Goal: Task Accomplishment & Management: Complete application form

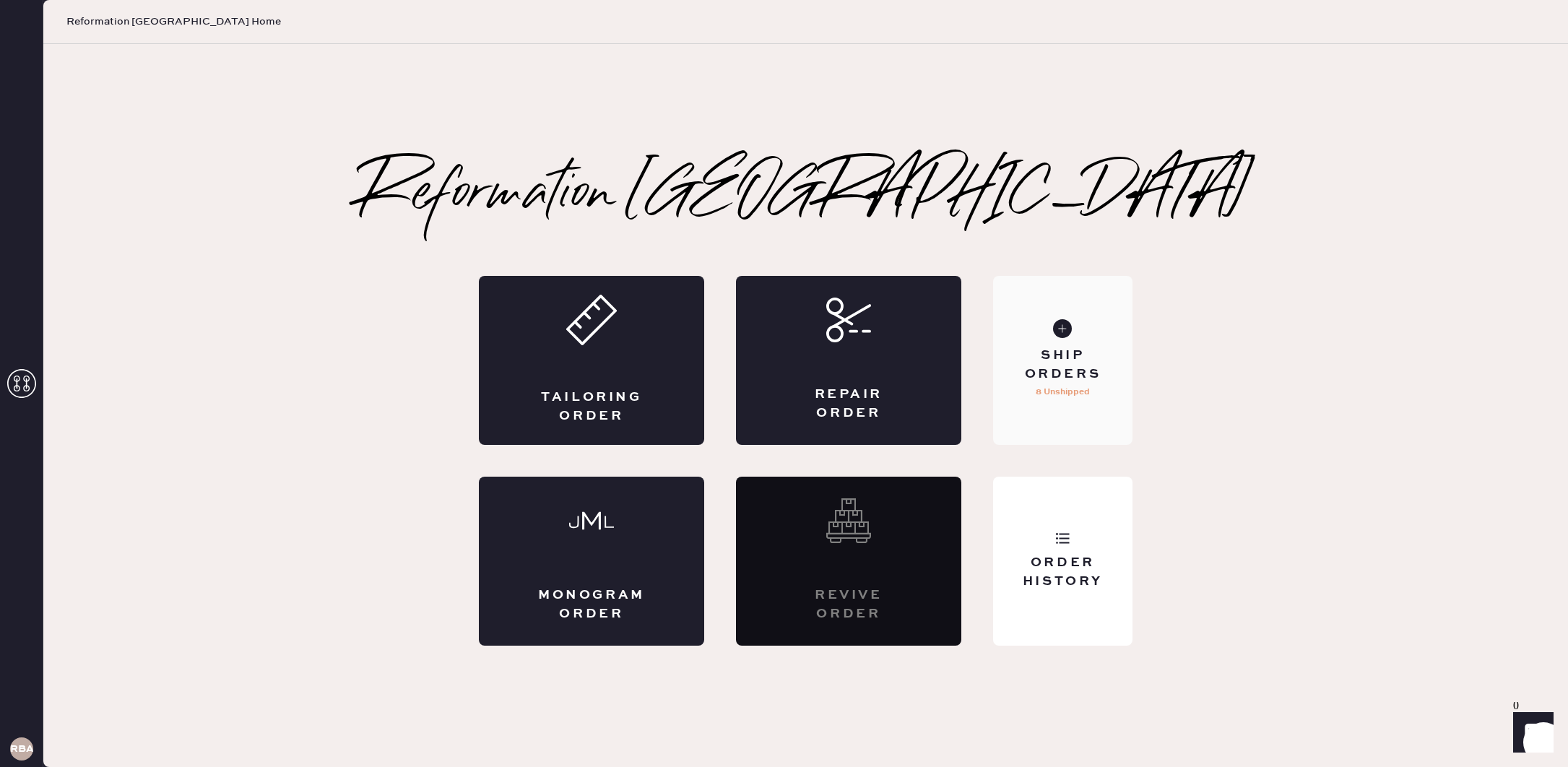
click at [1047, 368] on div "Ship Orders" at bounding box center [1063, 365] width 116 height 36
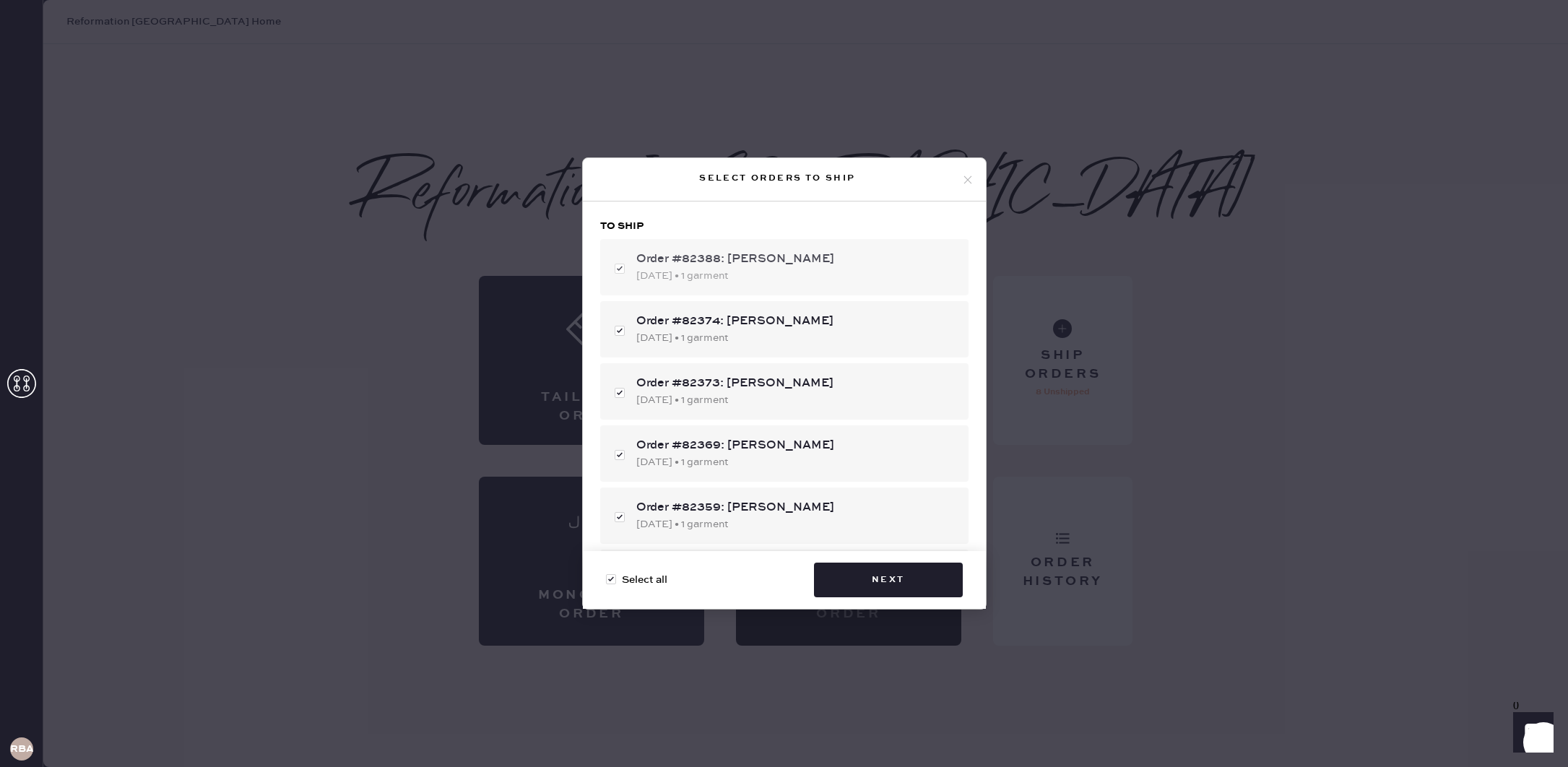
click at [854, 263] on div "Order #82388: [PERSON_NAME]" at bounding box center [796, 259] width 321 height 17
checkbox input "false"
click at [971, 176] on icon at bounding box center [968, 179] width 13 height 13
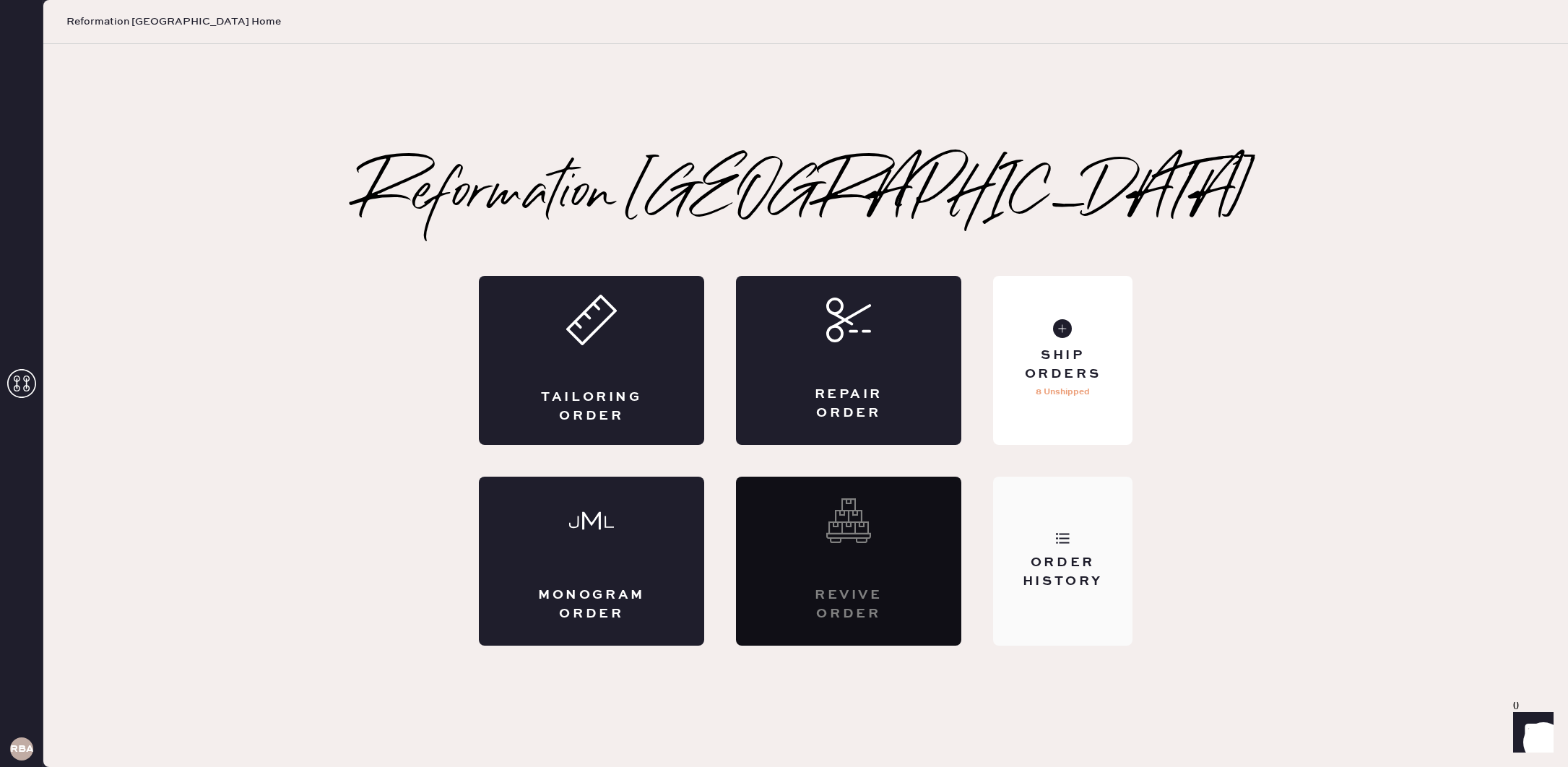
click at [1044, 581] on div "Order History" at bounding box center [1063, 572] width 116 height 36
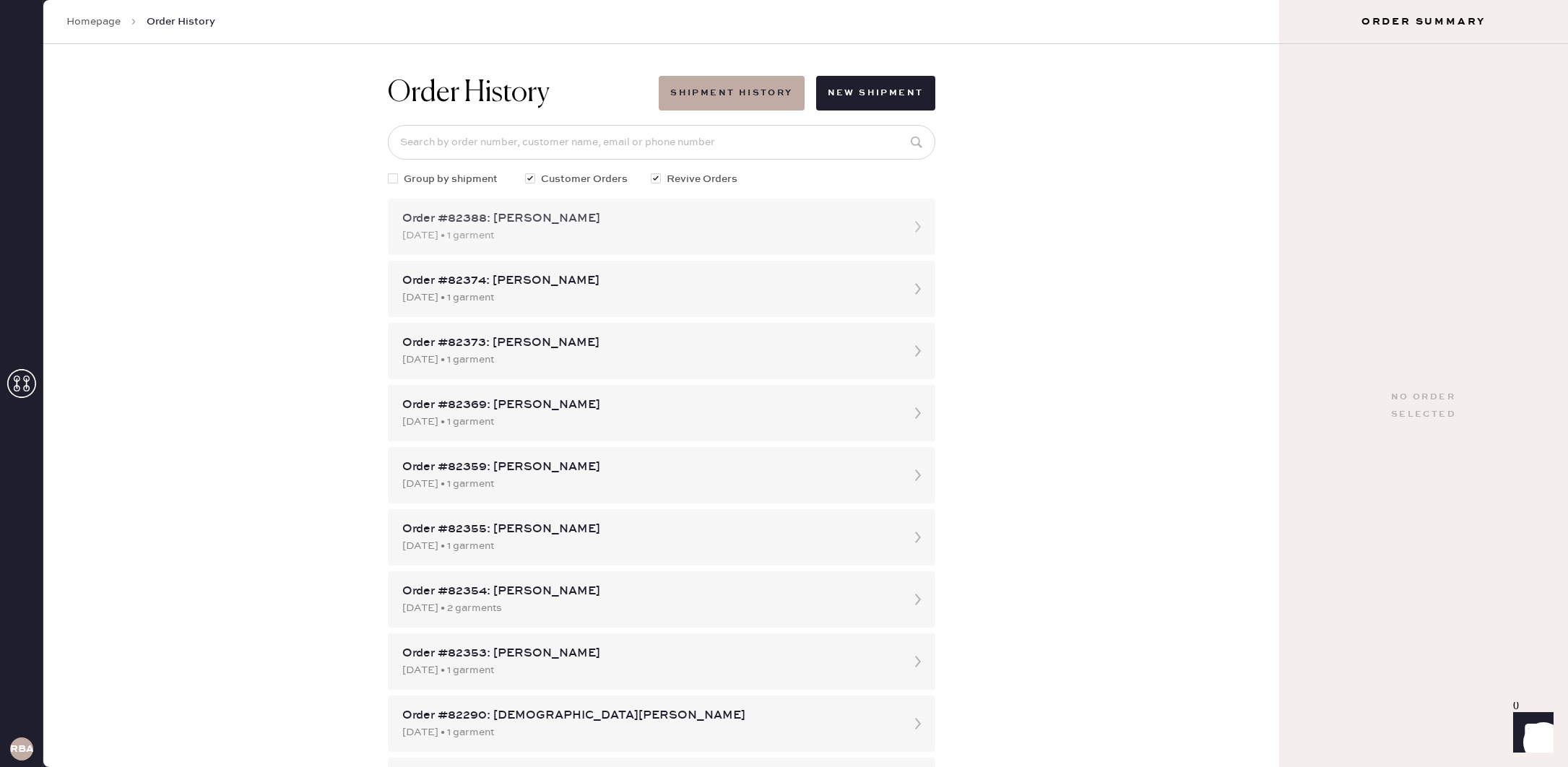
click at [735, 242] on div "[DATE] • 1 garment" at bounding box center [648, 235] width 492 height 16
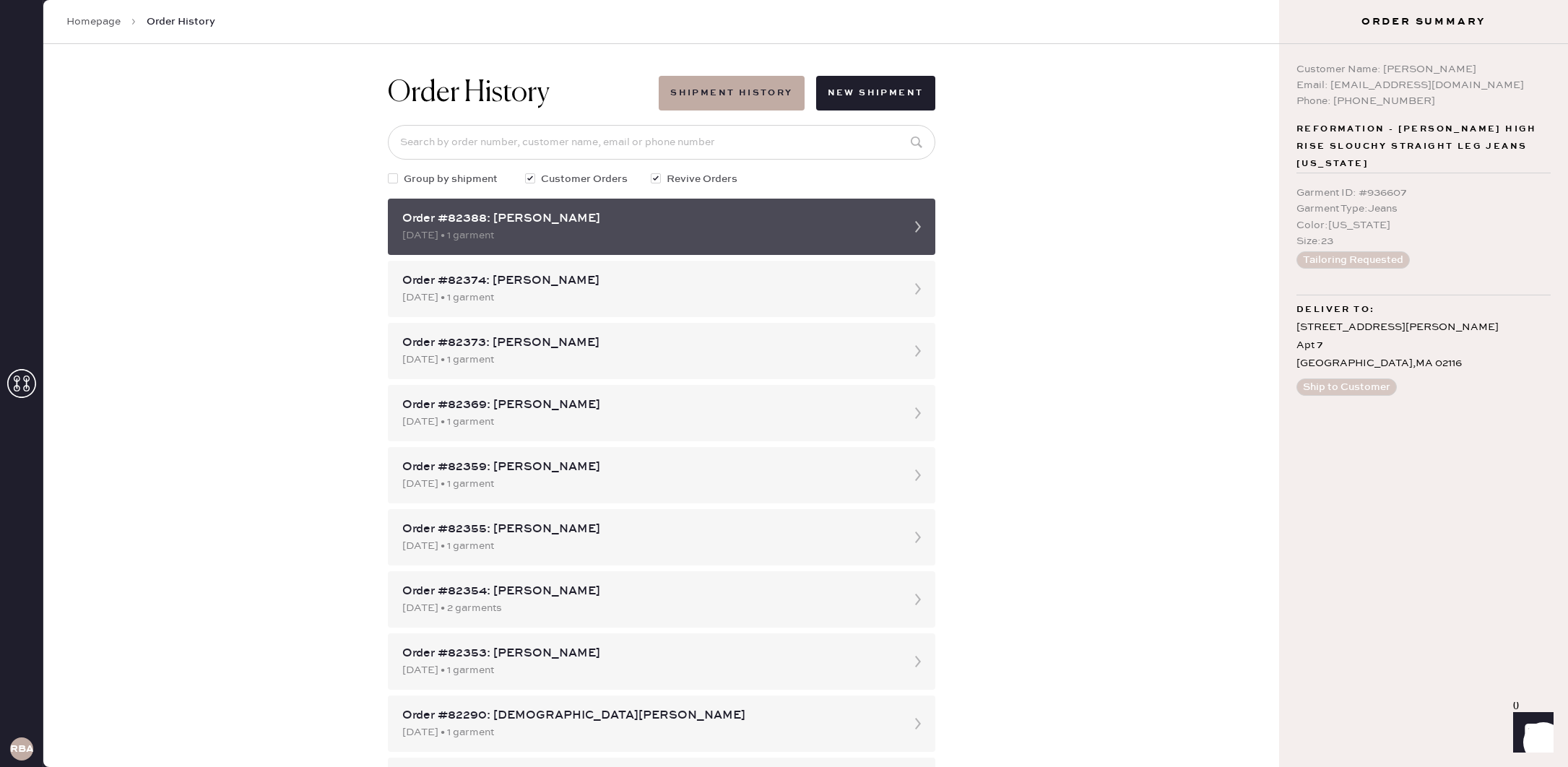
click at [916, 221] on use at bounding box center [918, 226] width 6 height 11
click at [913, 230] on icon at bounding box center [918, 227] width 29 height 29
click at [884, 230] on div "[DATE] • 1 garment" at bounding box center [648, 235] width 492 height 16
click at [885, 230] on div "[DATE] • 1 garment" at bounding box center [648, 235] width 492 height 16
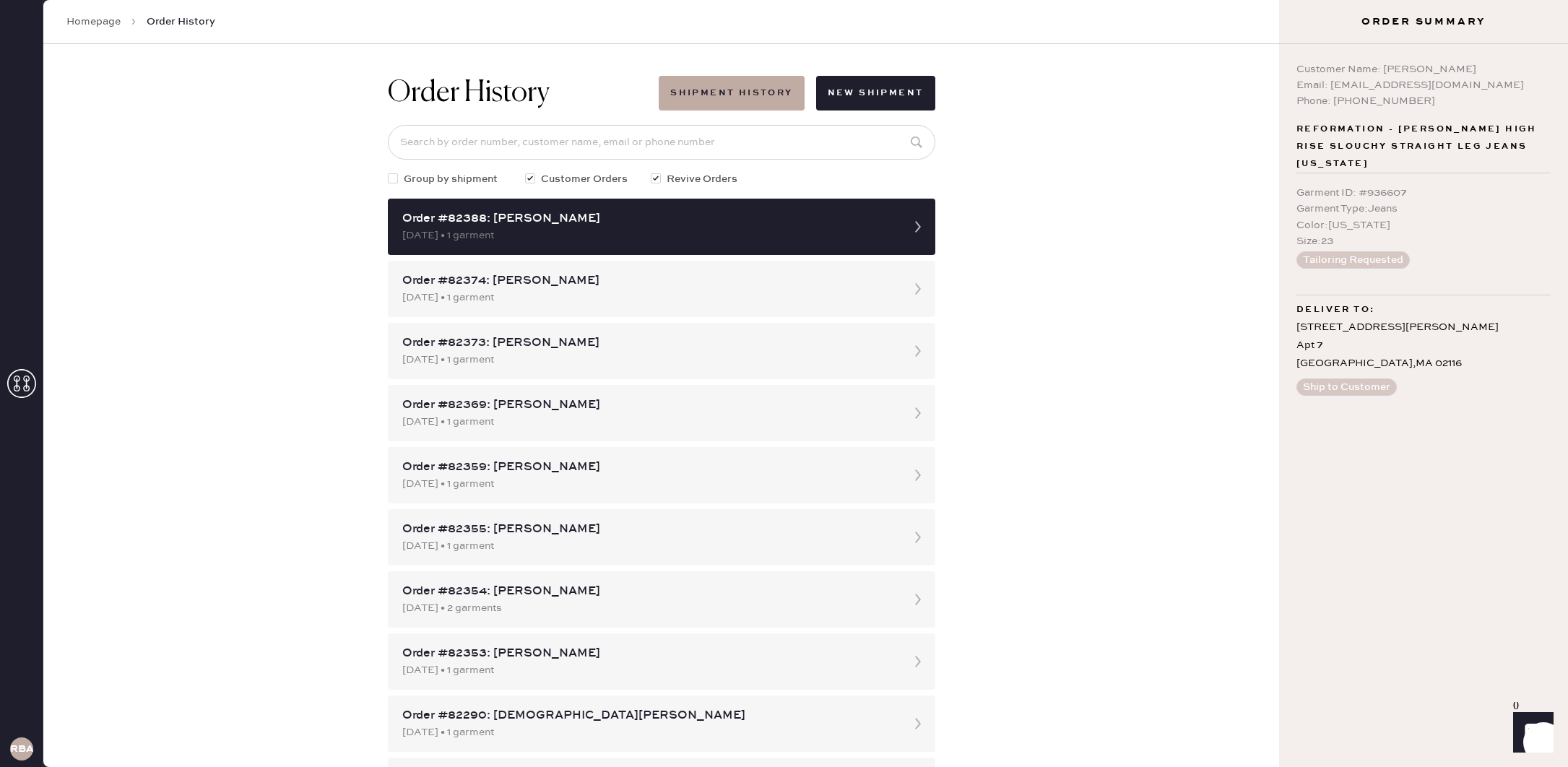
click at [186, 20] on span "Order History" at bounding box center [180, 21] width 69 height 14
click at [20, 391] on icon at bounding box center [22, 383] width 29 height 29
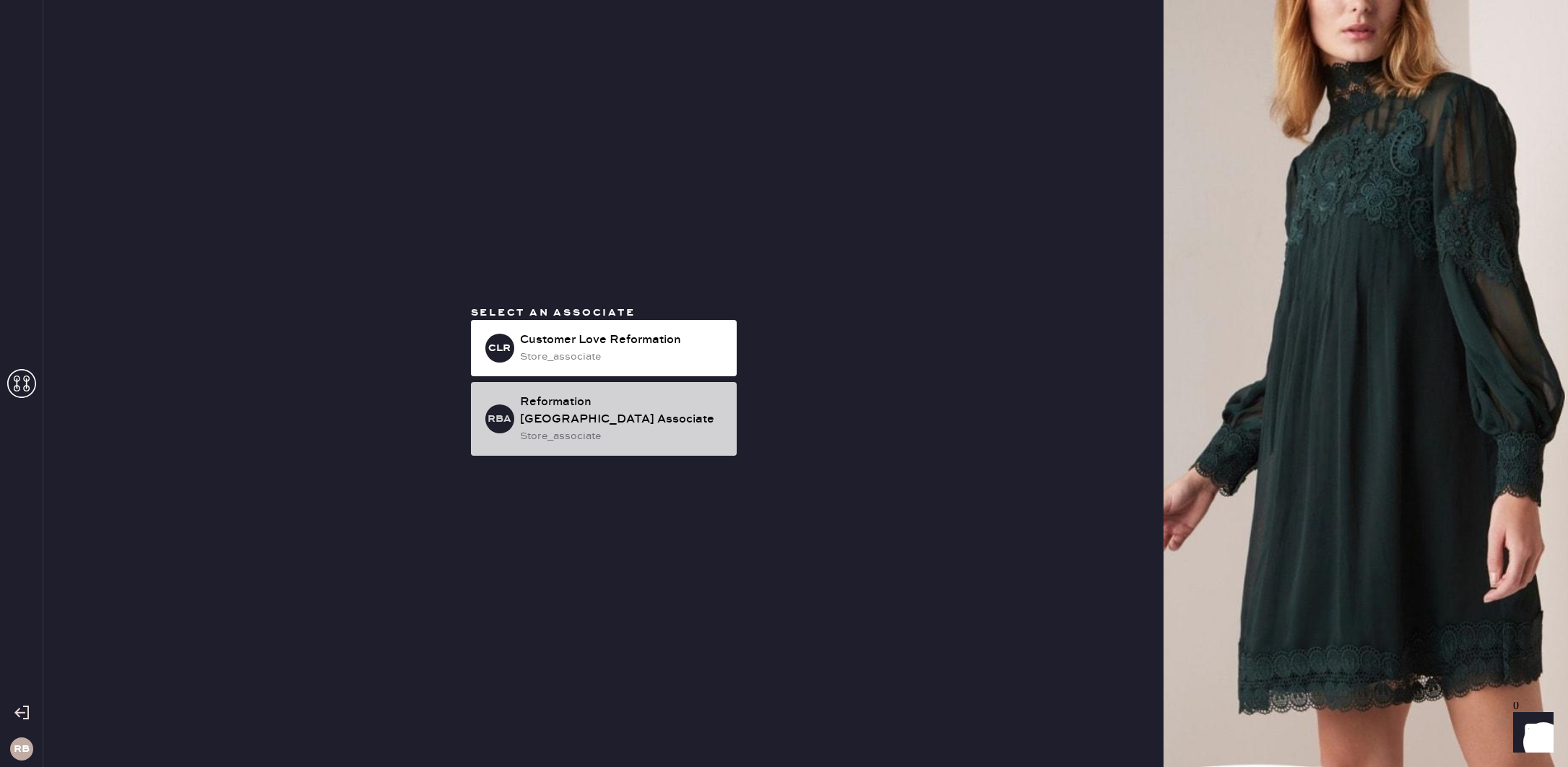
click at [621, 418] on div "Reformation [GEOGRAPHIC_DATA] Associate" at bounding box center [622, 411] width 205 height 35
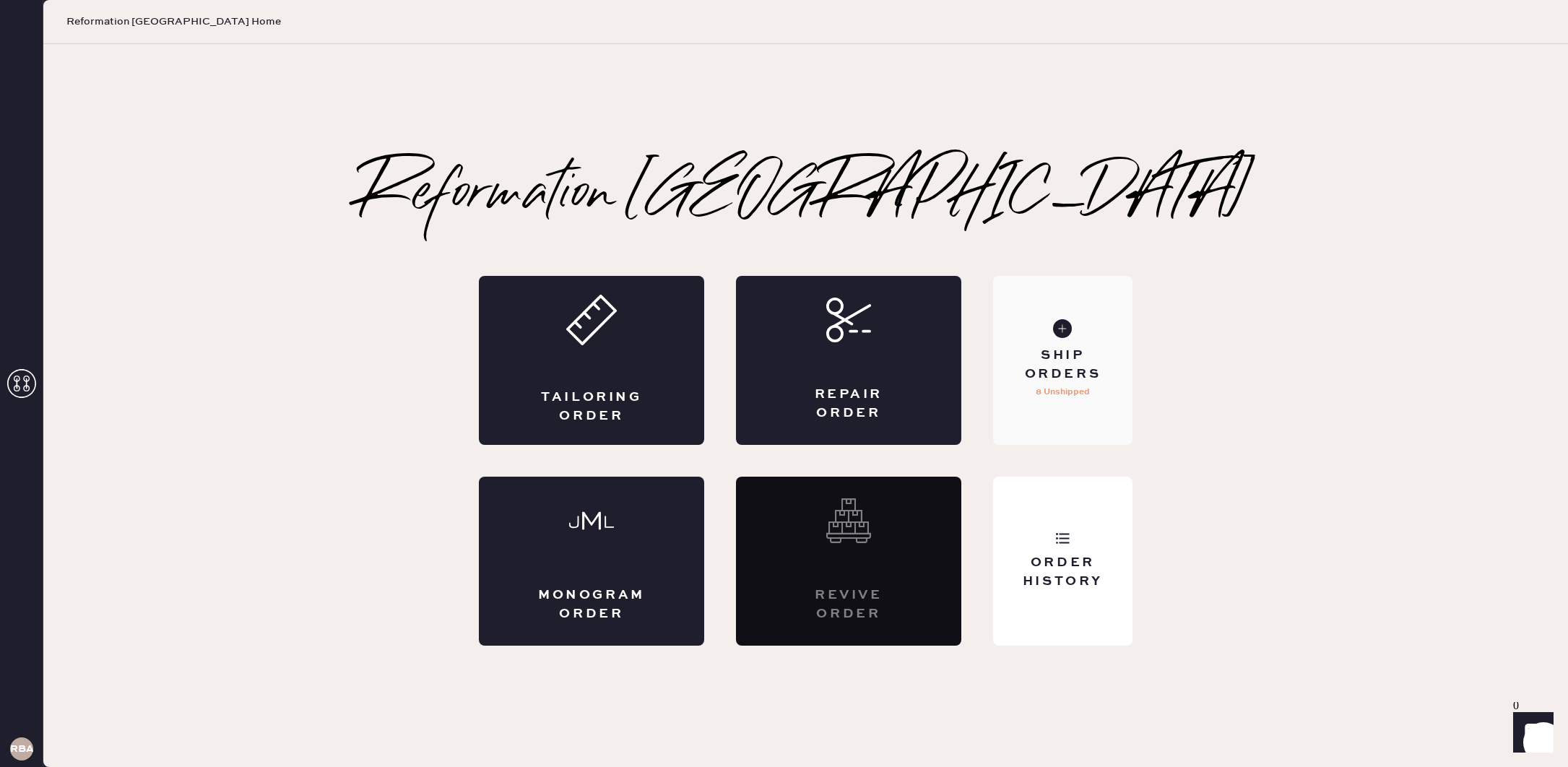
click at [1088, 385] on p "8 Unshipped" at bounding box center [1063, 391] width 54 height 17
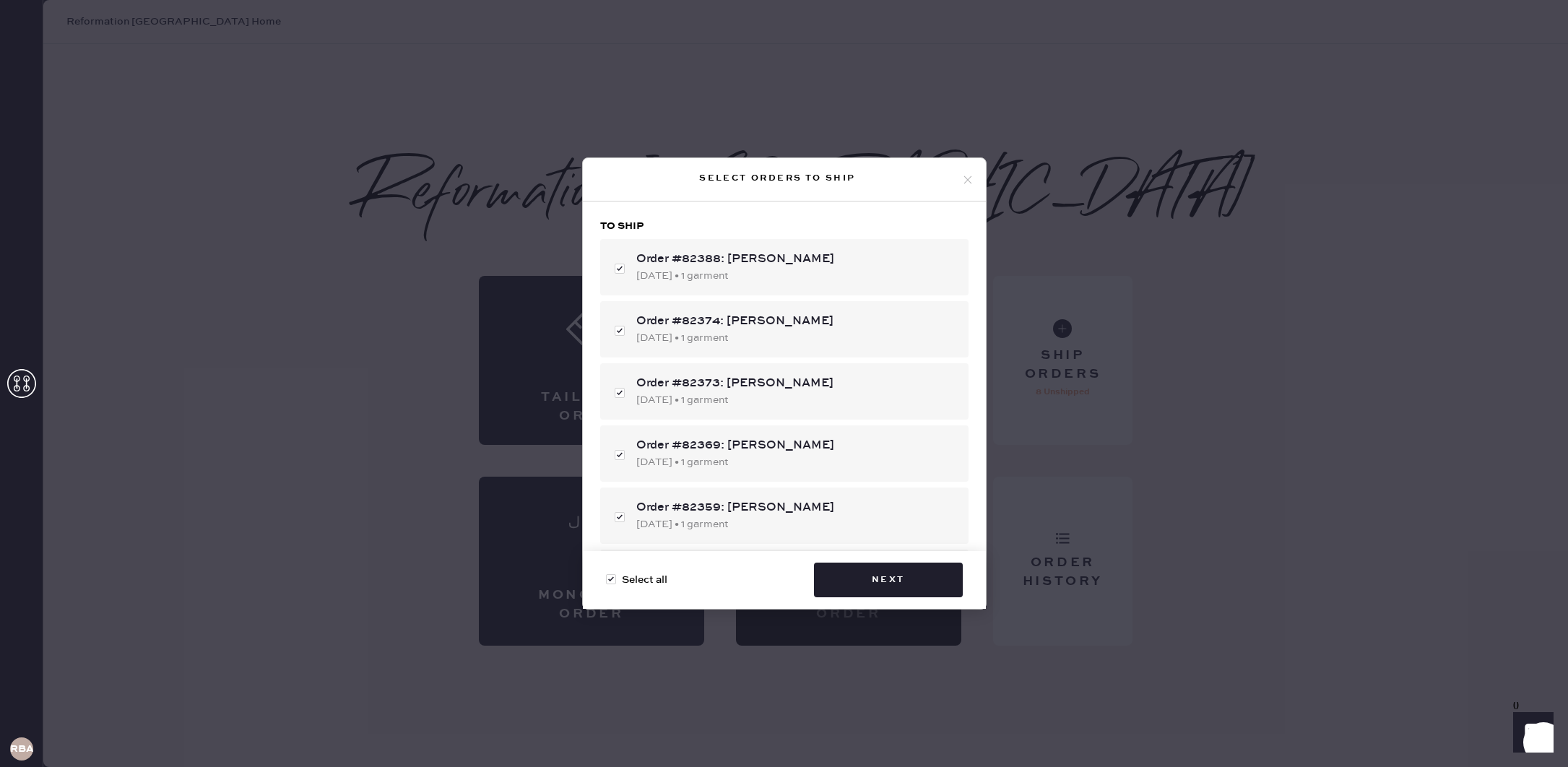
click at [969, 183] on icon at bounding box center [968, 179] width 13 height 13
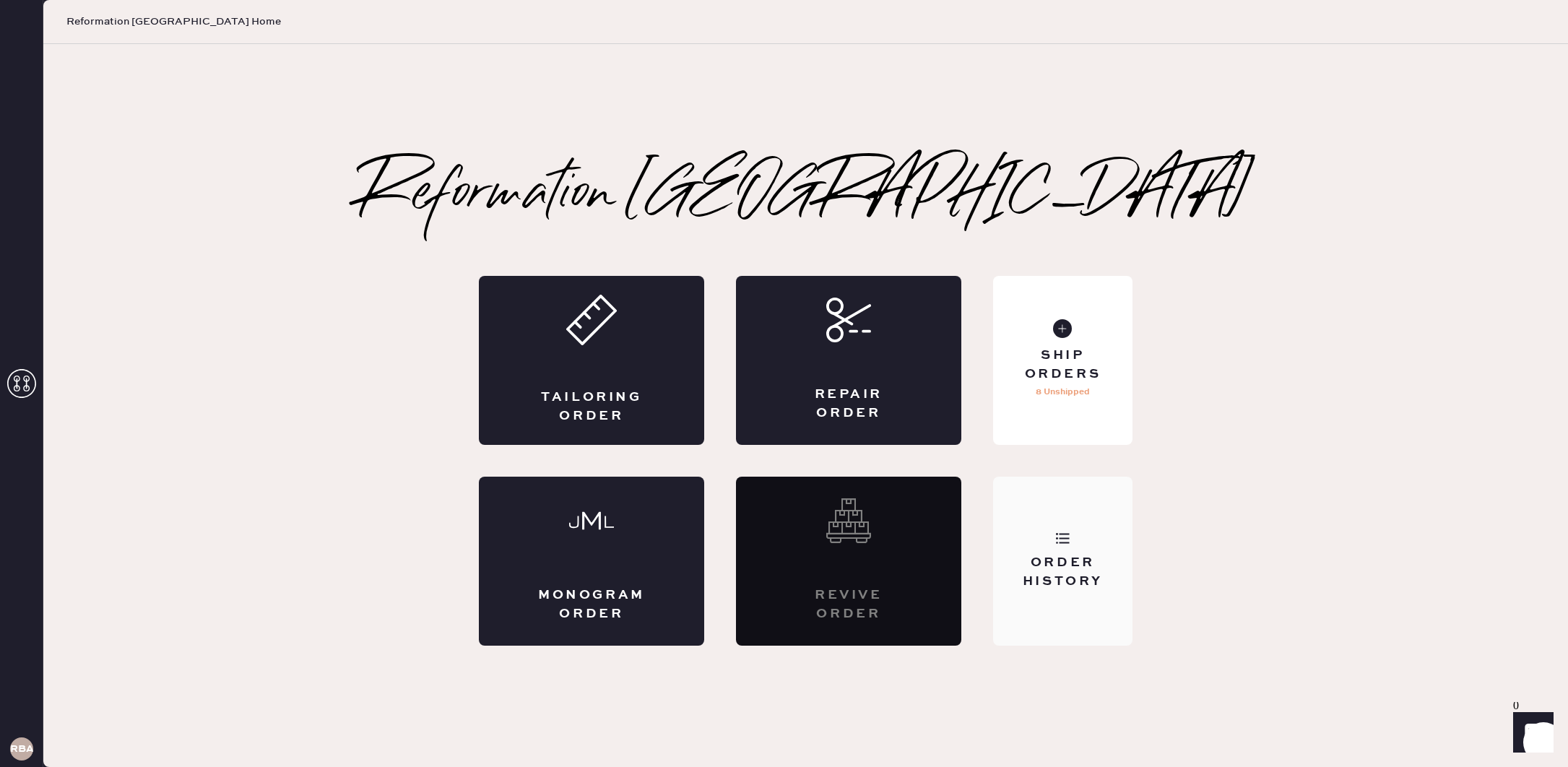
click at [1092, 612] on div "Order History" at bounding box center [1063, 561] width 140 height 169
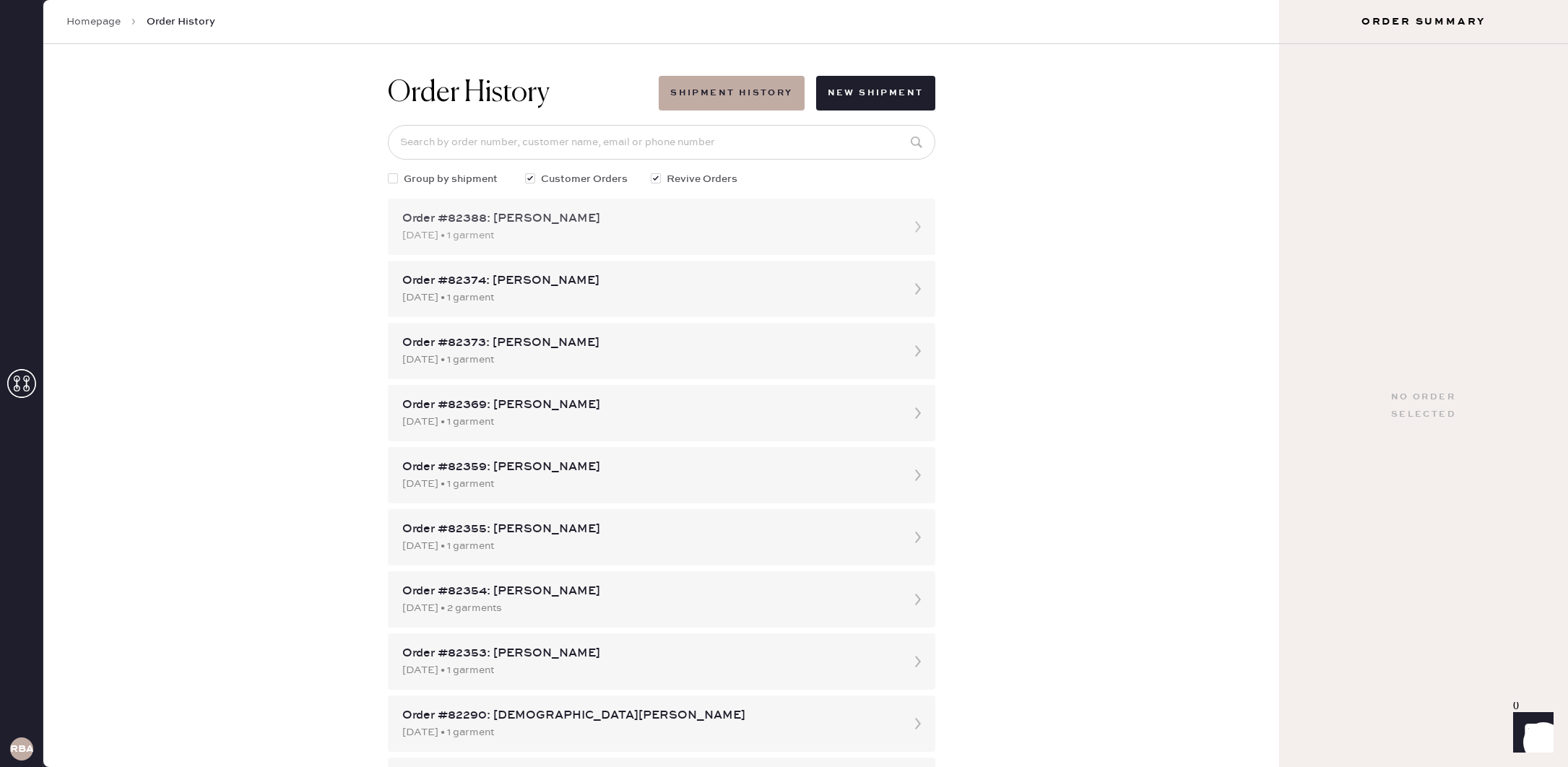
click at [619, 228] on div "[DATE] • 1 garment" at bounding box center [648, 235] width 492 height 16
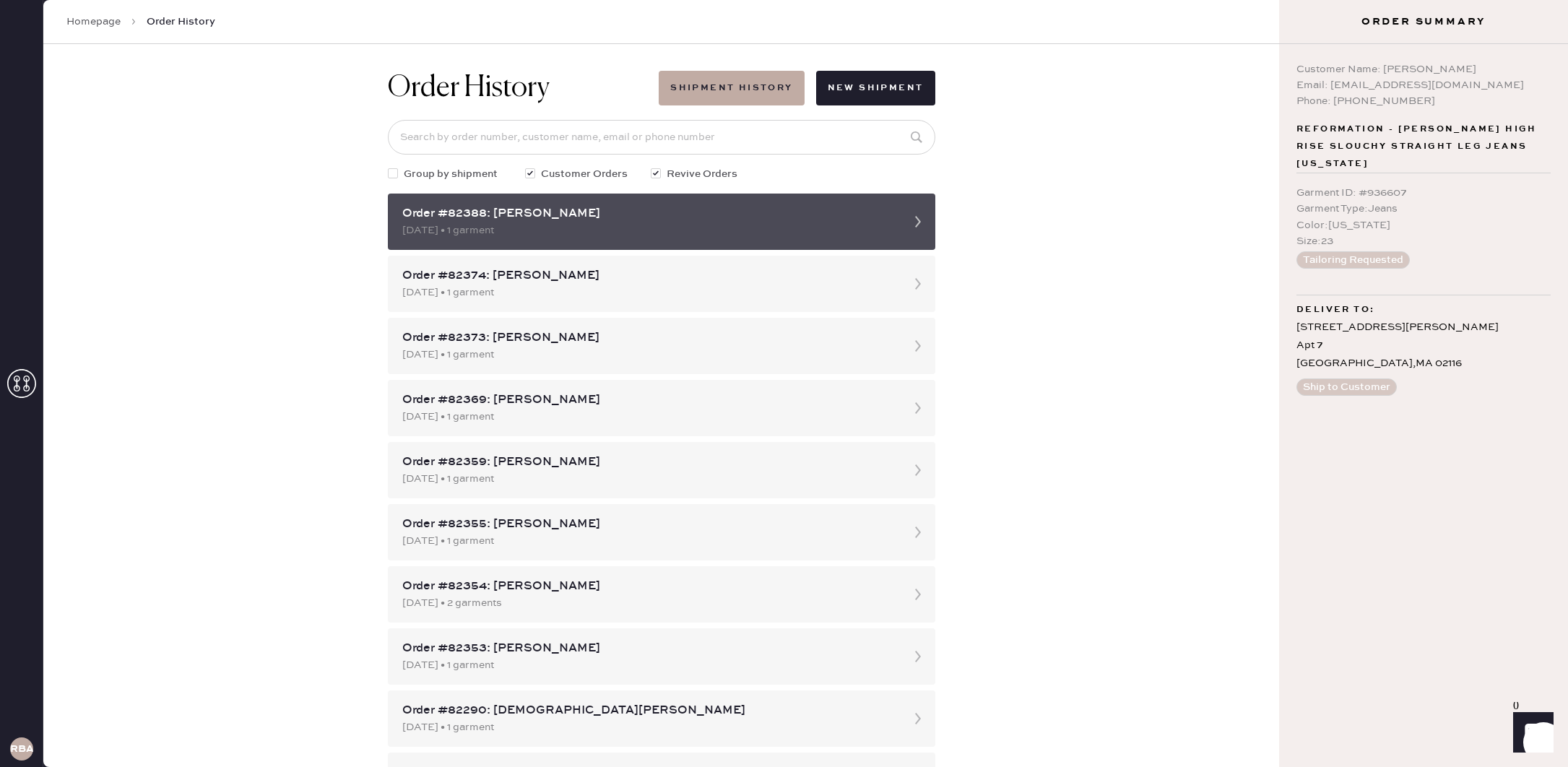
scroll to position [4, 0]
click at [916, 232] on icon at bounding box center [918, 223] width 29 height 29
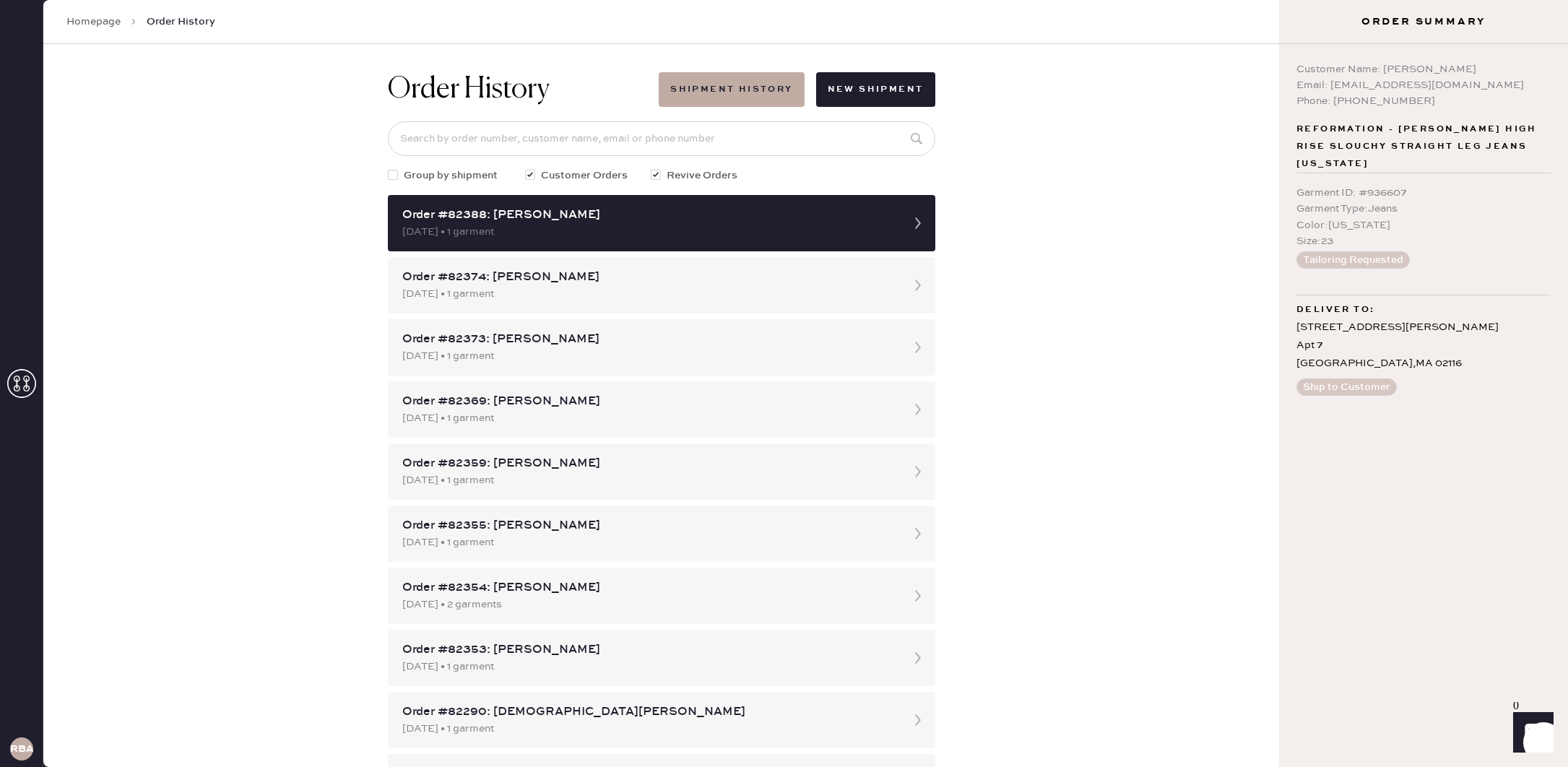
click at [395, 173] on div at bounding box center [392, 174] width 10 height 10
click at [388, 168] on input "Group by shipment" at bounding box center [388, 167] width 1 height 1
checkbox input "true"
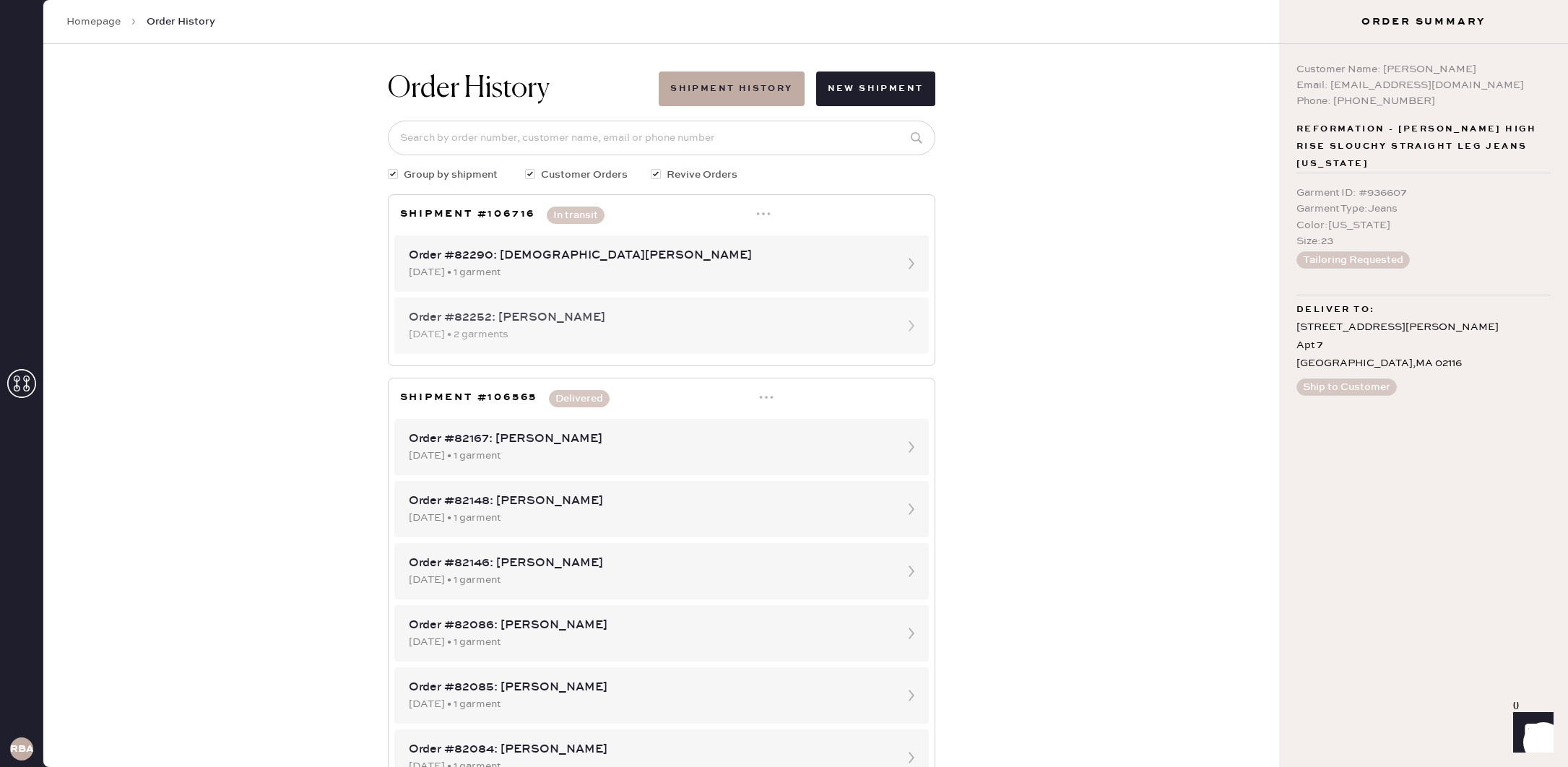
scroll to position [0, 0]
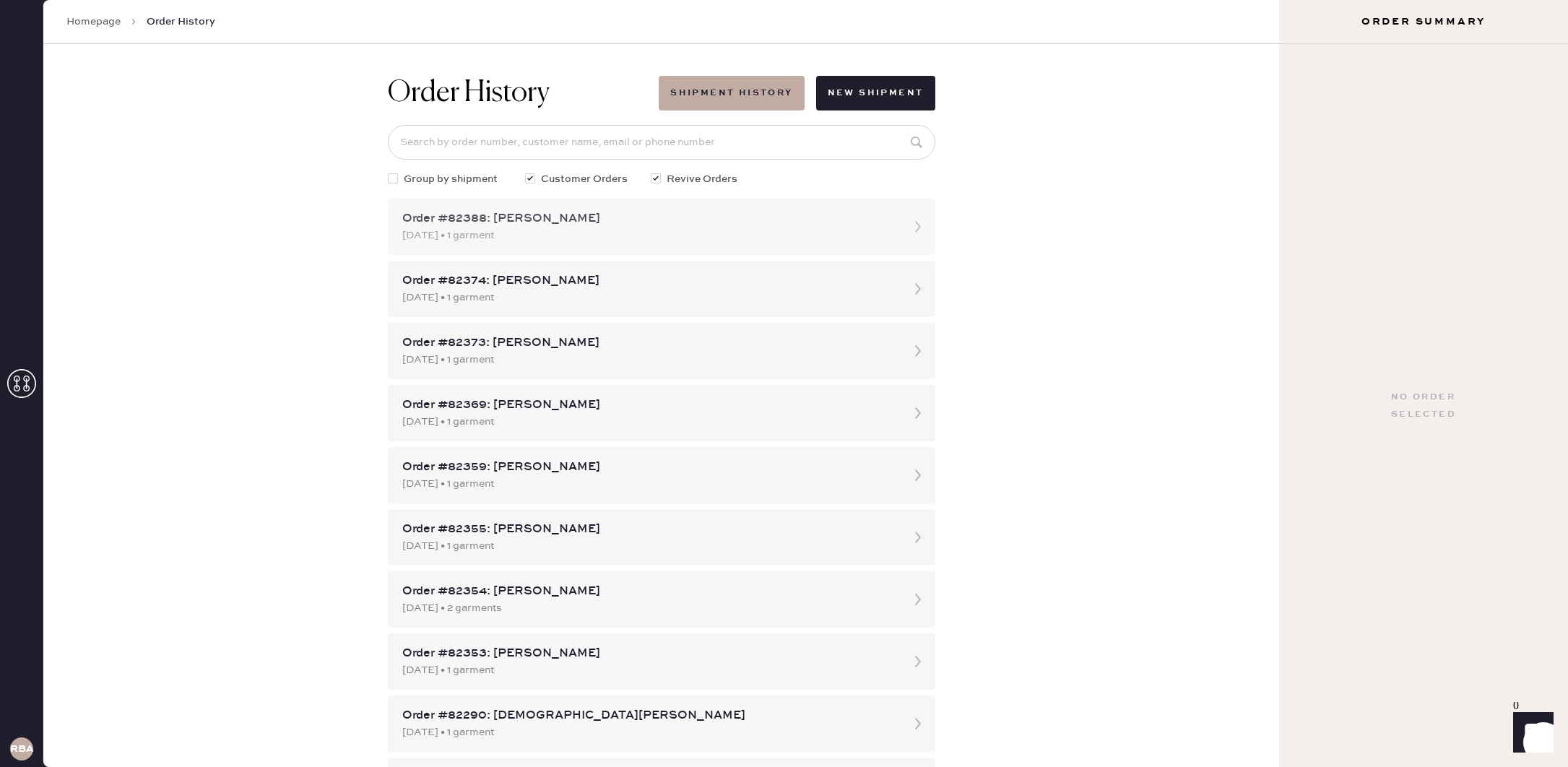
click at [656, 222] on div "Order #82388: [PERSON_NAME]" at bounding box center [648, 219] width 492 height 17
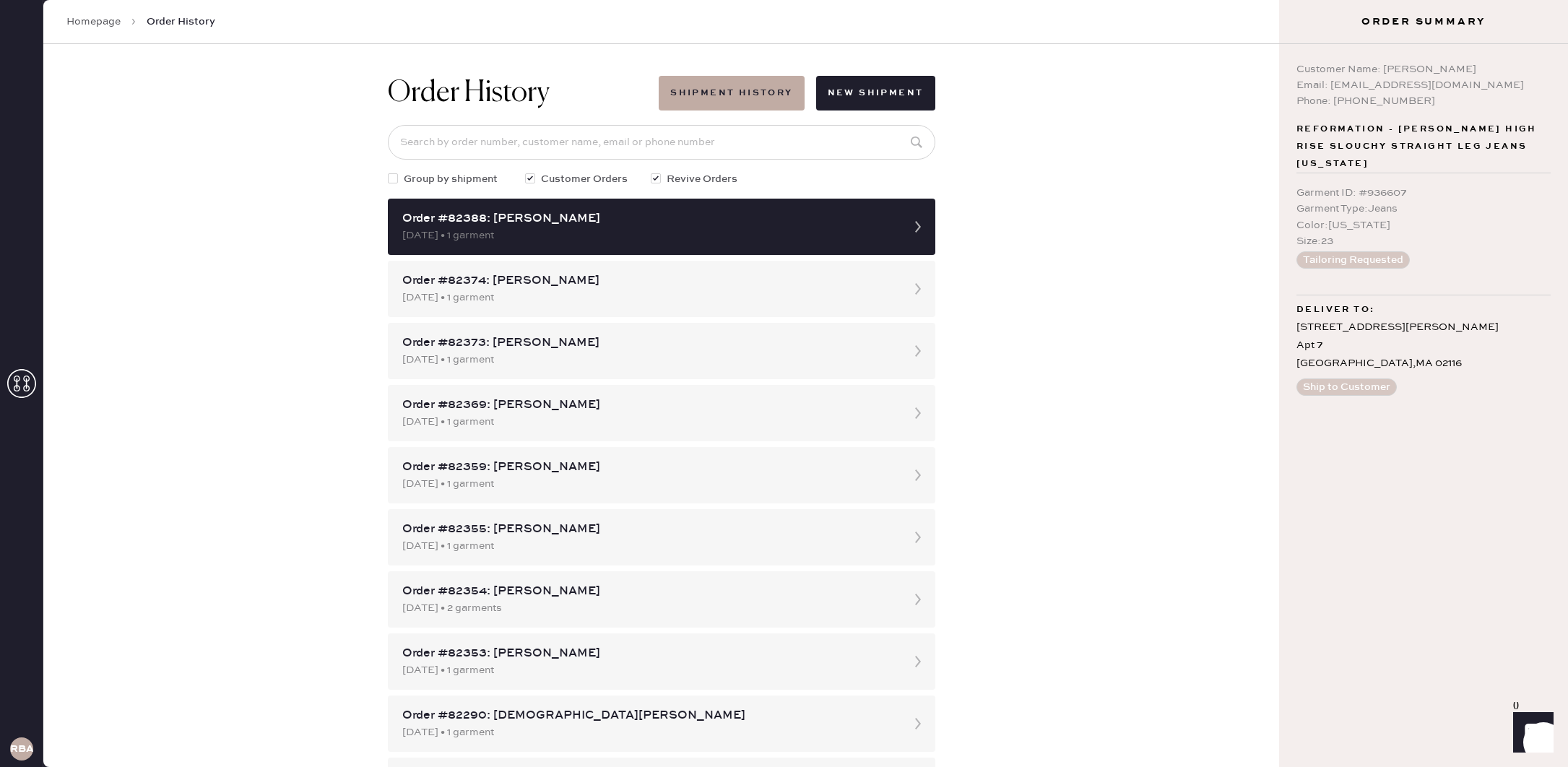
click at [100, 15] on link "Homepage" at bounding box center [94, 21] width 54 height 14
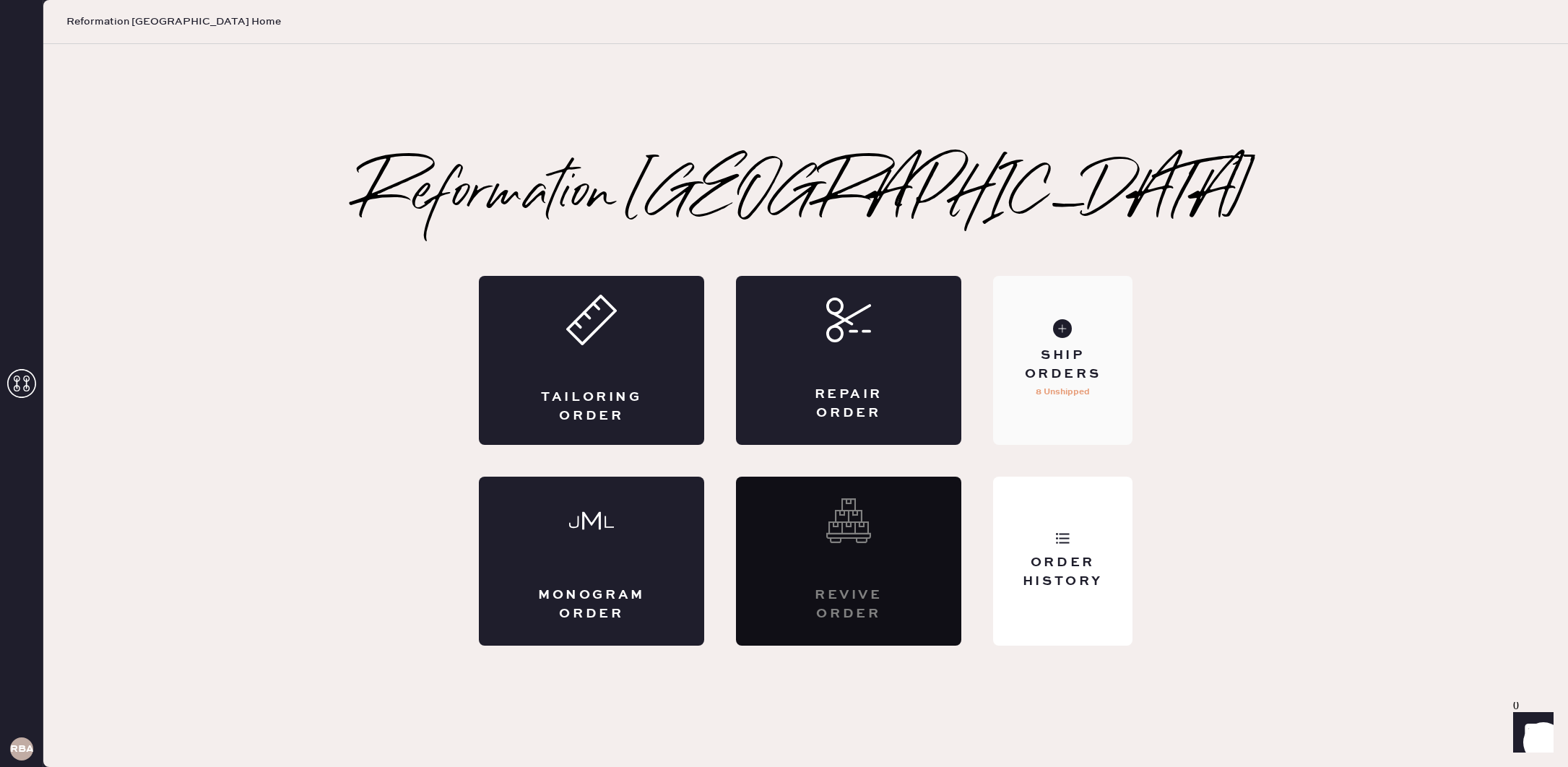
click at [1082, 384] on p "8 Unshipped" at bounding box center [1063, 391] width 54 height 17
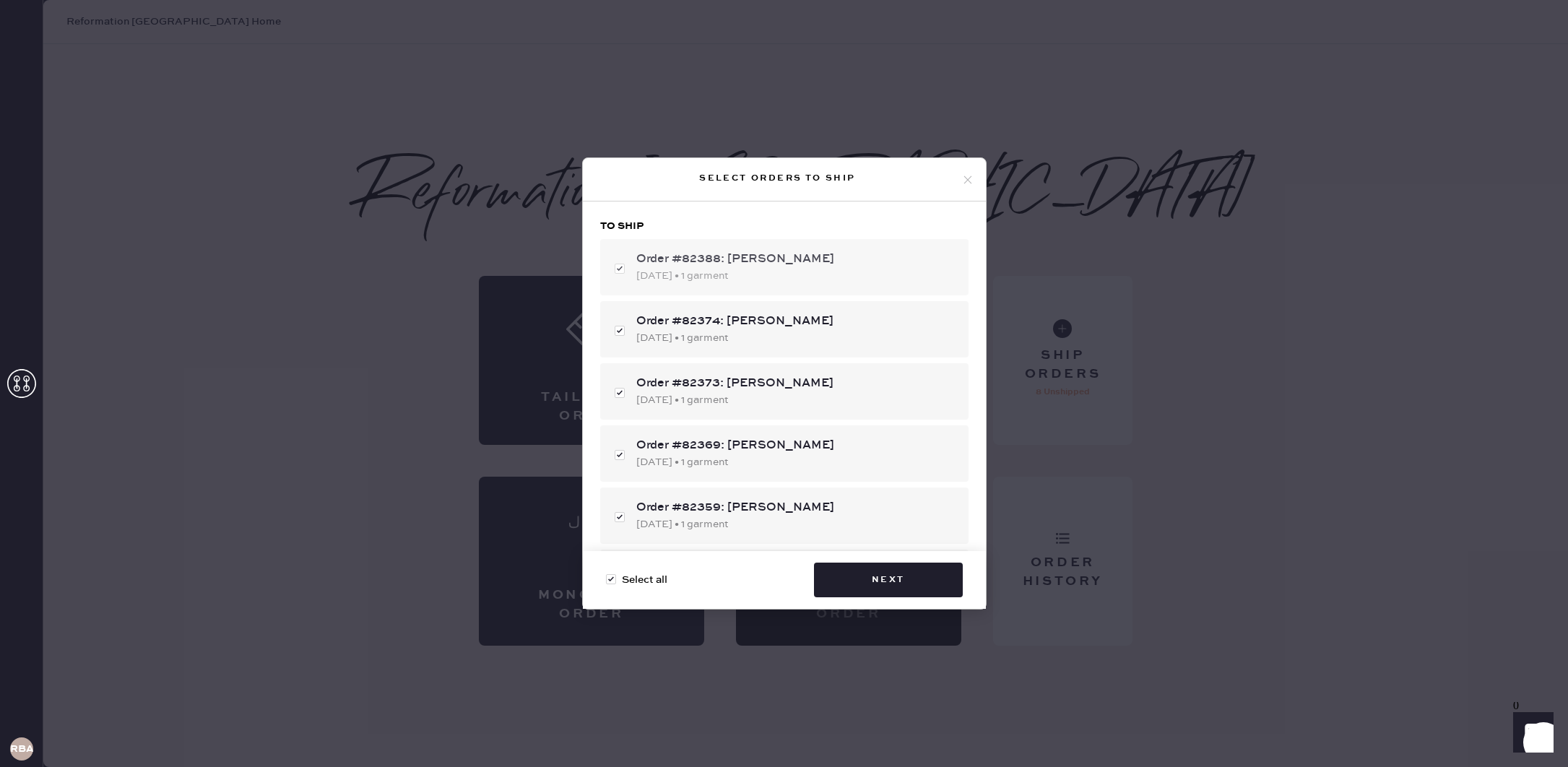
click at [804, 269] on div "[DATE] • 1 garment" at bounding box center [796, 275] width 321 height 16
checkbox input "false"
click at [804, 269] on div "[DATE] • 1 garment" at bounding box center [796, 275] width 321 height 16
checkbox input "true"
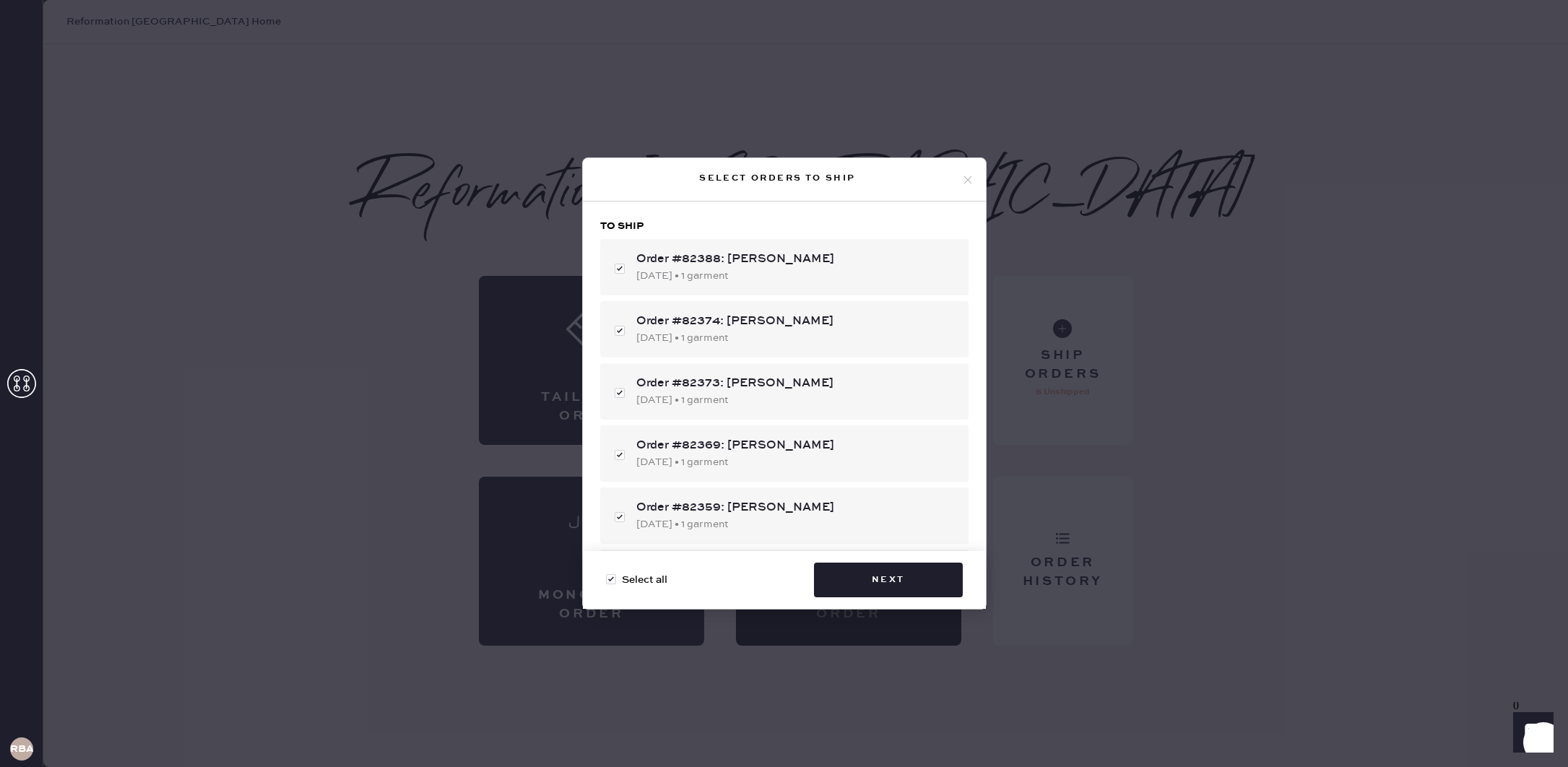
click at [637, 581] on span "Select all" at bounding box center [644, 579] width 45 height 16
click at [606, 572] on input "Select all" at bounding box center [606, 572] width 1 height 1
checkbox input "false"
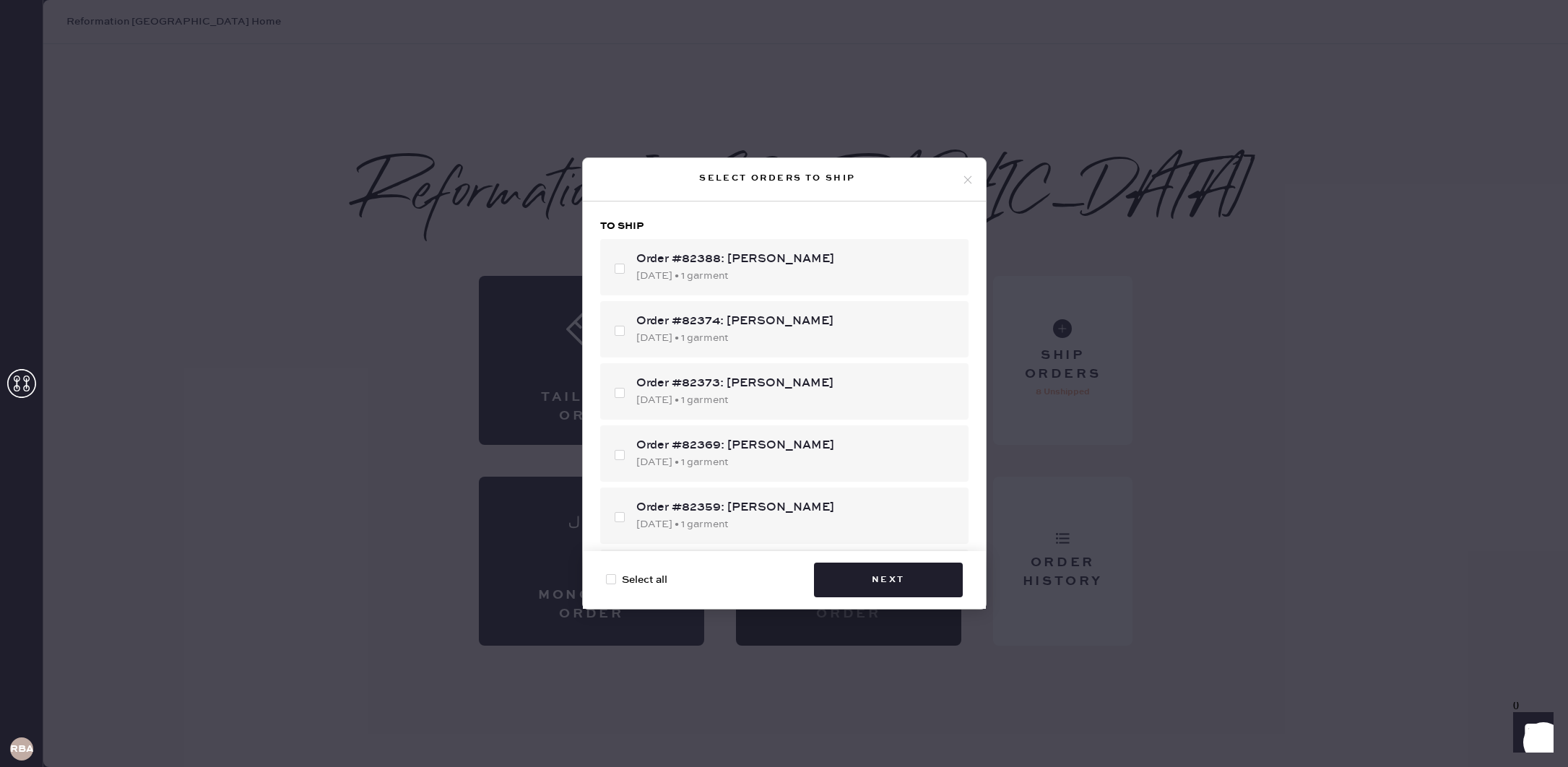
checkbox input "false"
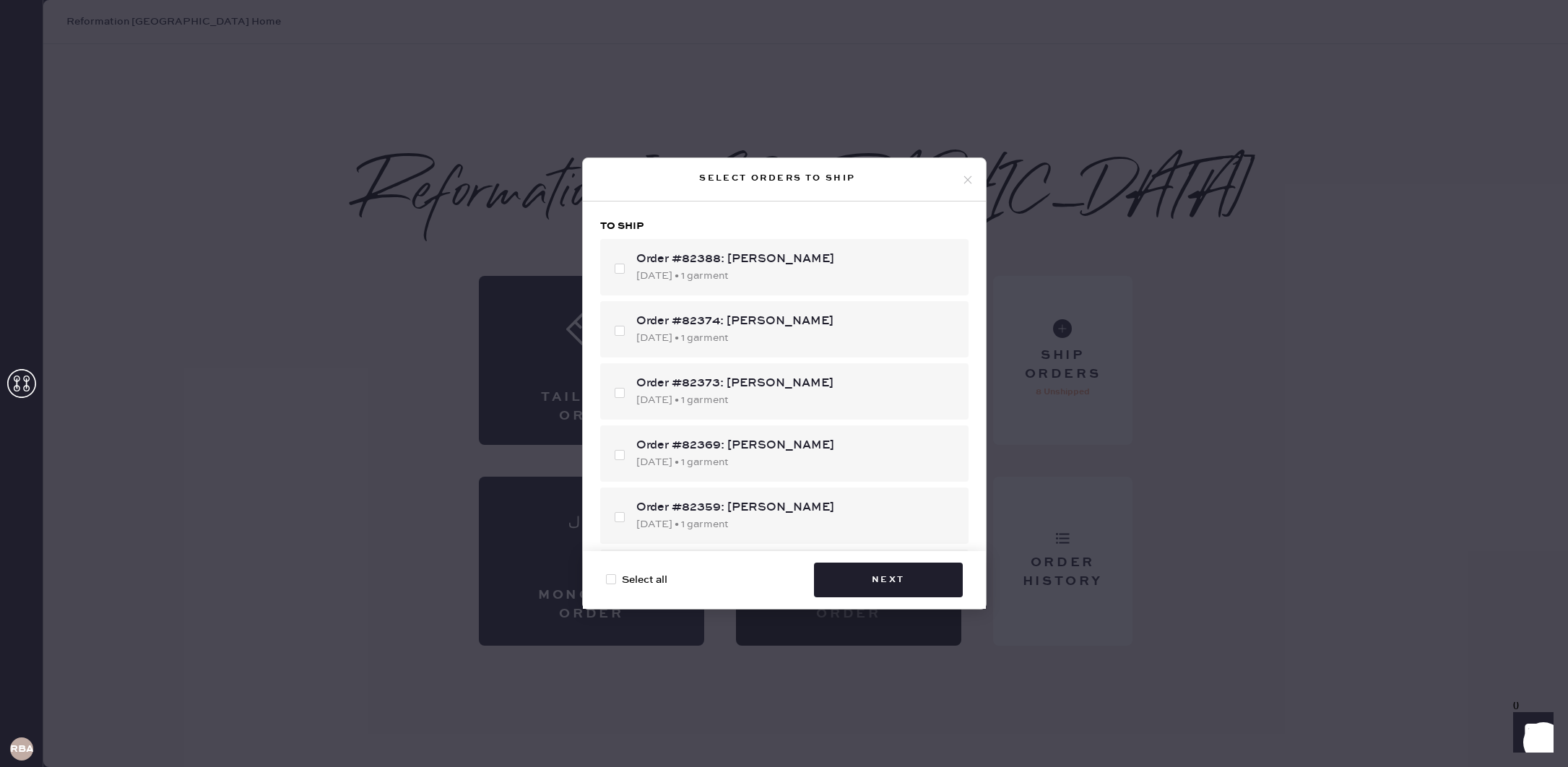
checkbox input "false"
click at [843, 289] on div "Order #82388: [PERSON_NAME] [DATE] • 1 garment" at bounding box center [784, 267] width 368 height 57
checkbox input "true"
click at [918, 580] on button "Next" at bounding box center [888, 580] width 149 height 35
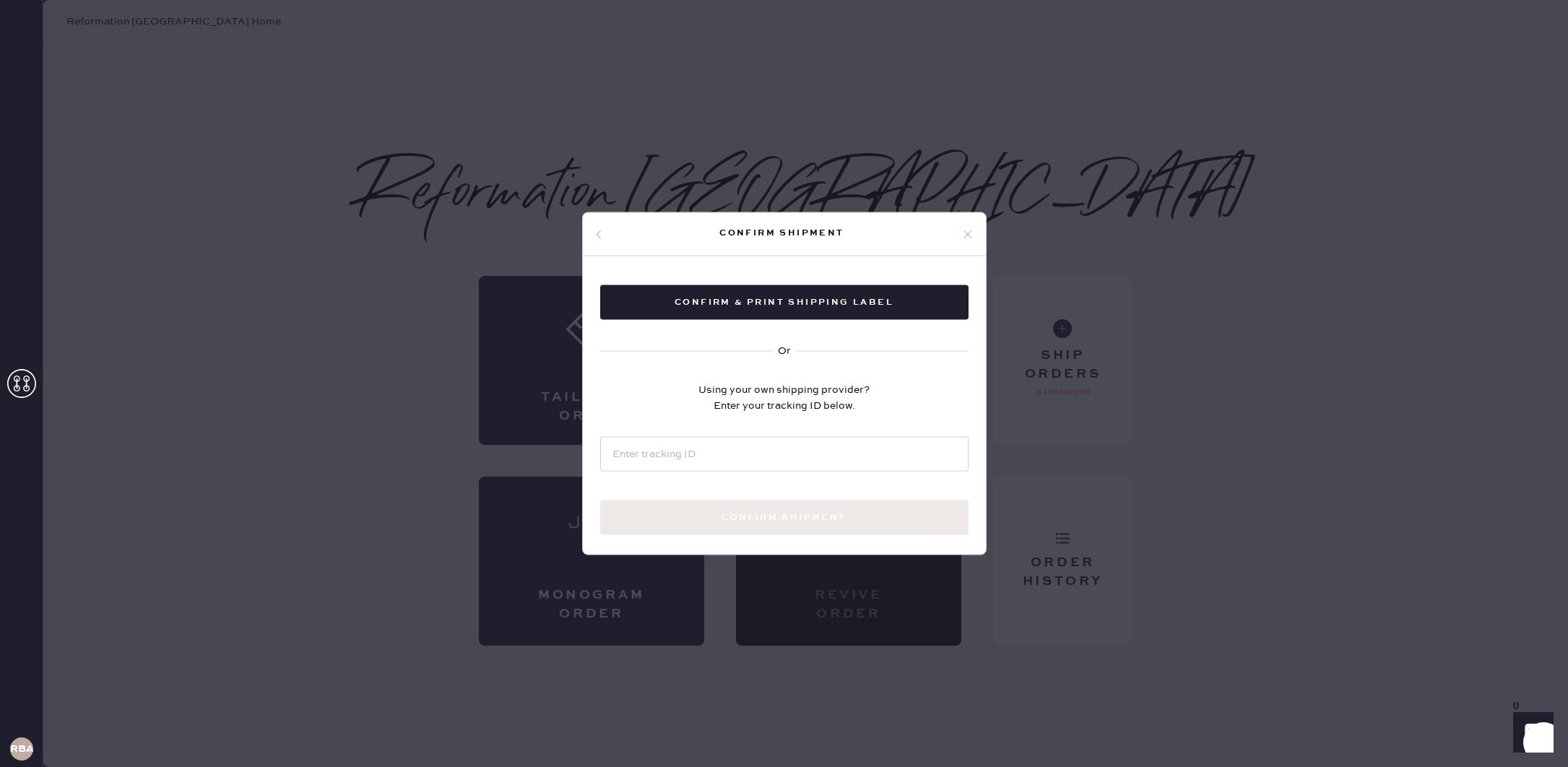
click at [594, 237] on icon at bounding box center [598, 234] width 8 height 8
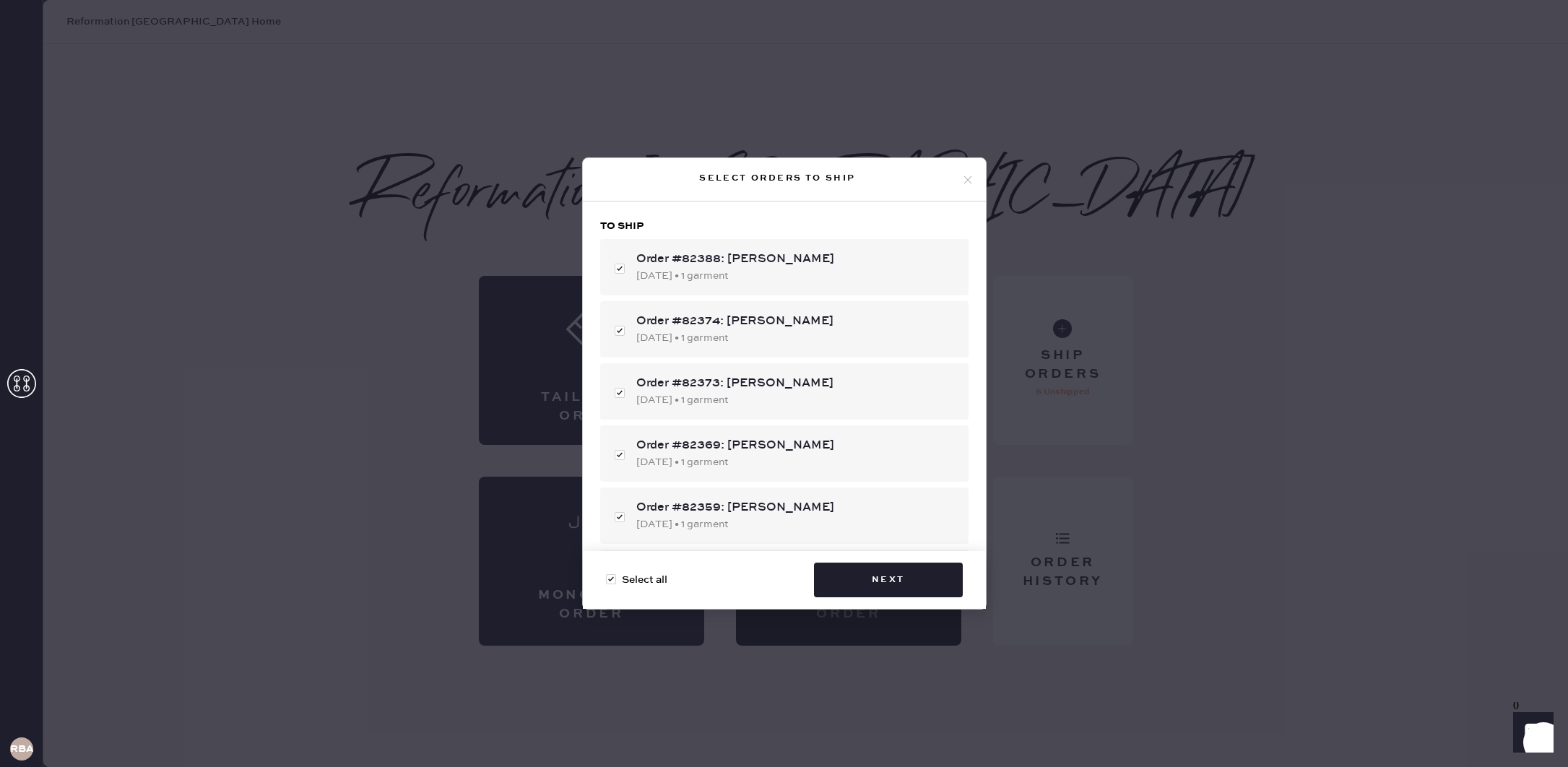
click at [964, 181] on icon at bounding box center [968, 179] width 13 height 13
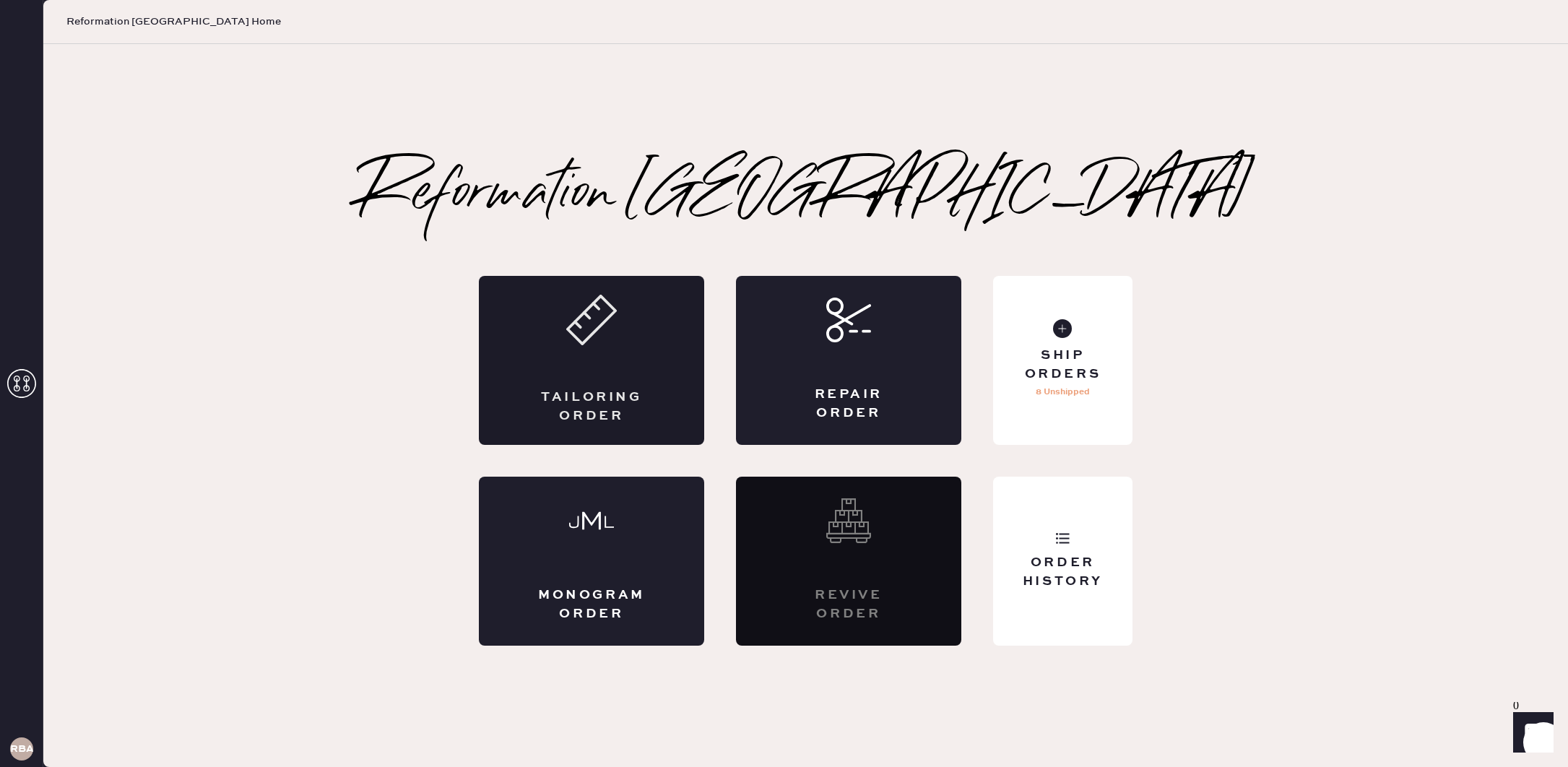
click at [621, 385] on div "Tailoring Order" at bounding box center [591, 360] width 226 height 169
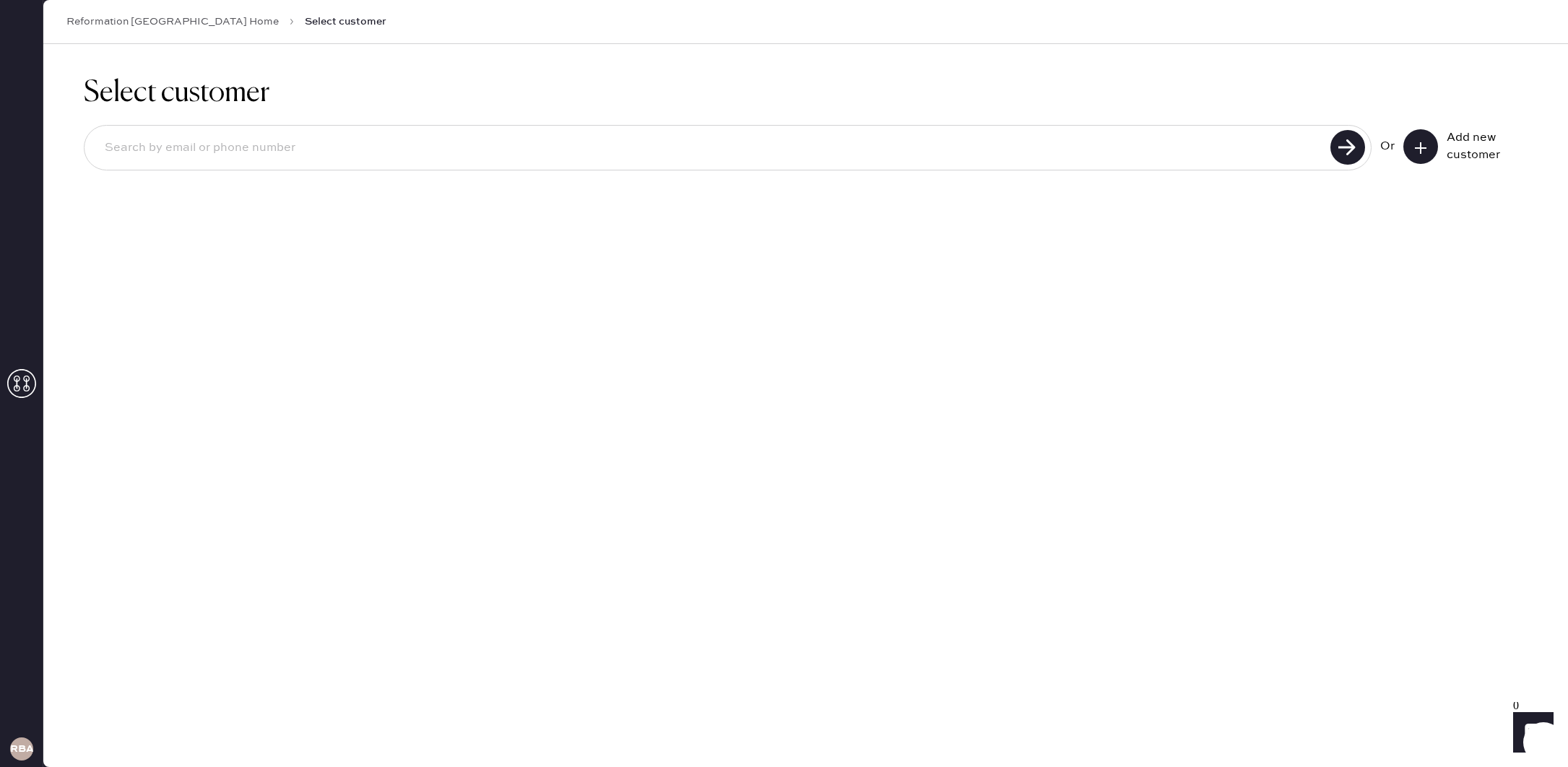
click at [1115, 152] on input at bounding box center [710, 148] width 1233 height 33
click at [141, 15] on link "Reformation [GEOGRAPHIC_DATA] Home" at bounding box center [173, 21] width 213 height 14
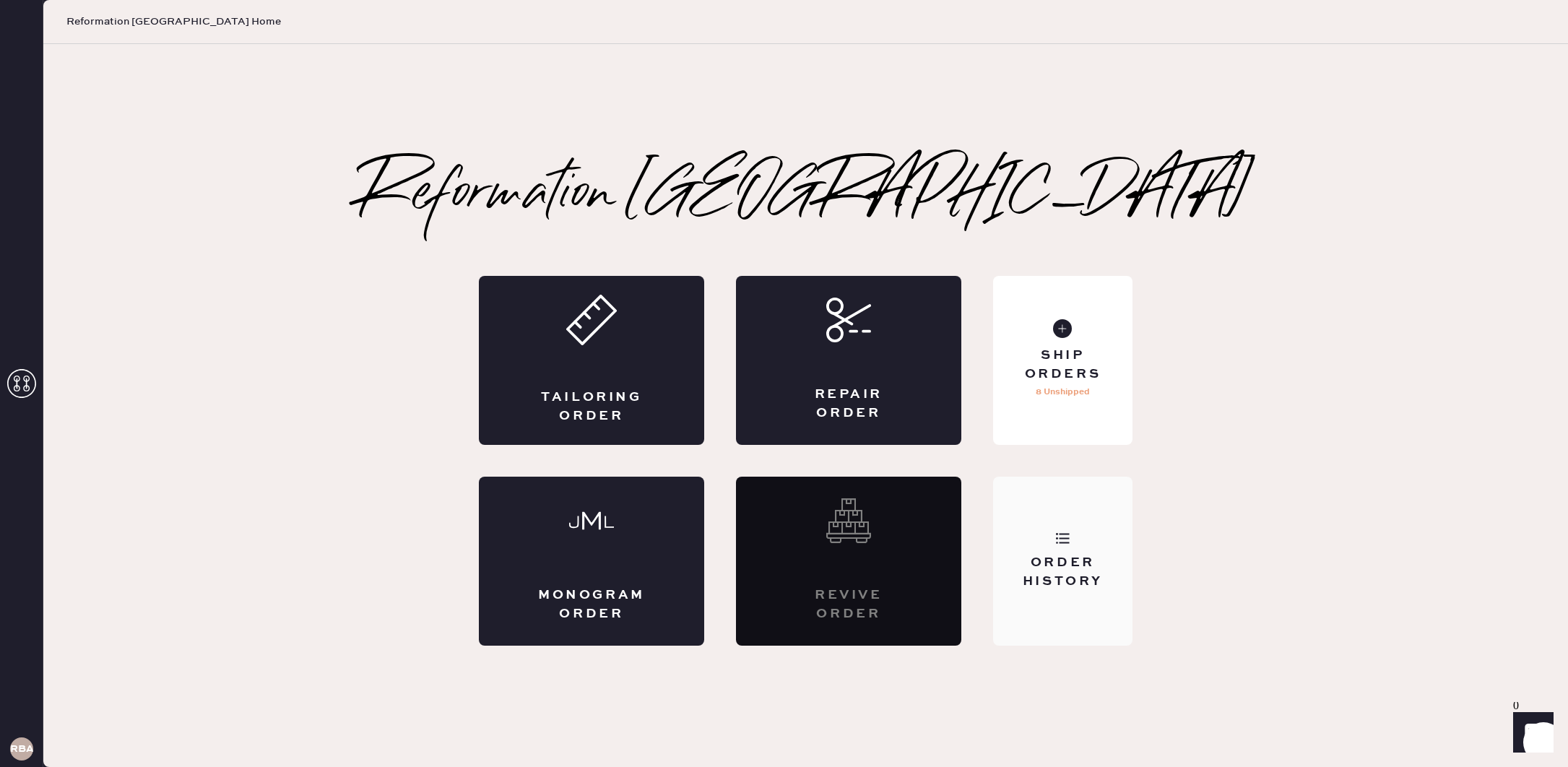
click at [1118, 560] on div "Order History" at bounding box center [1063, 572] width 116 height 36
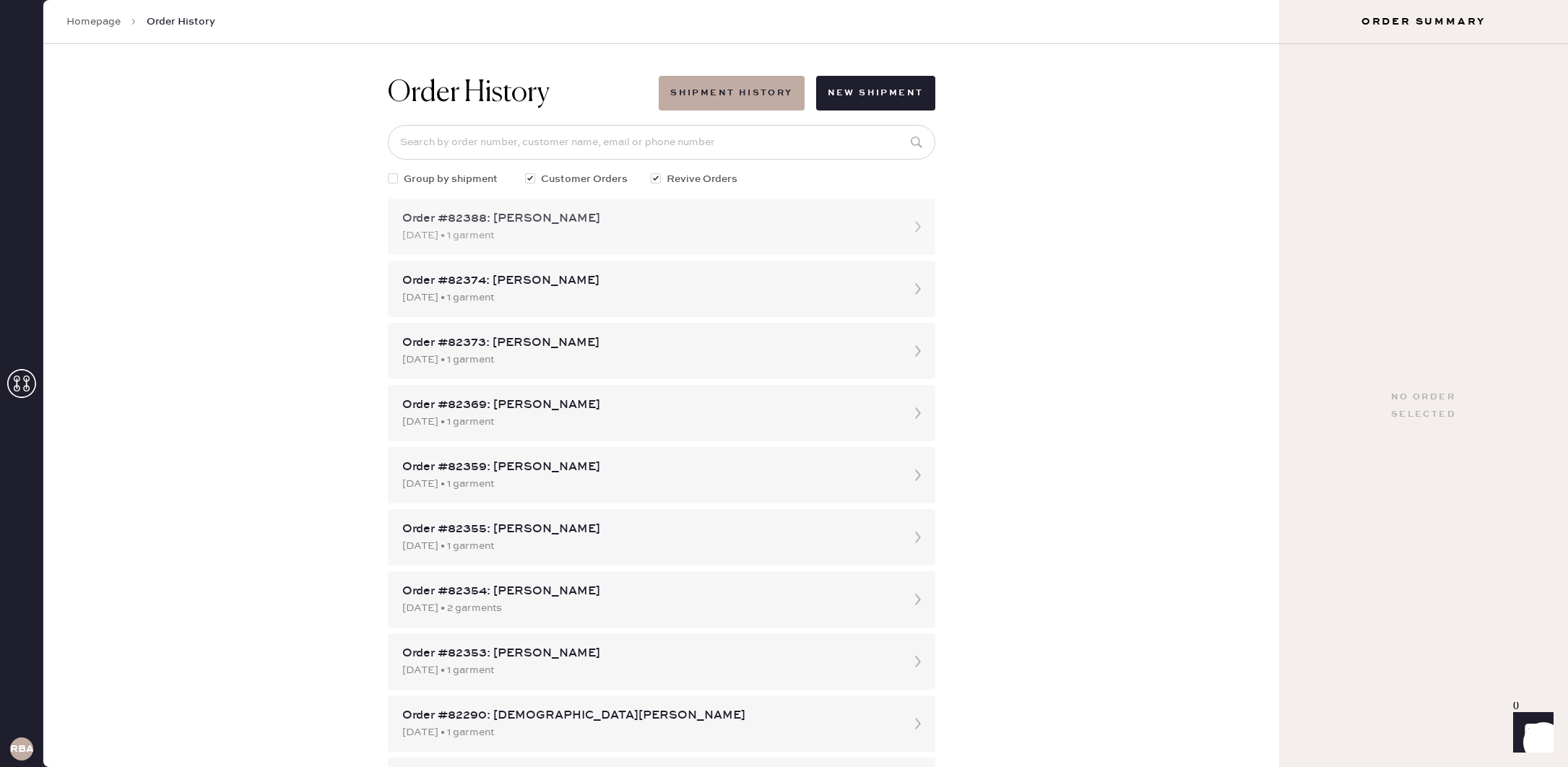
click at [922, 227] on icon at bounding box center [918, 227] width 29 height 29
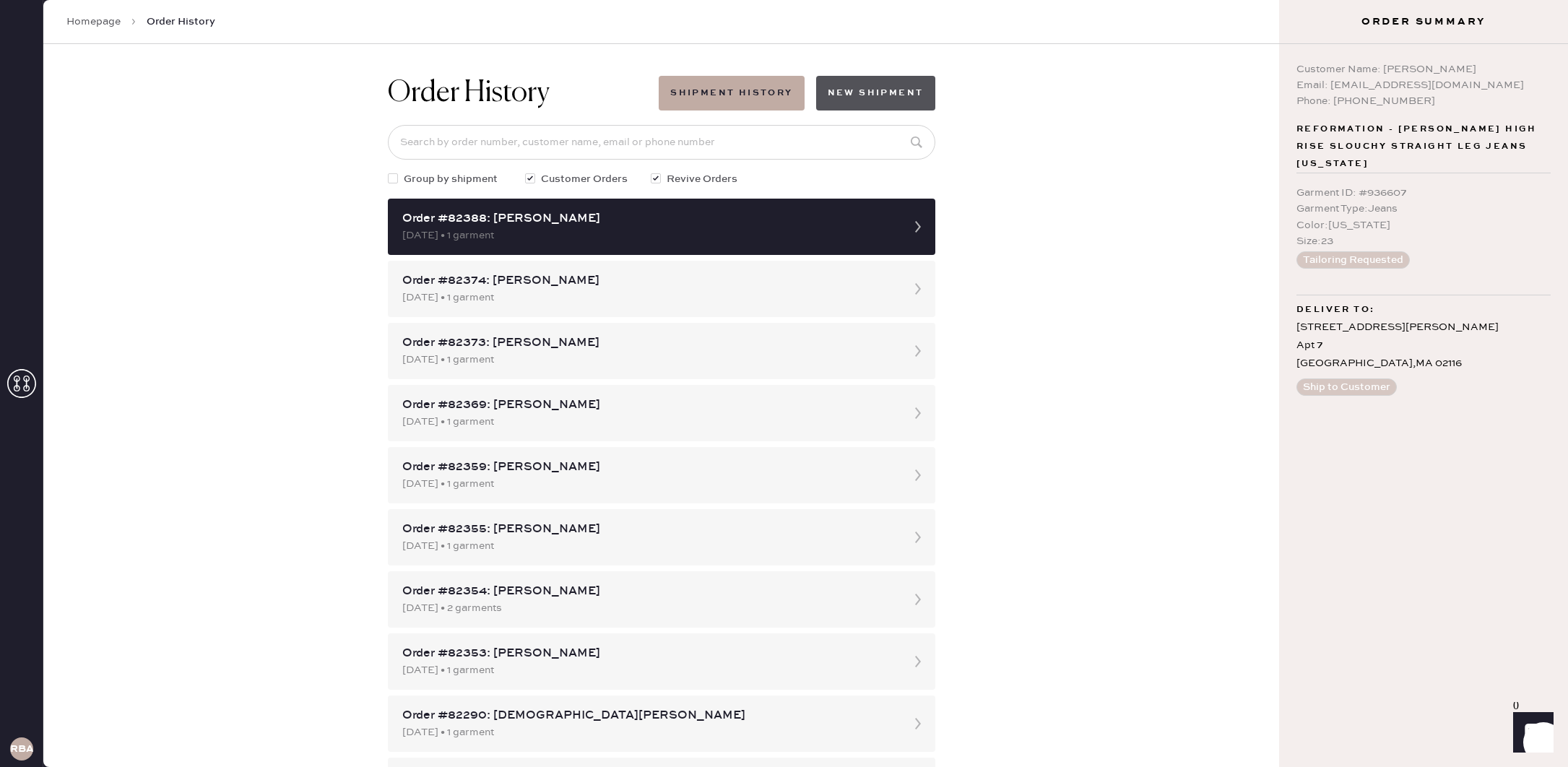
click at [912, 103] on button "New Shipment" at bounding box center [876, 94] width 119 height 35
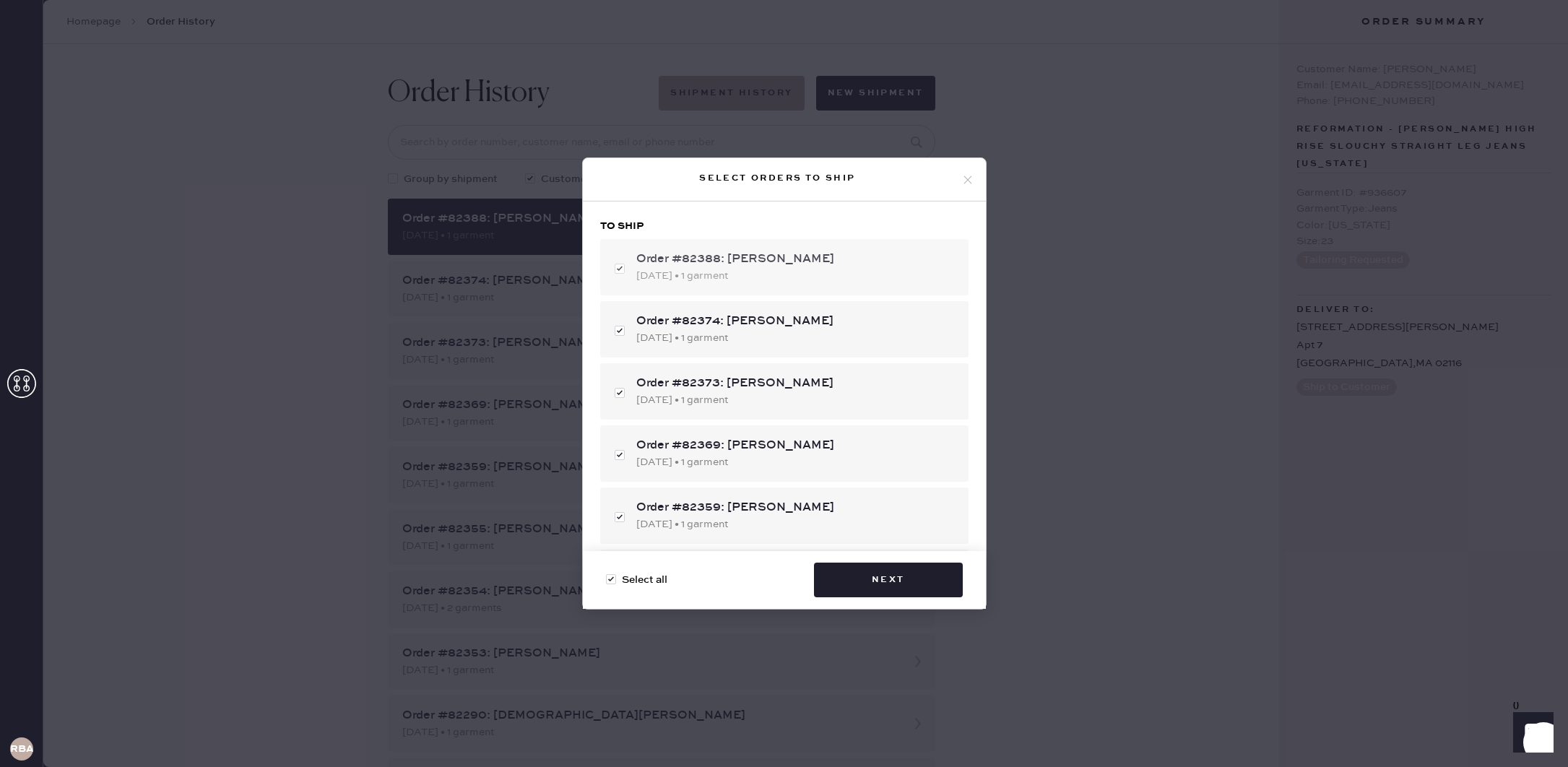
click at [788, 263] on div "Order #82388: [PERSON_NAME]" at bounding box center [796, 259] width 321 height 17
checkbox input "false"
click at [787, 263] on div "Order #82388: [PERSON_NAME]" at bounding box center [796, 259] width 321 height 17
checkbox input "true"
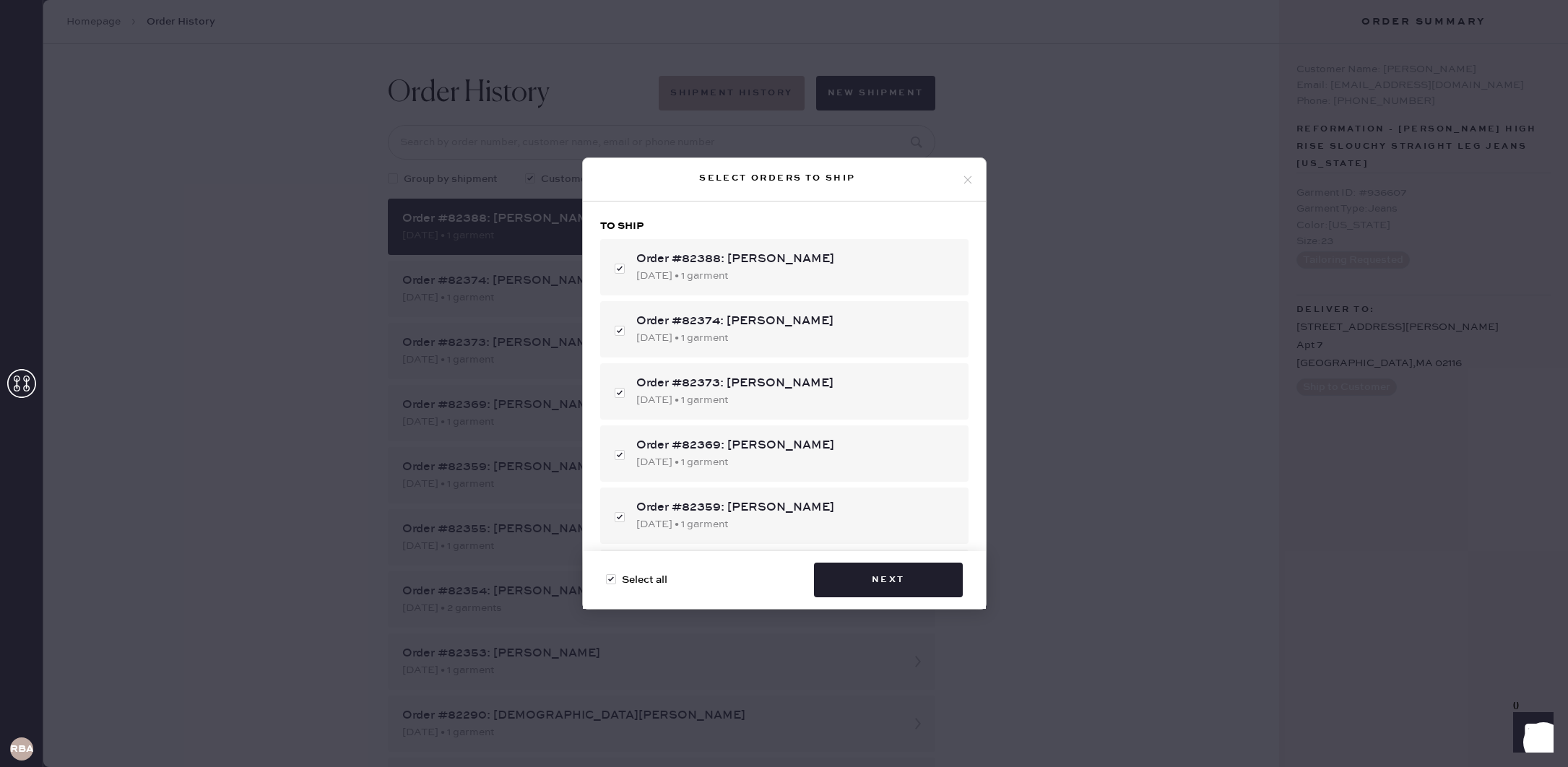
click at [650, 578] on span "Select all" at bounding box center [644, 579] width 45 height 16
click at [606, 572] on input "Select all" at bounding box center [606, 572] width 1 height 1
checkbox input "false"
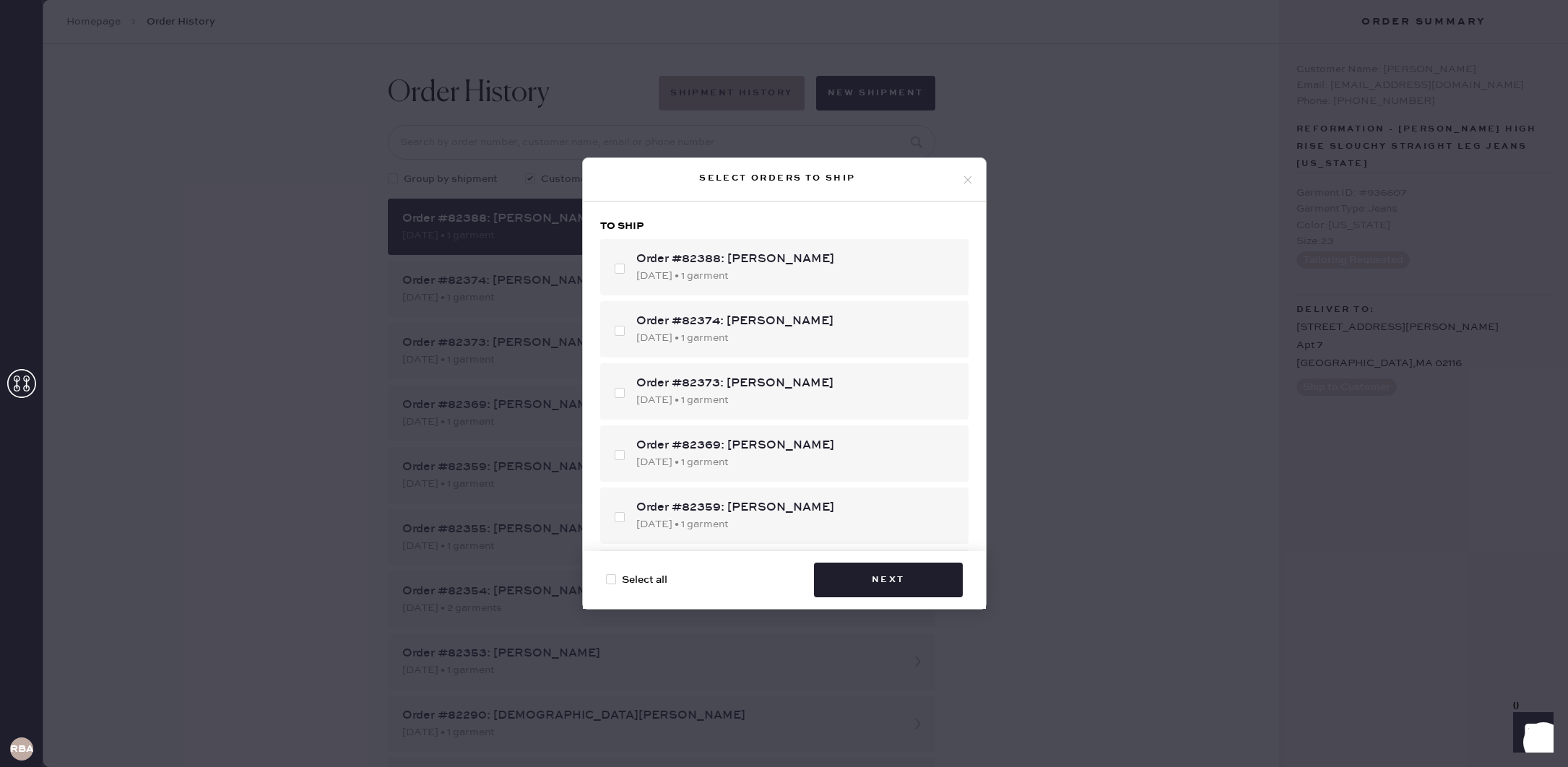
checkbox input "false"
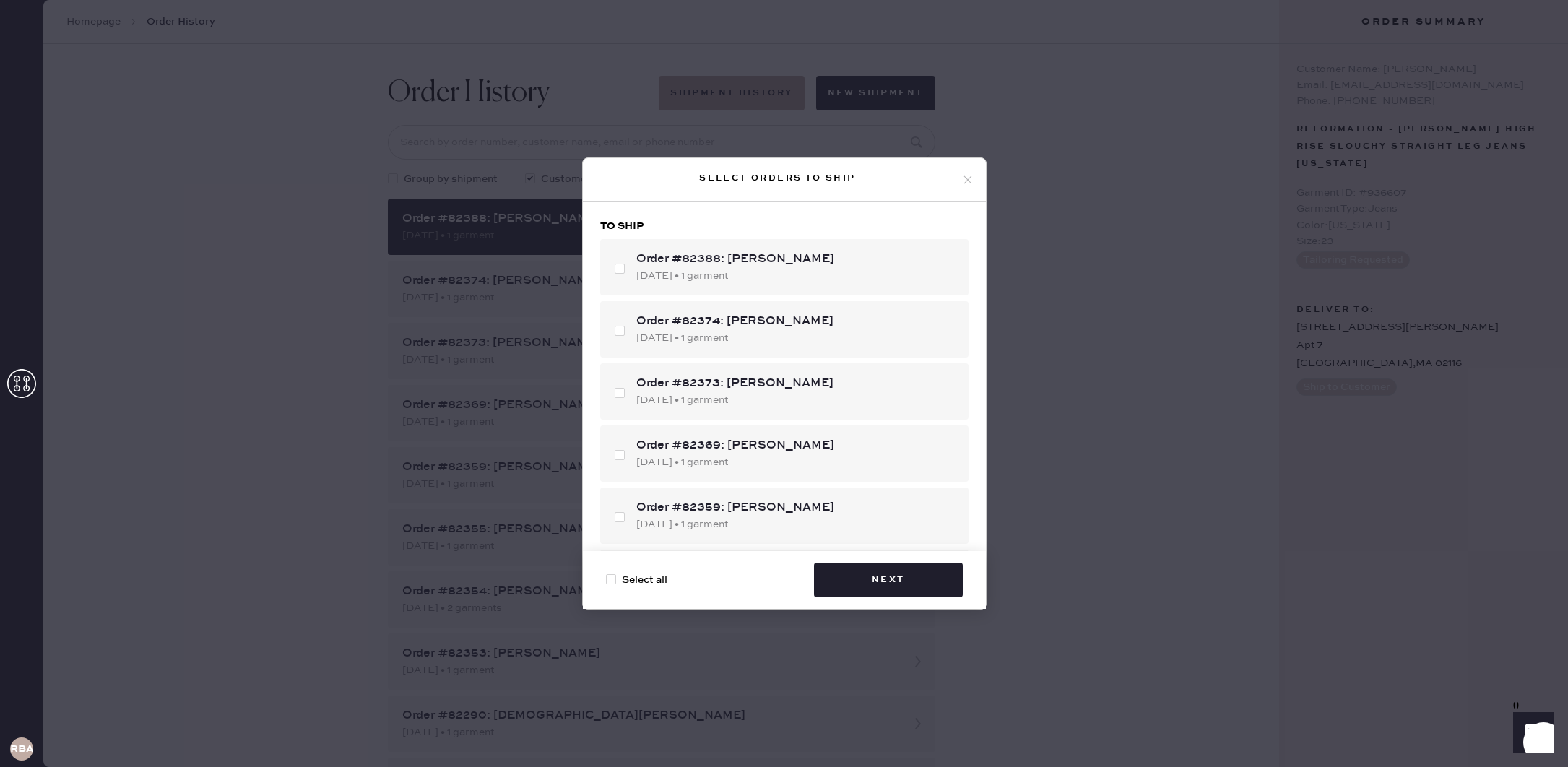
checkbox input "false"
drag, startPoint x: 816, startPoint y: 281, endPoint x: 825, endPoint y: 290, distance: 12.7
click at [817, 282] on div "[DATE] • 1 garment" at bounding box center [796, 275] width 321 height 16
checkbox input "true"
click at [885, 581] on button "Next" at bounding box center [888, 580] width 149 height 35
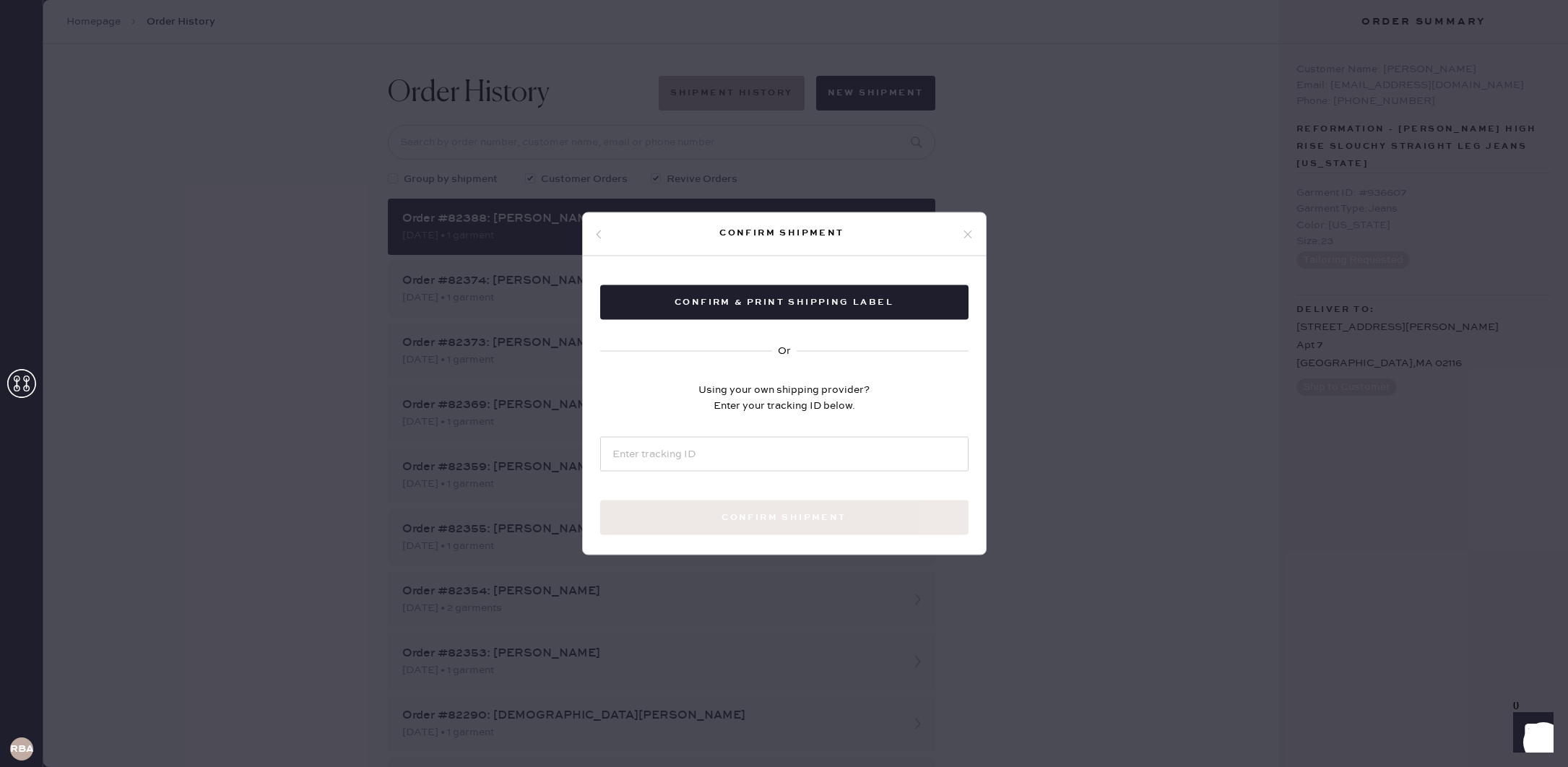
click at [970, 231] on use at bounding box center [967, 234] width 8 height 8
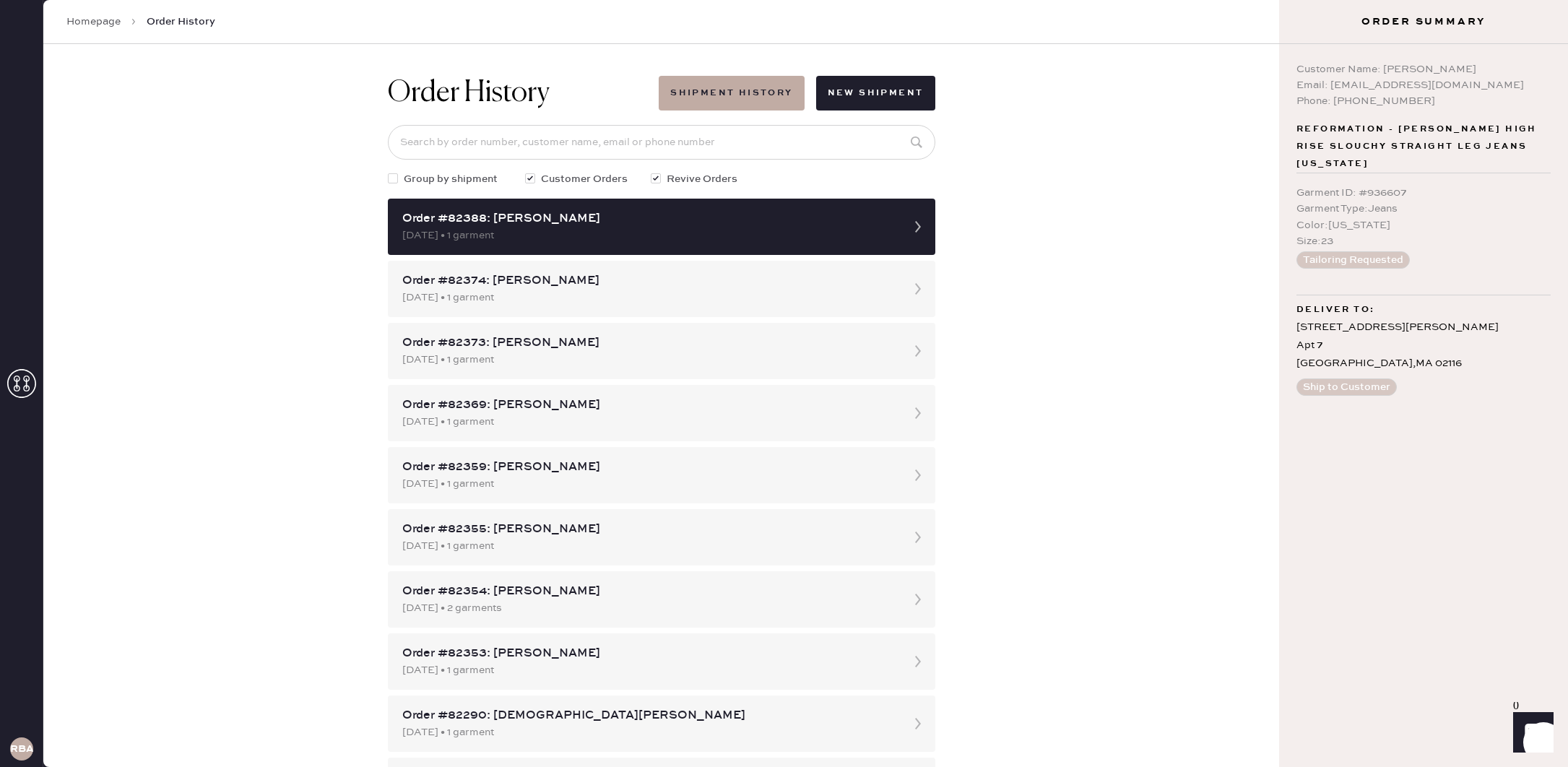
click at [1005, 243] on div "Order History Shipment History New Shipment Group by shipment Customer Orders R…" at bounding box center [661, 405] width 1235 height 723
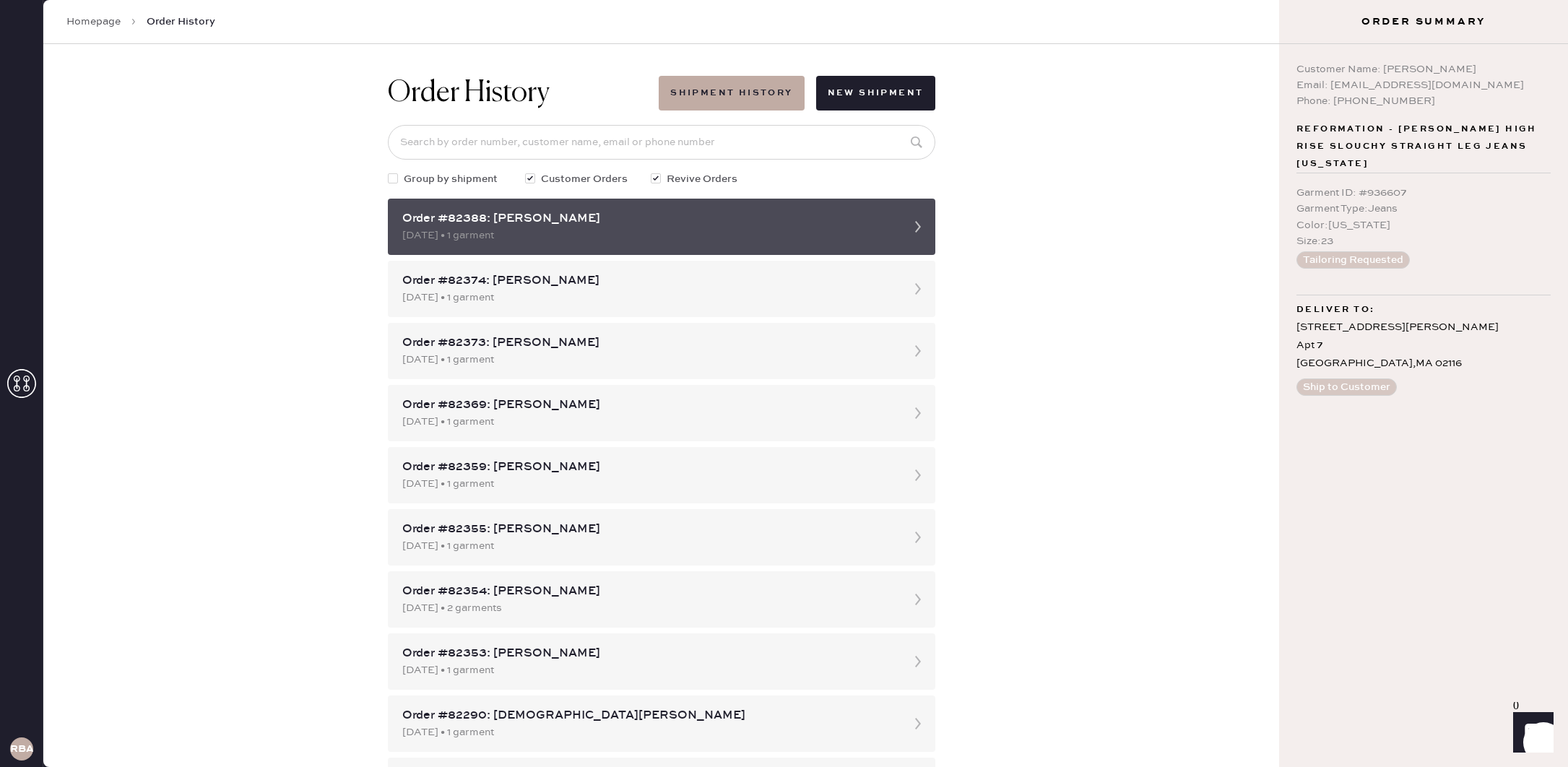
click at [589, 233] on div "[DATE] • 1 garment" at bounding box center [648, 235] width 492 height 16
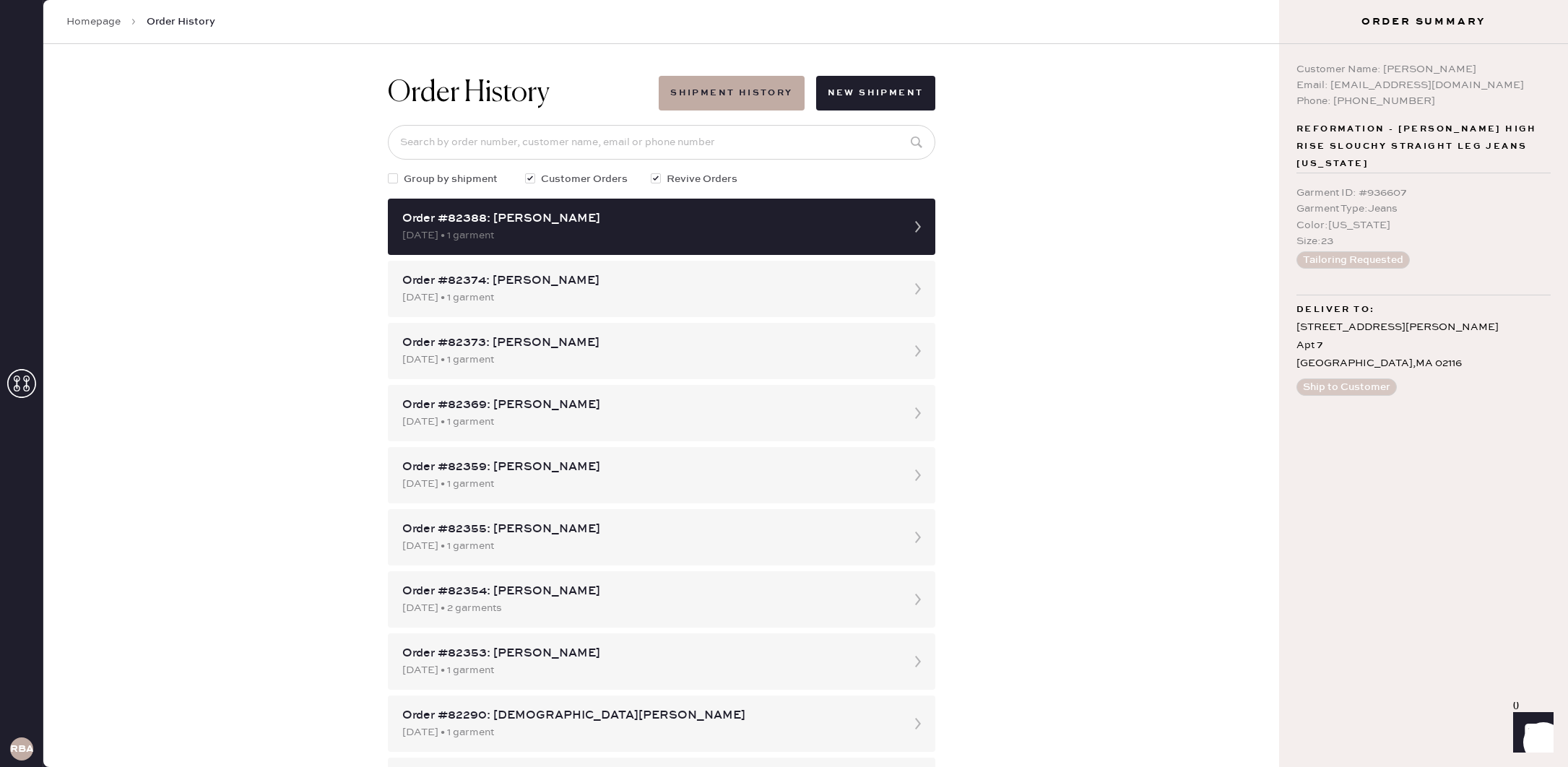
click at [1118, 230] on div "Order History Shipment History New Shipment Group by shipment Customer Orders R…" at bounding box center [661, 405] width 1235 height 723
click at [97, 20] on link "Homepage" at bounding box center [94, 21] width 54 height 14
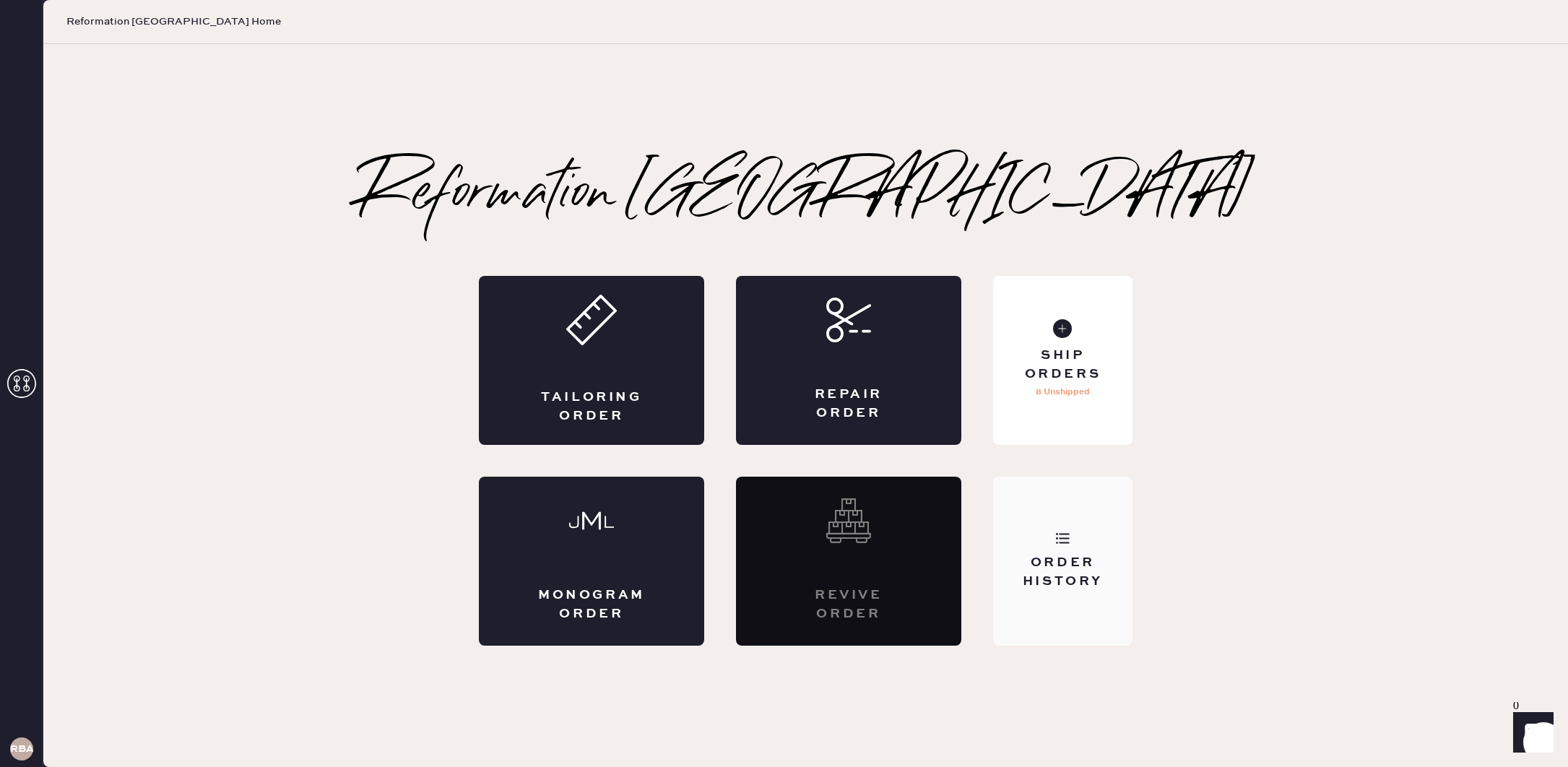
click at [1095, 511] on div "Order History" at bounding box center [1063, 561] width 140 height 169
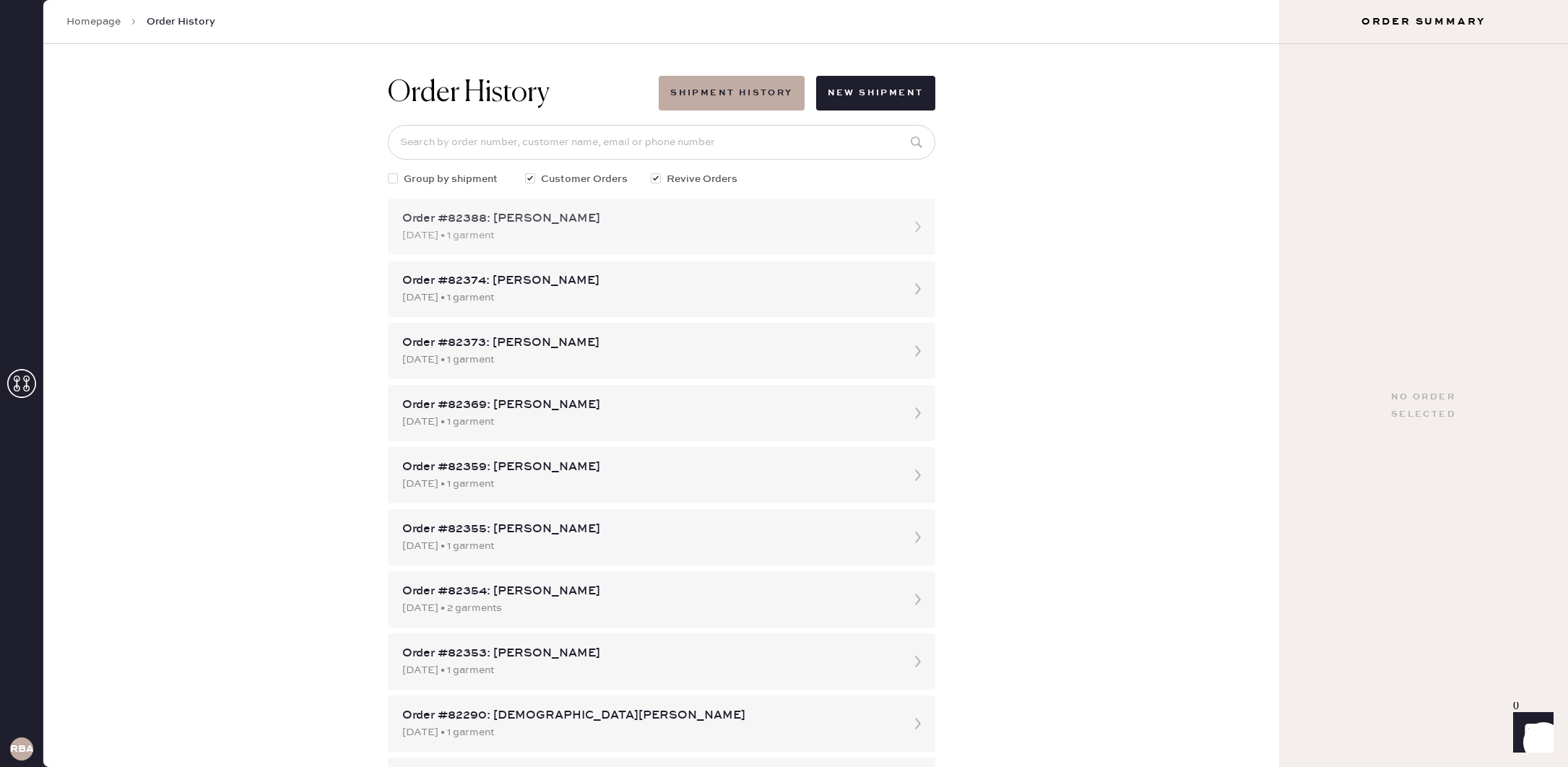
click at [885, 234] on div "[DATE] • 1 garment" at bounding box center [648, 235] width 492 height 16
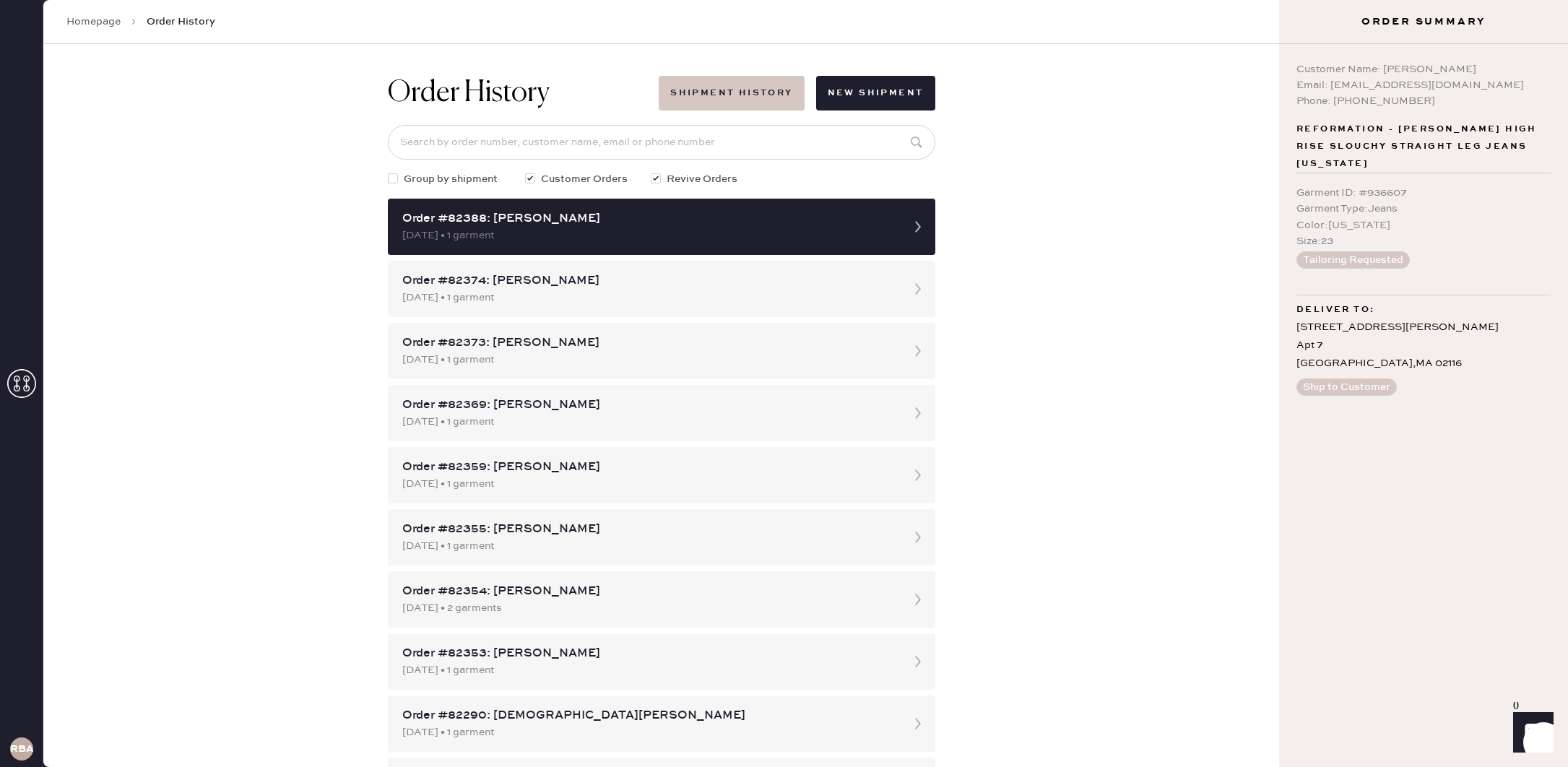
click at [735, 91] on button "Shipment History" at bounding box center [731, 94] width 145 height 35
click at [114, 17] on link "Homepage" at bounding box center [94, 21] width 54 height 14
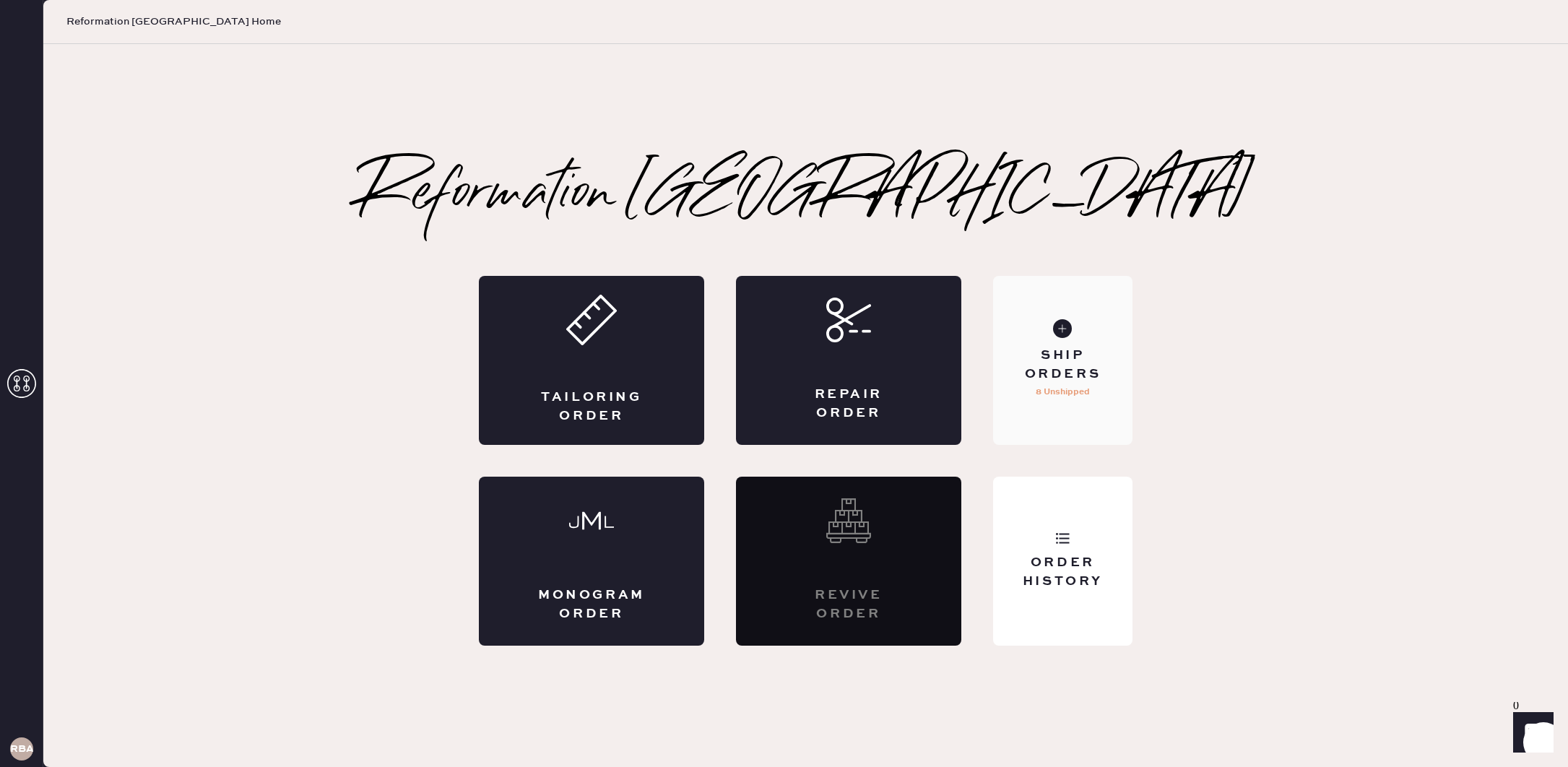
click at [1089, 349] on div "Ship Orders" at bounding box center [1063, 365] width 116 height 36
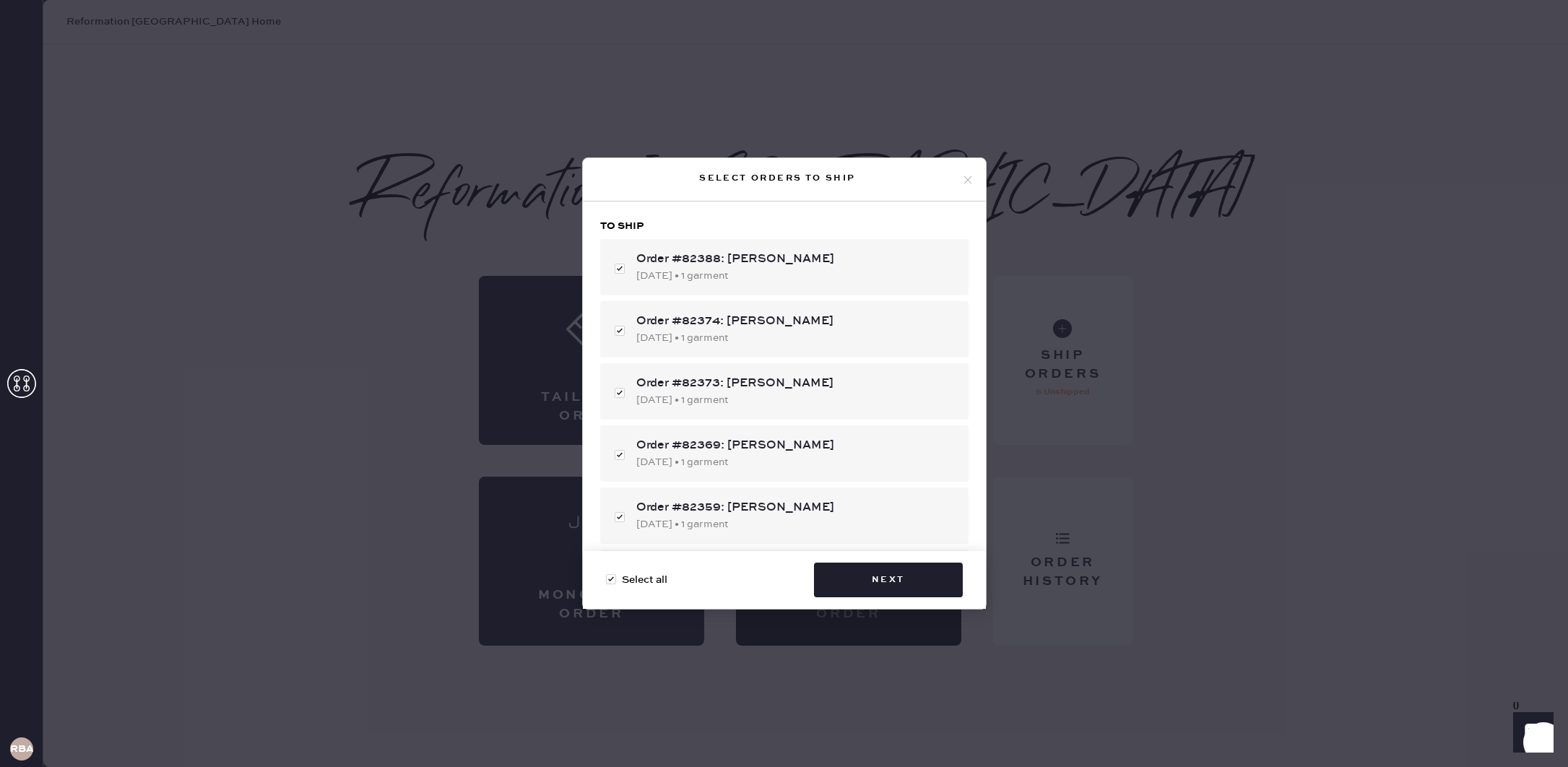
click at [655, 584] on span "Select all" at bounding box center [644, 579] width 45 height 16
click at [606, 572] on input "Select all" at bounding box center [606, 572] width 1 height 1
checkbox input "false"
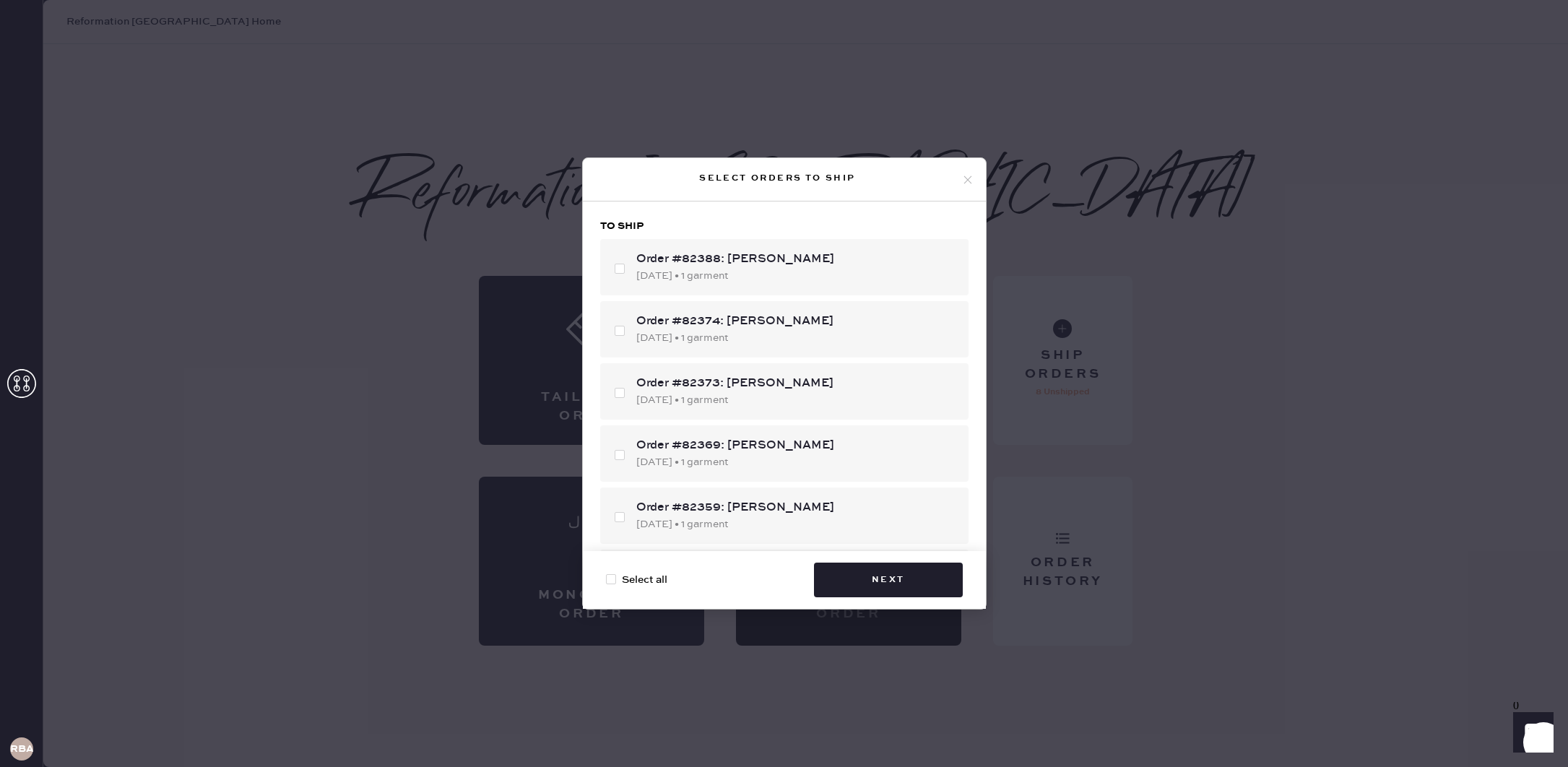
checkbox input "false"
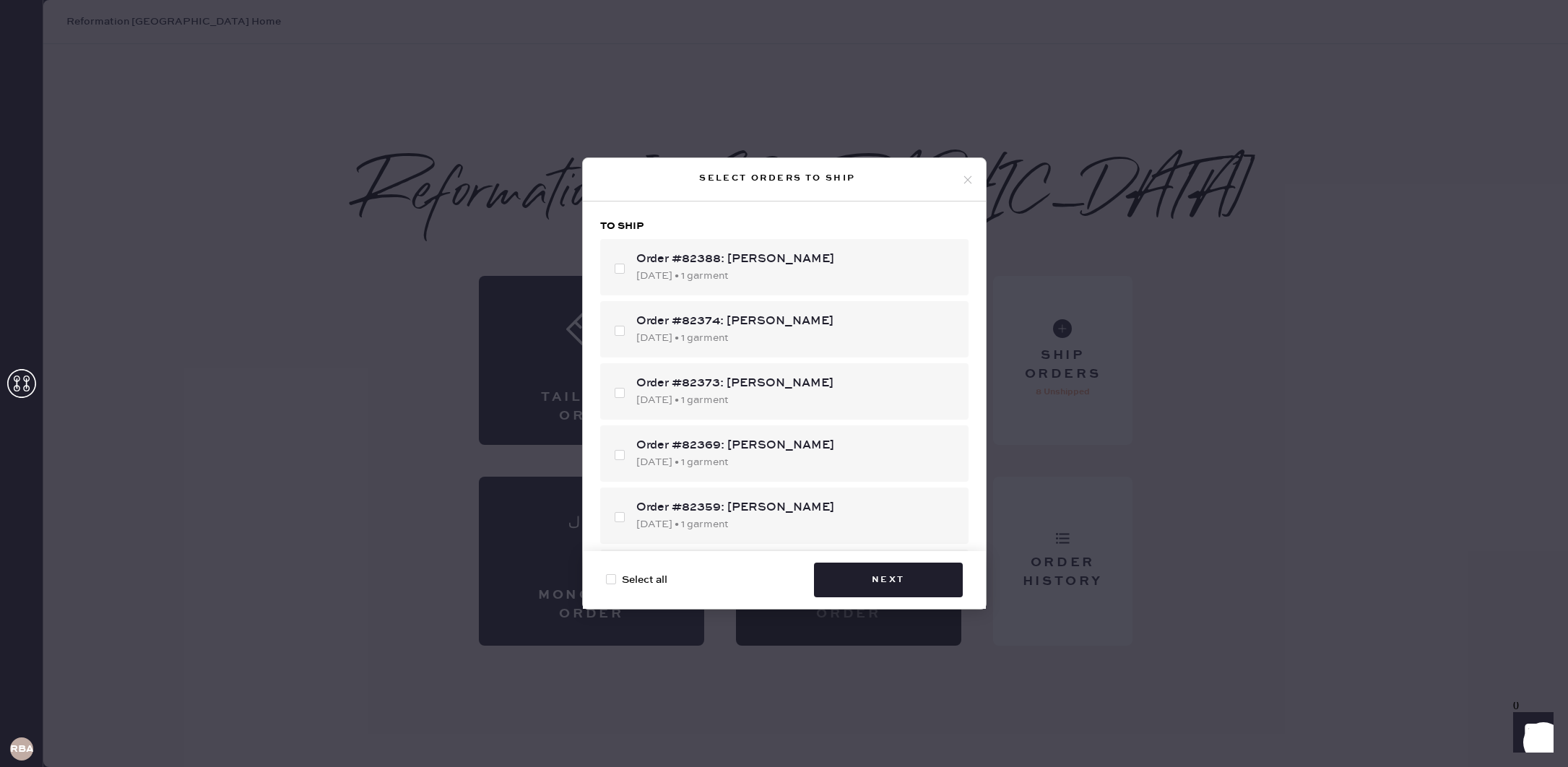
checkbox input "false"
click at [731, 272] on div "[DATE] • 1 garment" at bounding box center [796, 275] width 321 height 16
checkbox input "true"
click at [904, 584] on button "Next" at bounding box center [888, 580] width 149 height 35
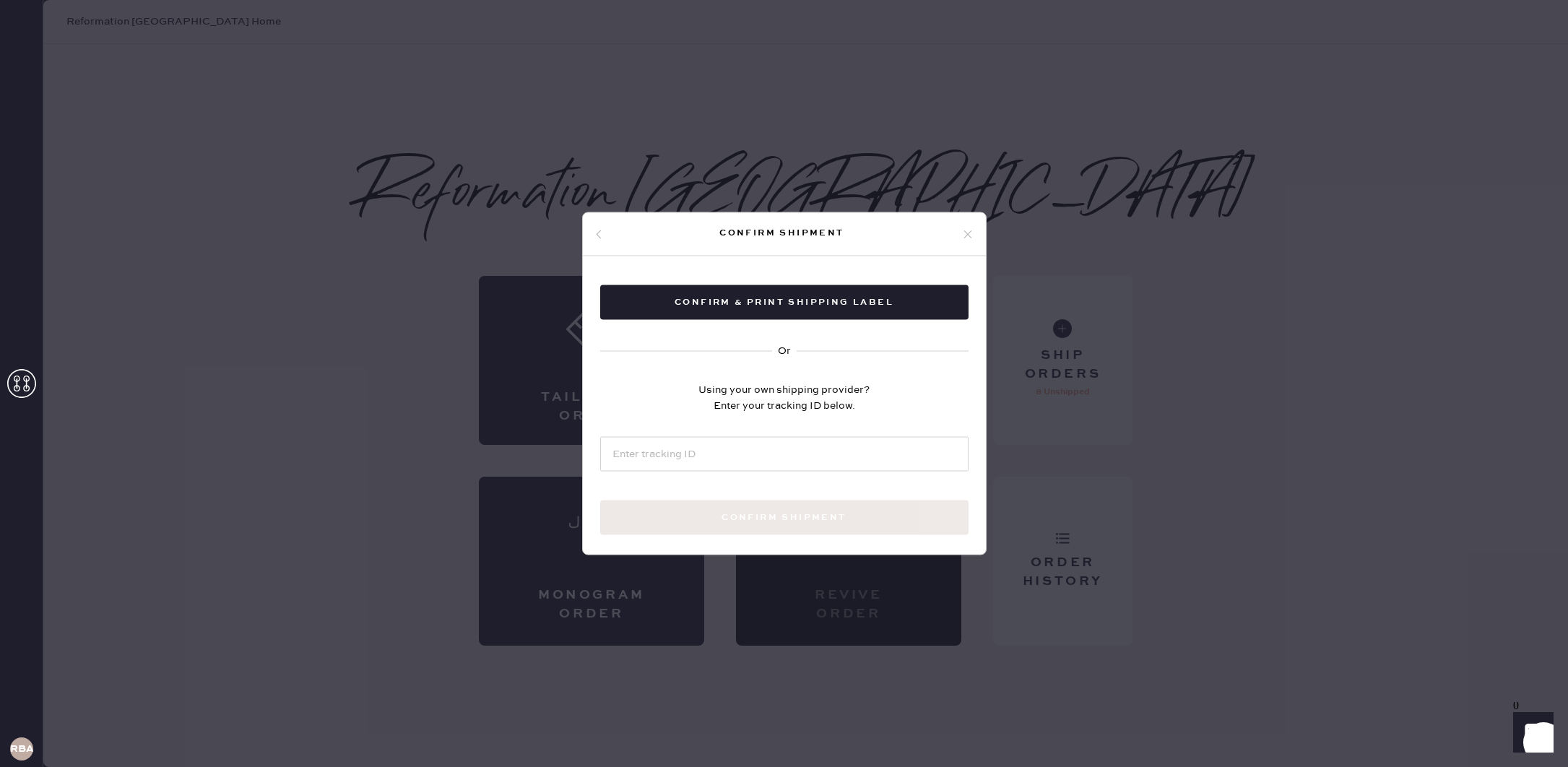
click at [599, 235] on icon at bounding box center [598, 234] width 8 height 8
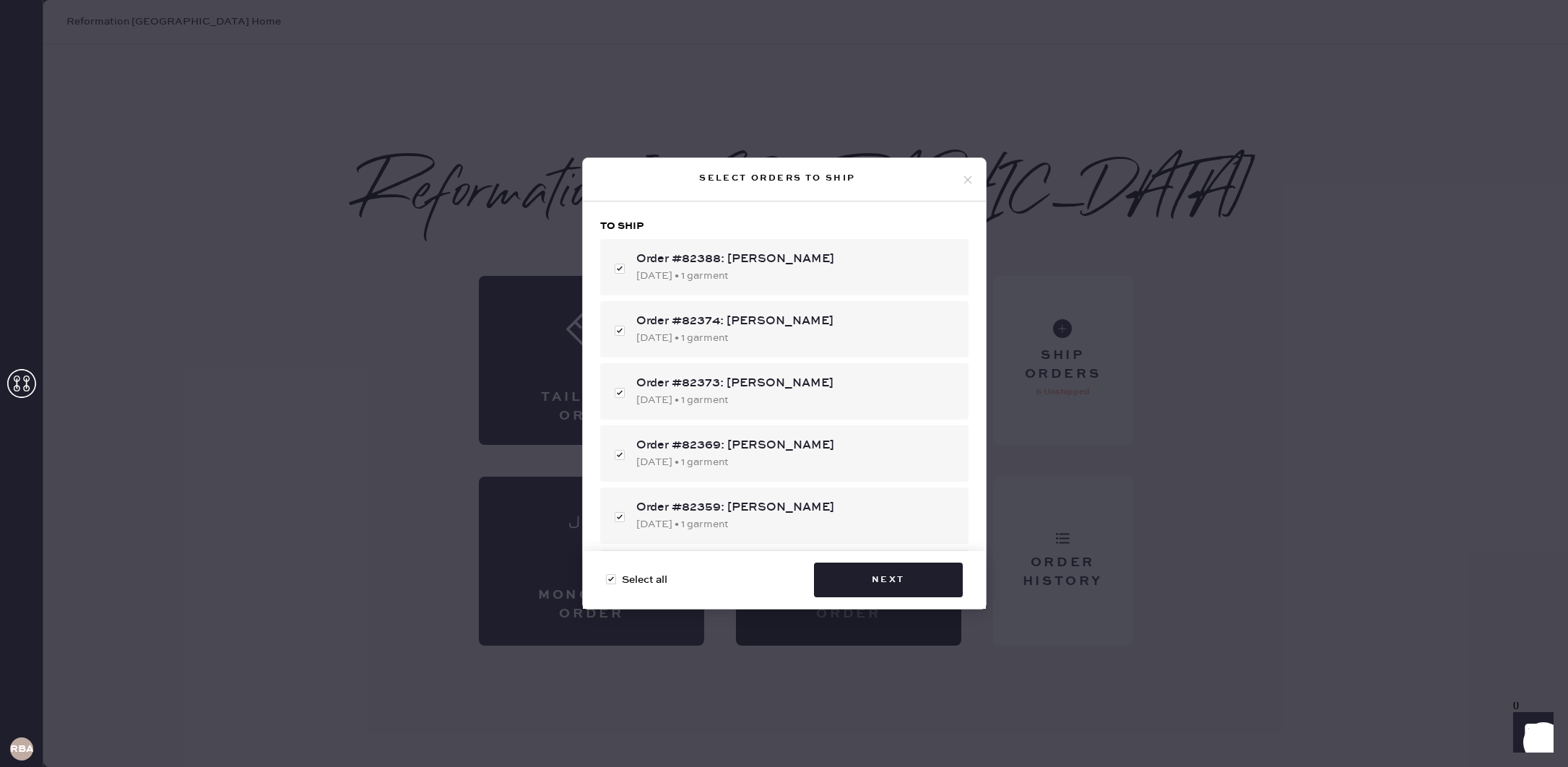
drag, startPoint x: 968, startPoint y: 181, endPoint x: 1023, endPoint y: 183, distance: 55.0
click at [971, 181] on icon at bounding box center [968, 179] width 13 height 13
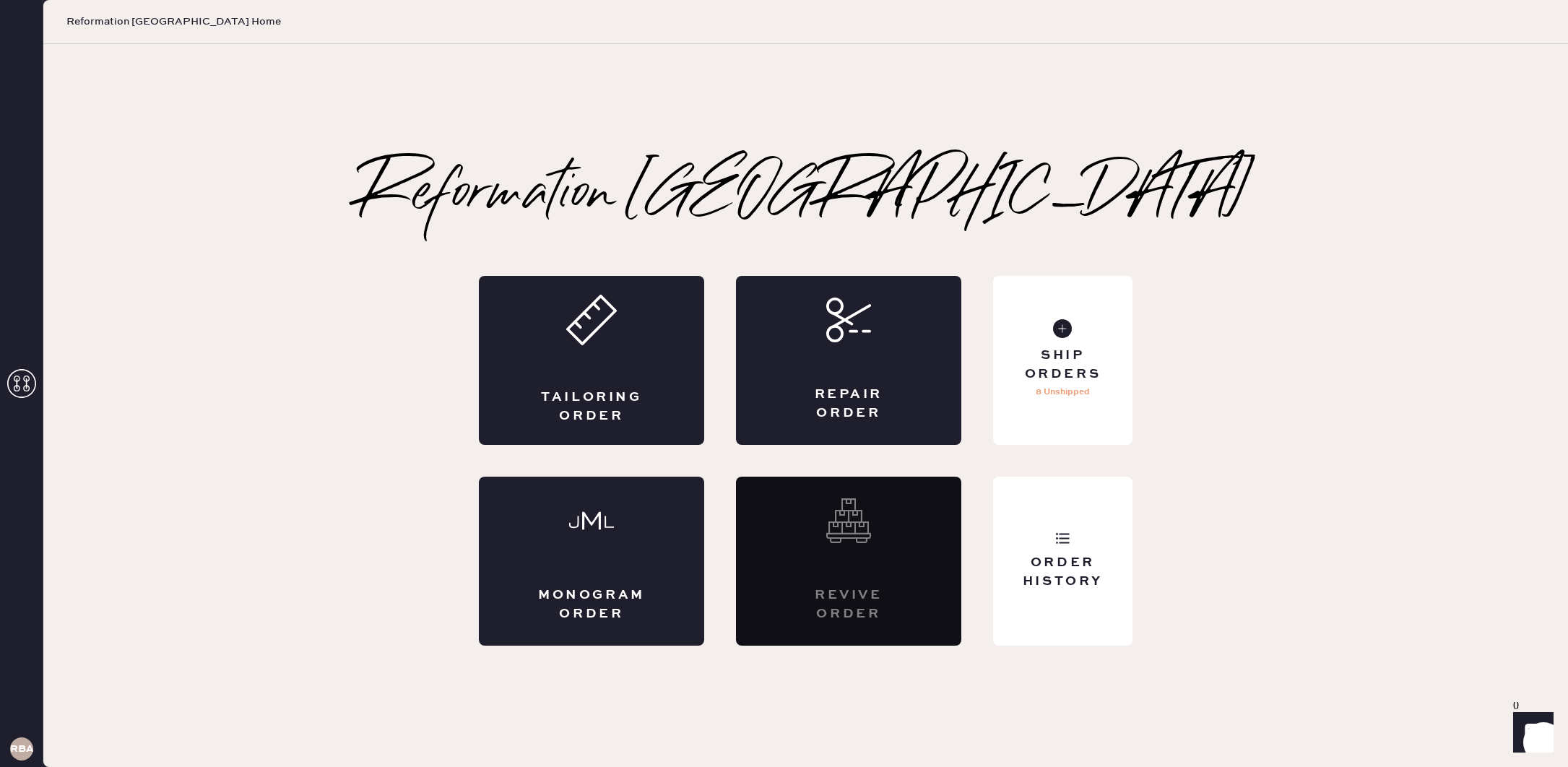
click at [1255, 201] on div "Reformation Boston Tailoring Order Repair Order Monogram Order Revive order Ord…" at bounding box center [805, 406] width 1524 height 480
click at [1093, 578] on div "Order History" at bounding box center [1063, 572] width 116 height 36
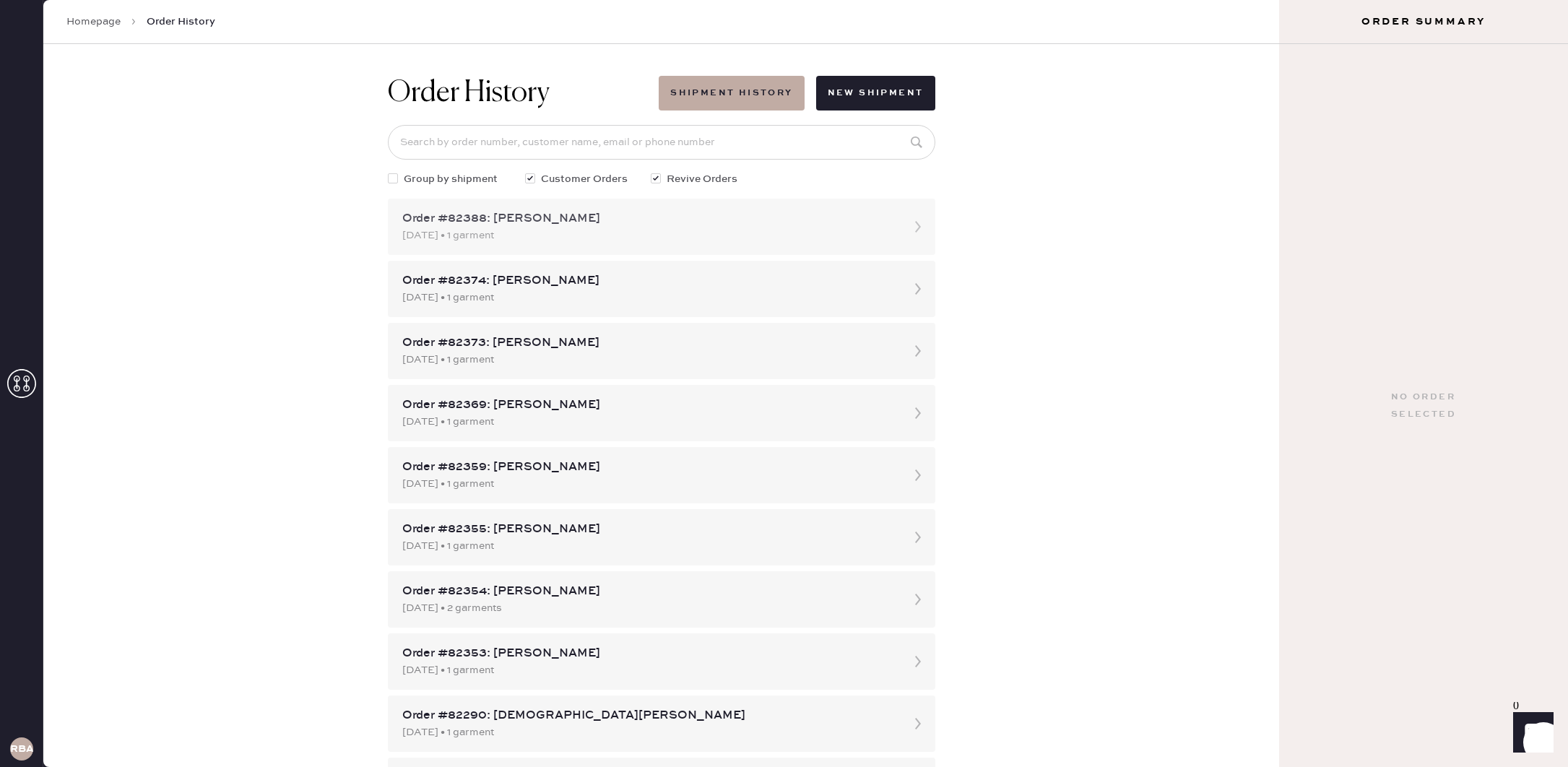
click at [832, 225] on div "Order #82388: [PERSON_NAME]" at bounding box center [648, 219] width 492 height 17
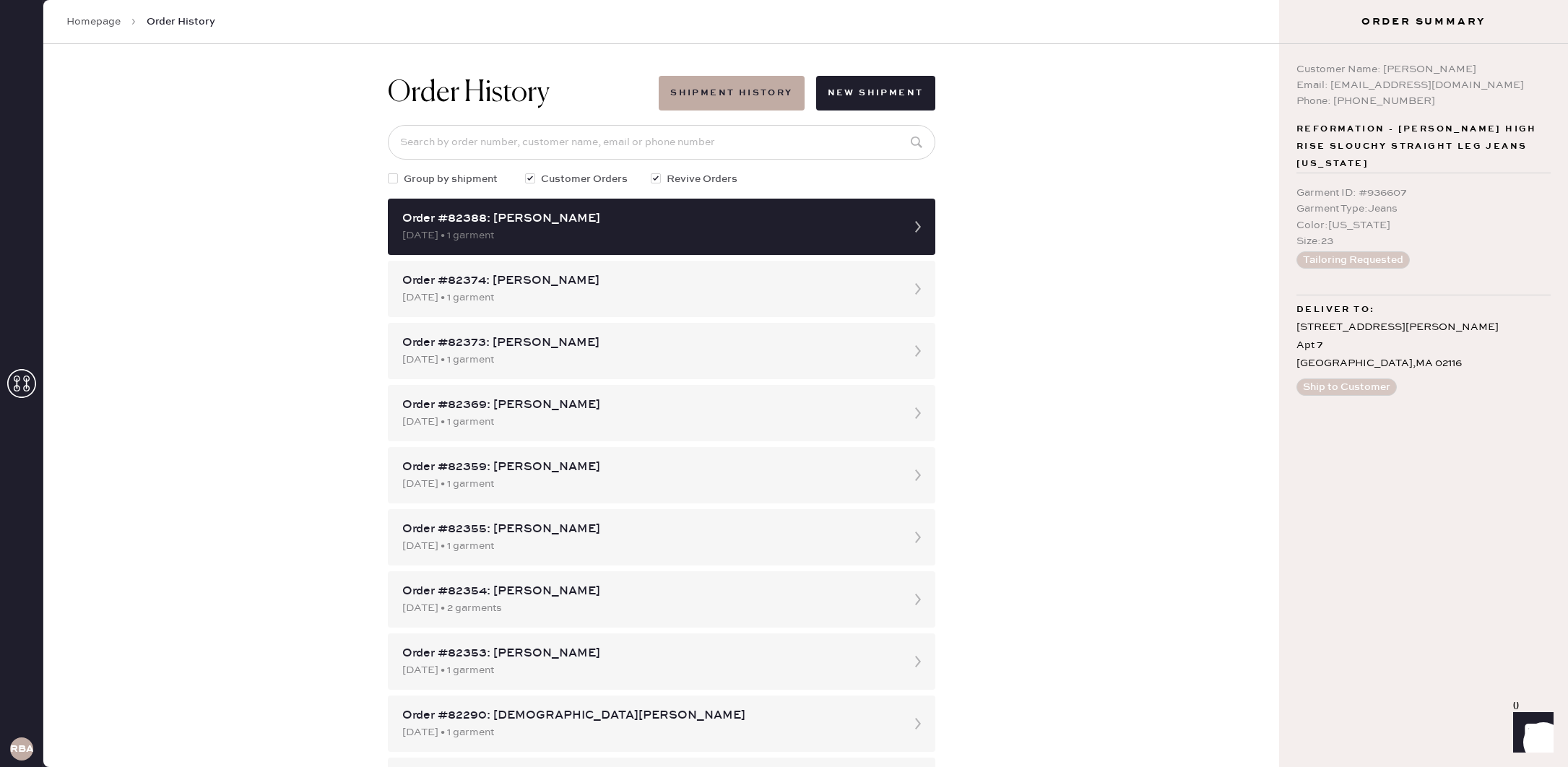
click at [1392, 262] on button "Tailoring Requested" at bounding box center [1353, 259] width 113 height 17
click at [1361, 385] on button "Ship to Customer" at bounding box center [1346, 387] width 100 height 17
click at [1530, 722] on icon "Launch Front Chat" at bounding box center [1533, 732] width 41 height 41
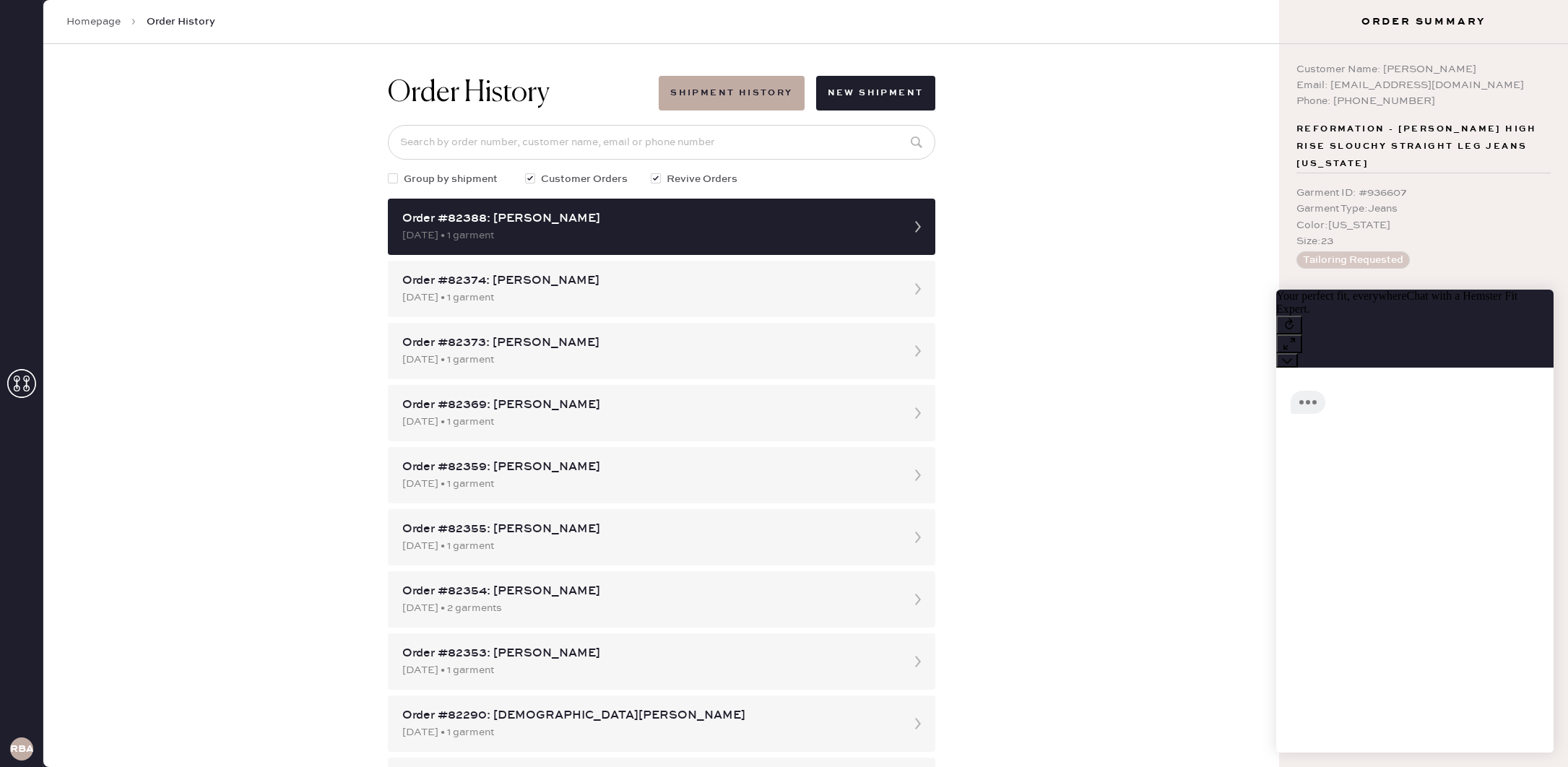
scroll to position [1, 0]
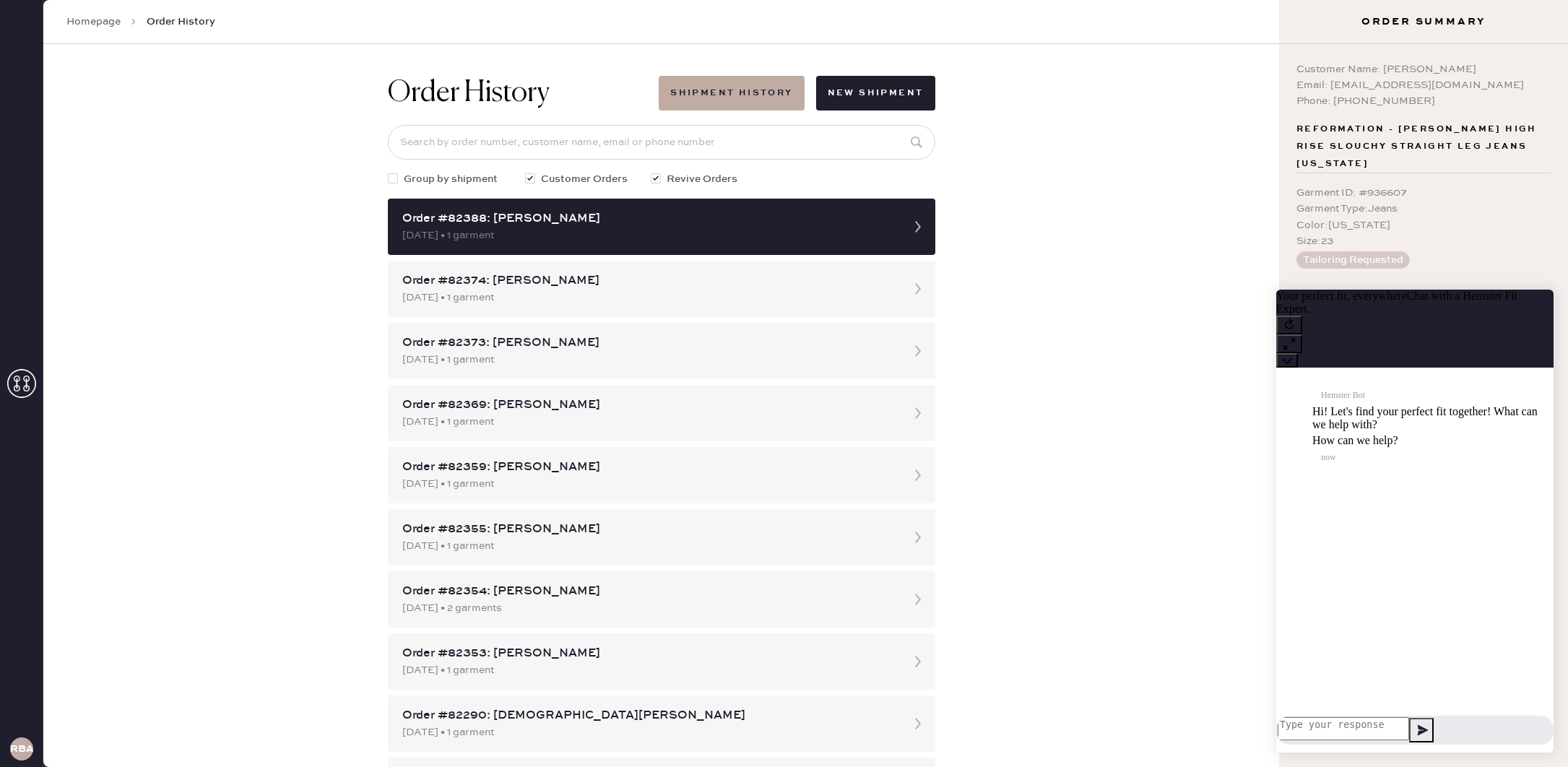
click at [1409, 726] on textarea at bounding box center [1343, 729] width 131 height 23
type textarea "I need a packing list for orfder #82388"
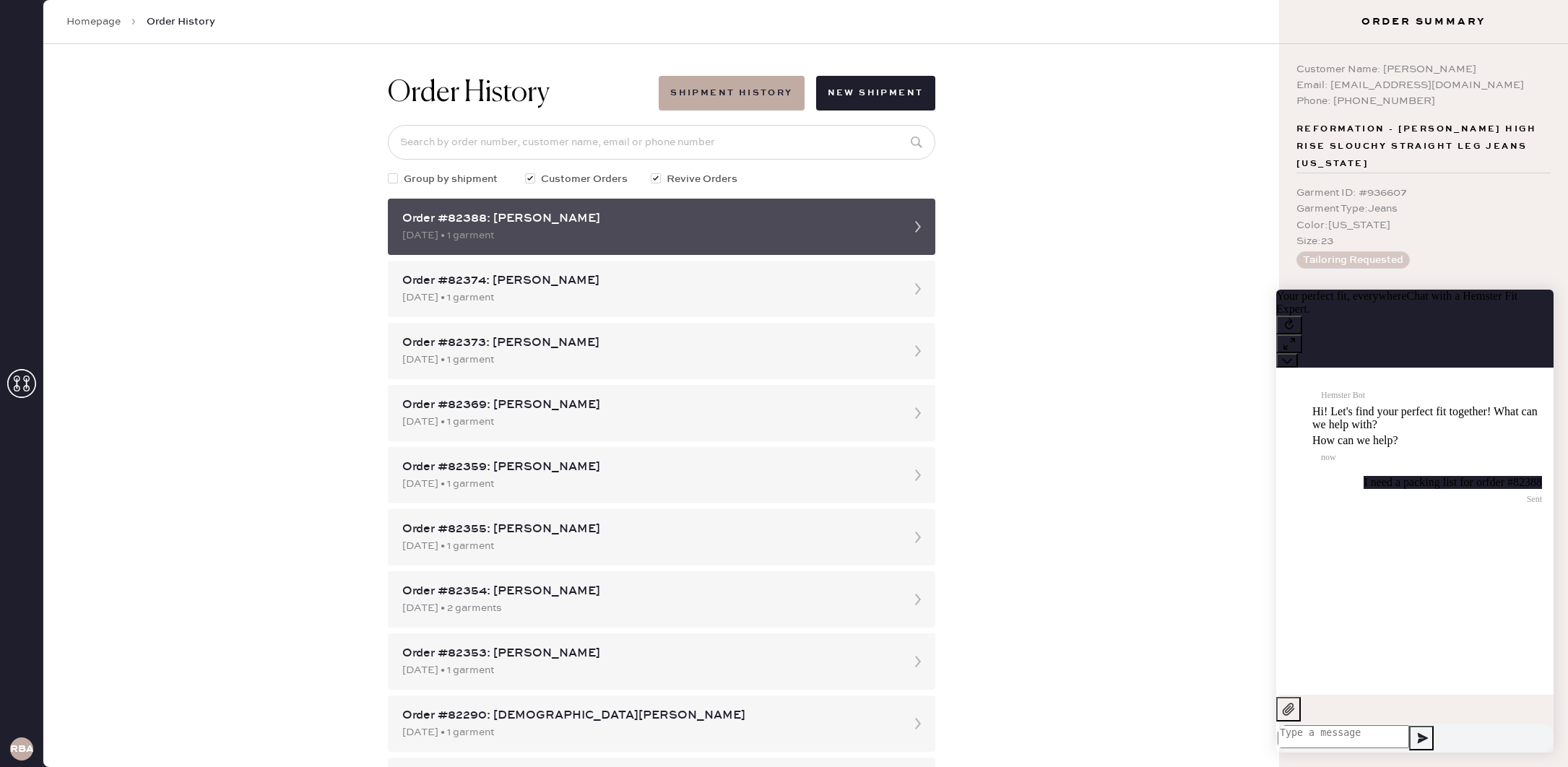
click at [916, 228] on icon at bounding box center [918, 227] width 29 height 29
click at [916, 228] on icon at bounding box center [918, 227] width 29 height 29
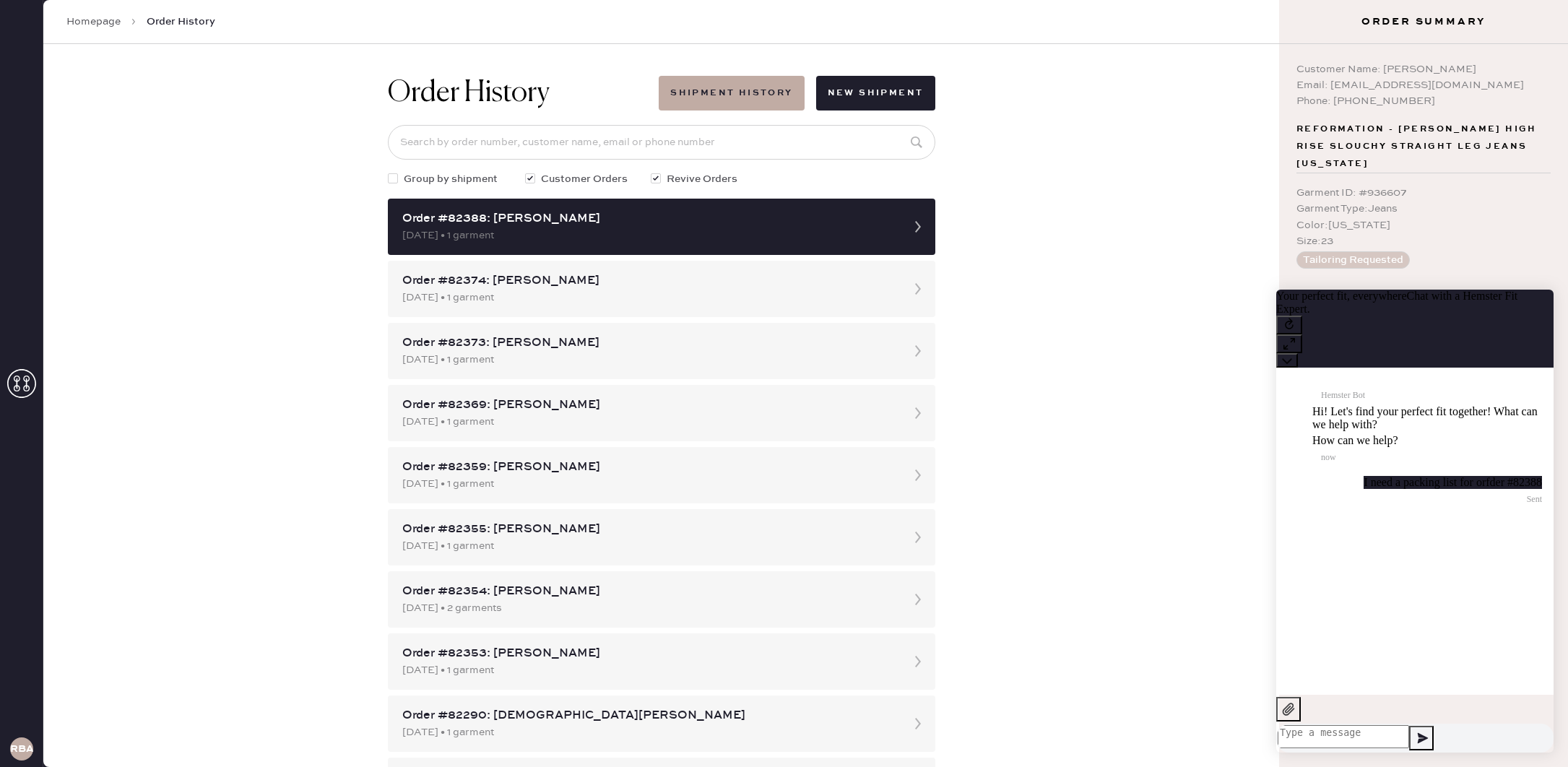
click at [17, 741] on div "RBA" at bounding box center [21, 749] width 23 height 23
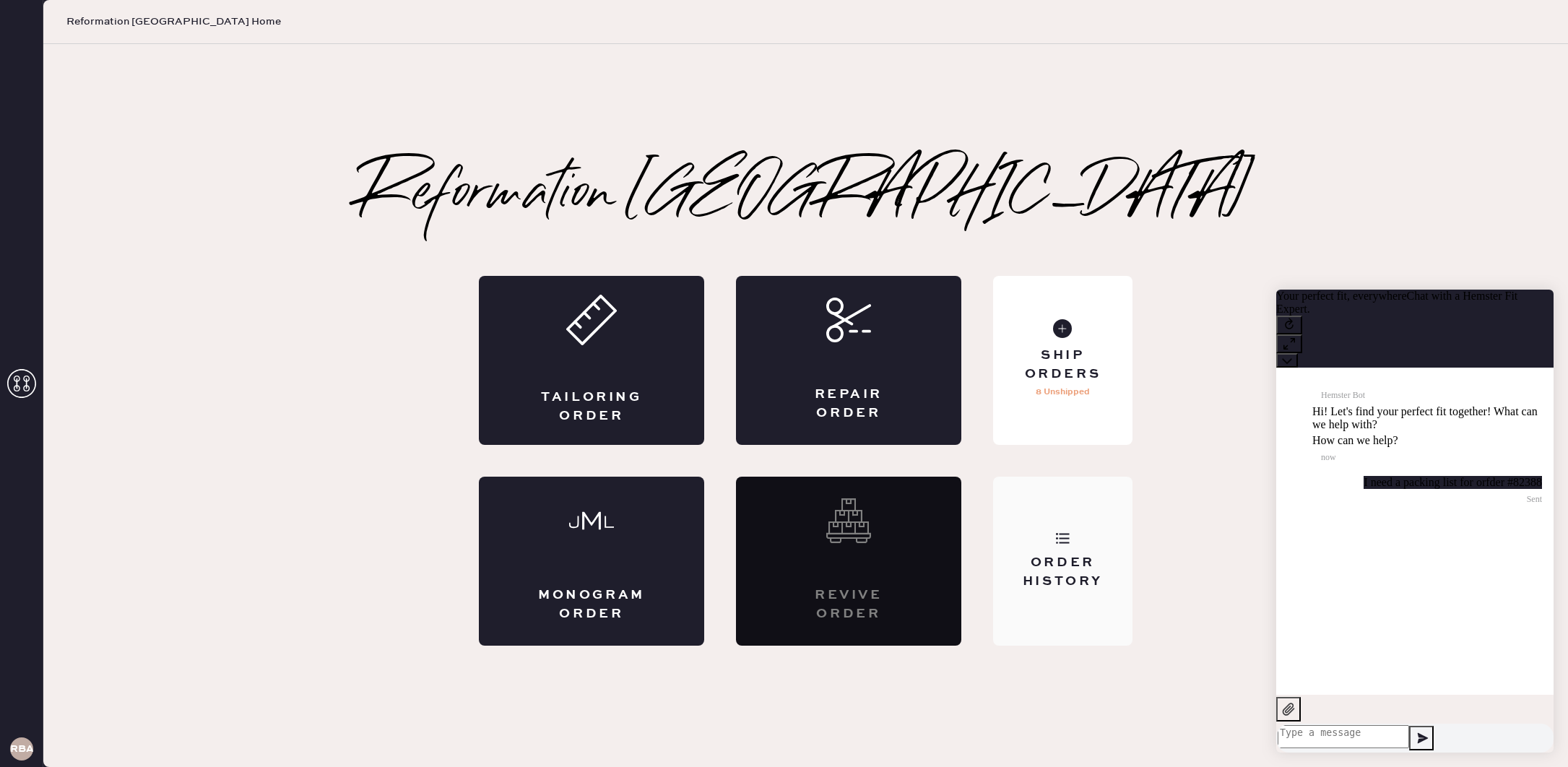
click at [1043, 569] on div "Order History" at bounding box center [1063, 572] width 116 height 36
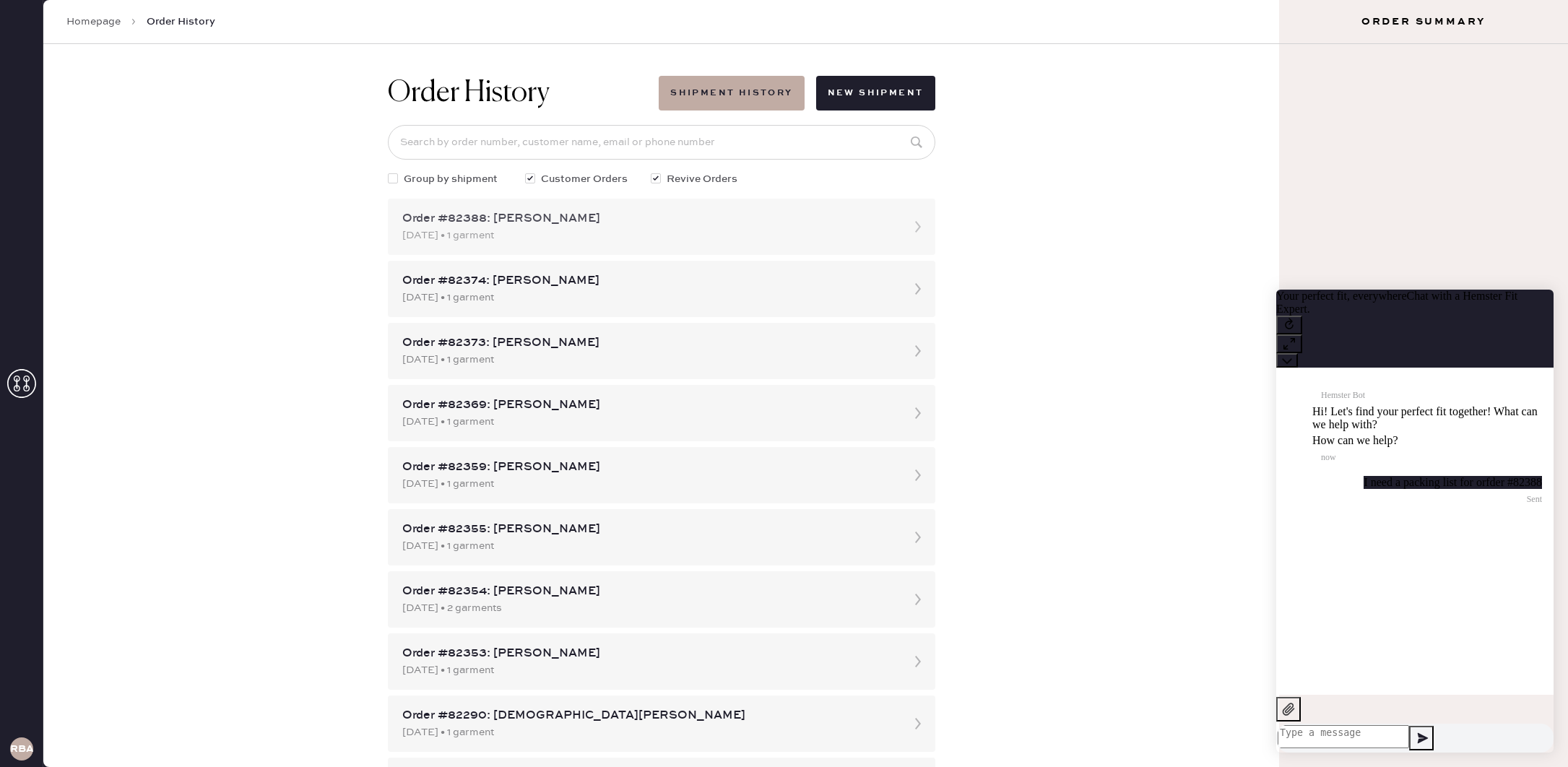
click at [773, 244] on div "Order #82388: [PERSON_NAME] [DATE] • 1 garment" at bounding box center [661, 226] width 548 height 57
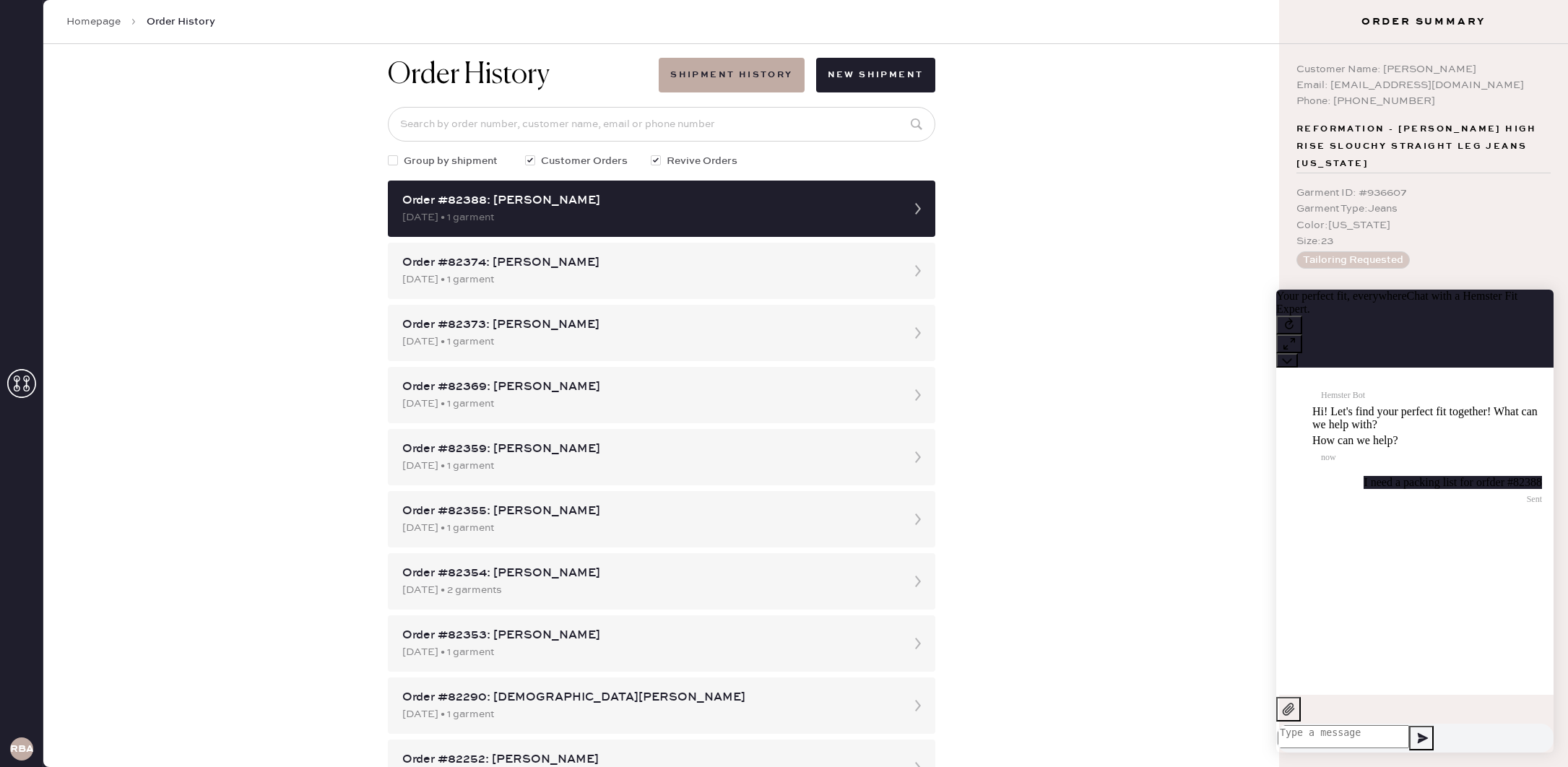
scroll to position [16, 0]
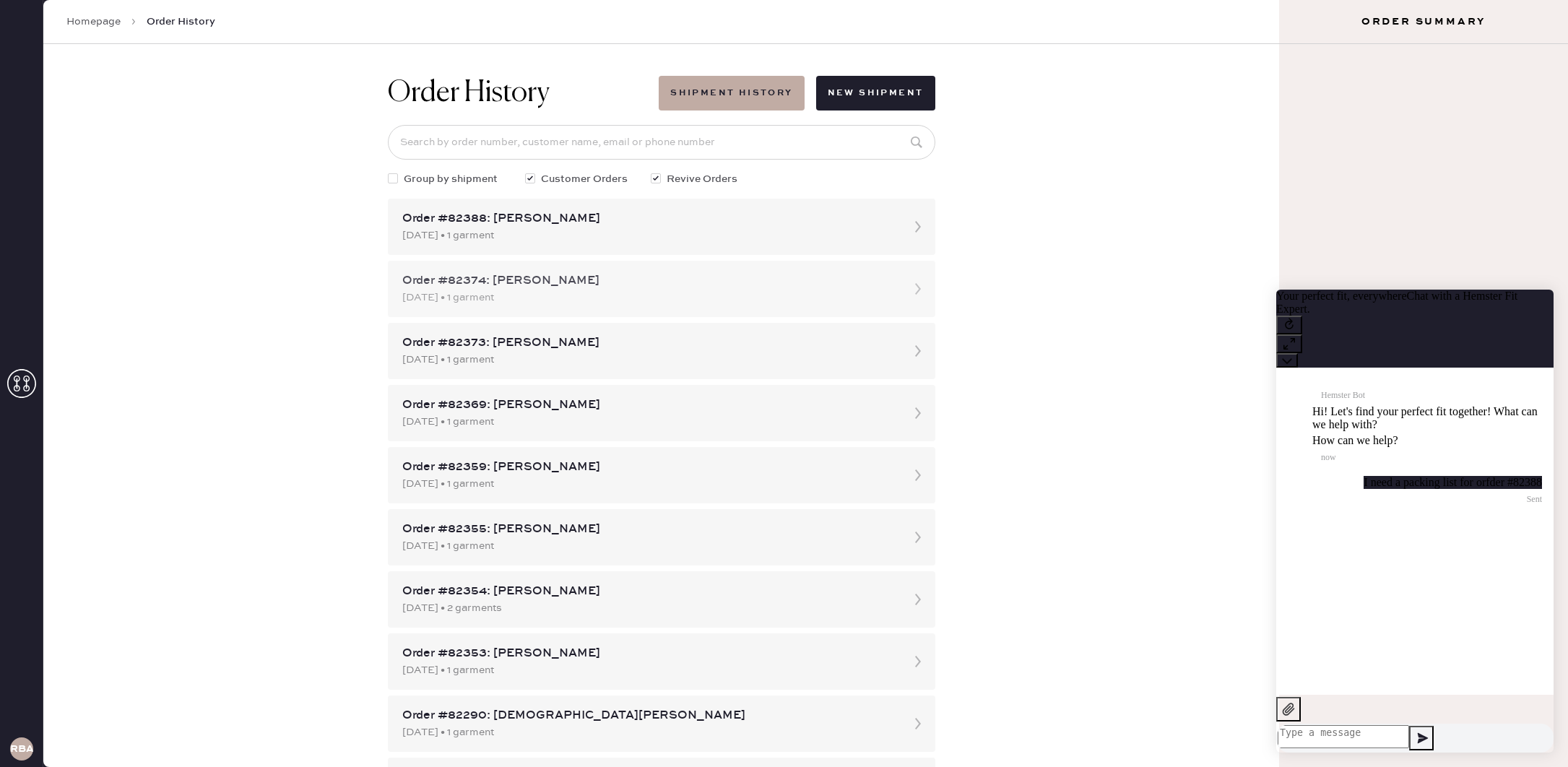
click at [551, 289] on div "Order #82374: [PERSON_NAME]" at bounding box center [648, 281] width 492 height 17
drag, startPoint x: 1069, startPoint y: 157, endPoint x: 1059, endPoint y: 157, distance: 10.0
click at [1068, 157] on div "Order History Shipment History New Shipment Group by shipment Customer Orders R…" at bounding box center [661, 405] width 1235 height 723
drag, startPoint x: 23, startPoint y: 371, endPoint x: 30, endPoint y: 370, distance: 7.1
click at [26, 370] on icon at bounding box center [22, 383] width 29 height 29
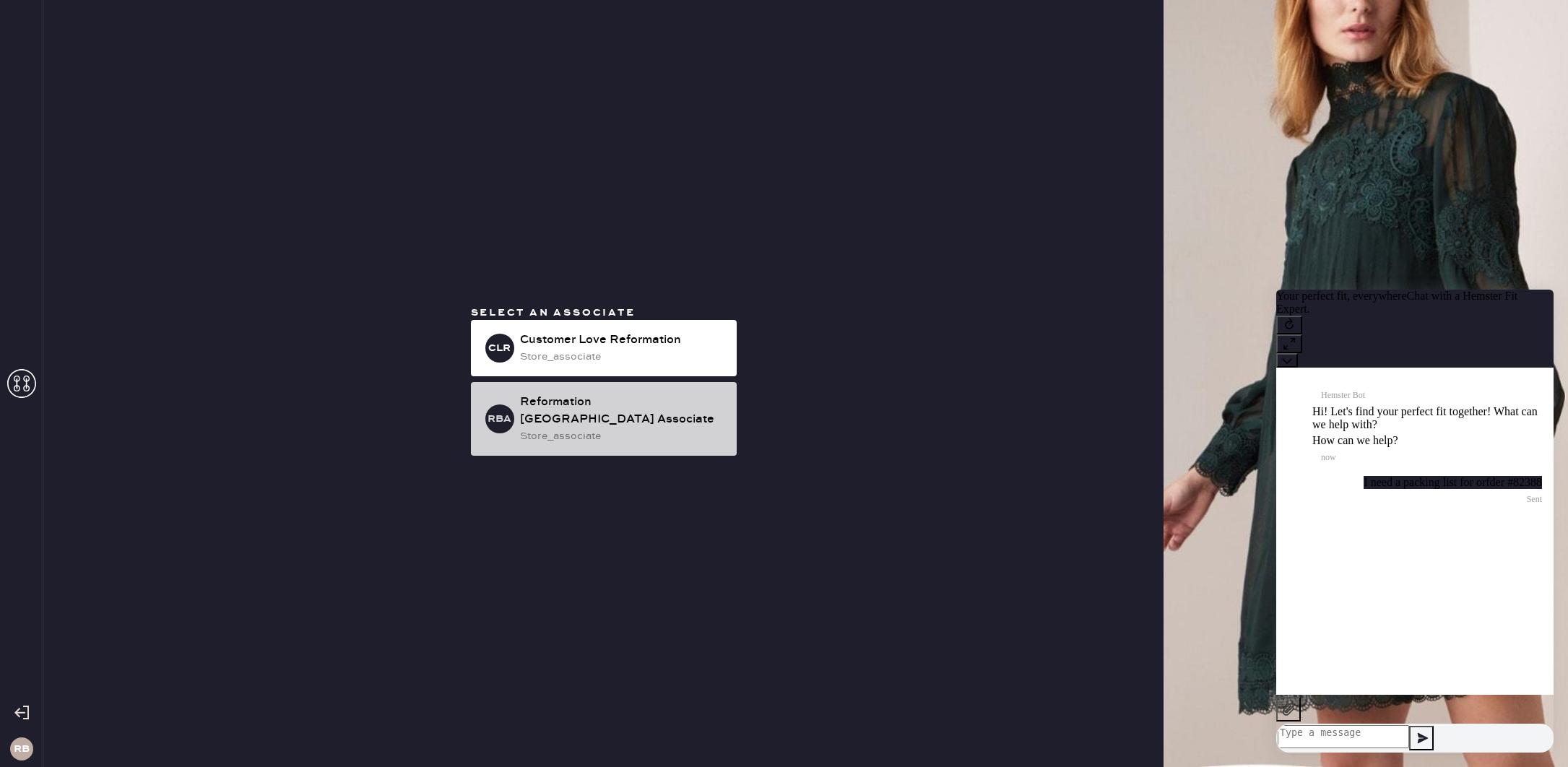
click at [565, 418] on div "Reformation [GEOGRAPHIC_DATA] Associate" at bounding box center [622, 411] width 205 height 35
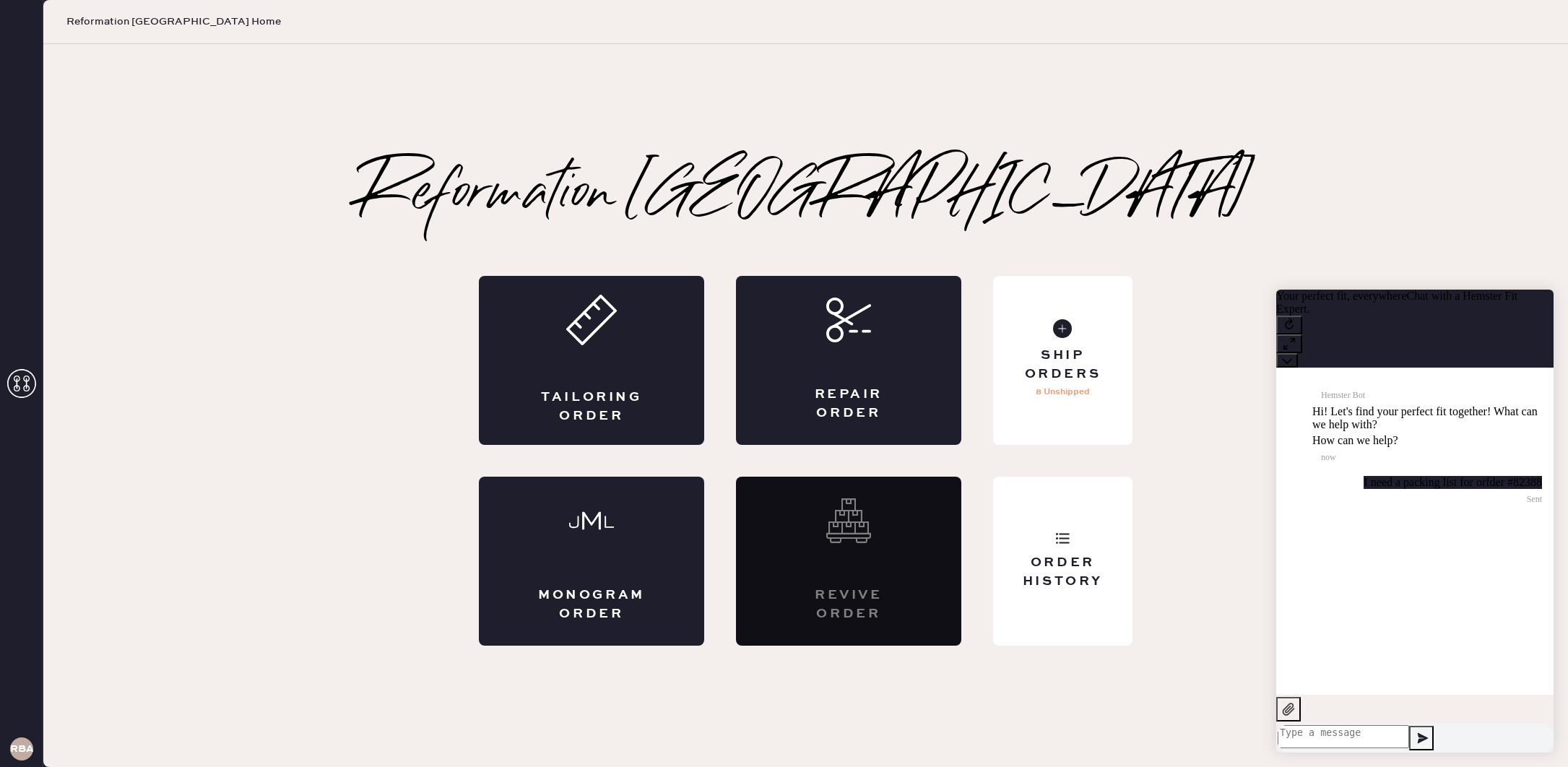
click at [21, 382] on icon at bounding box center [22, 383] width 29 height 29
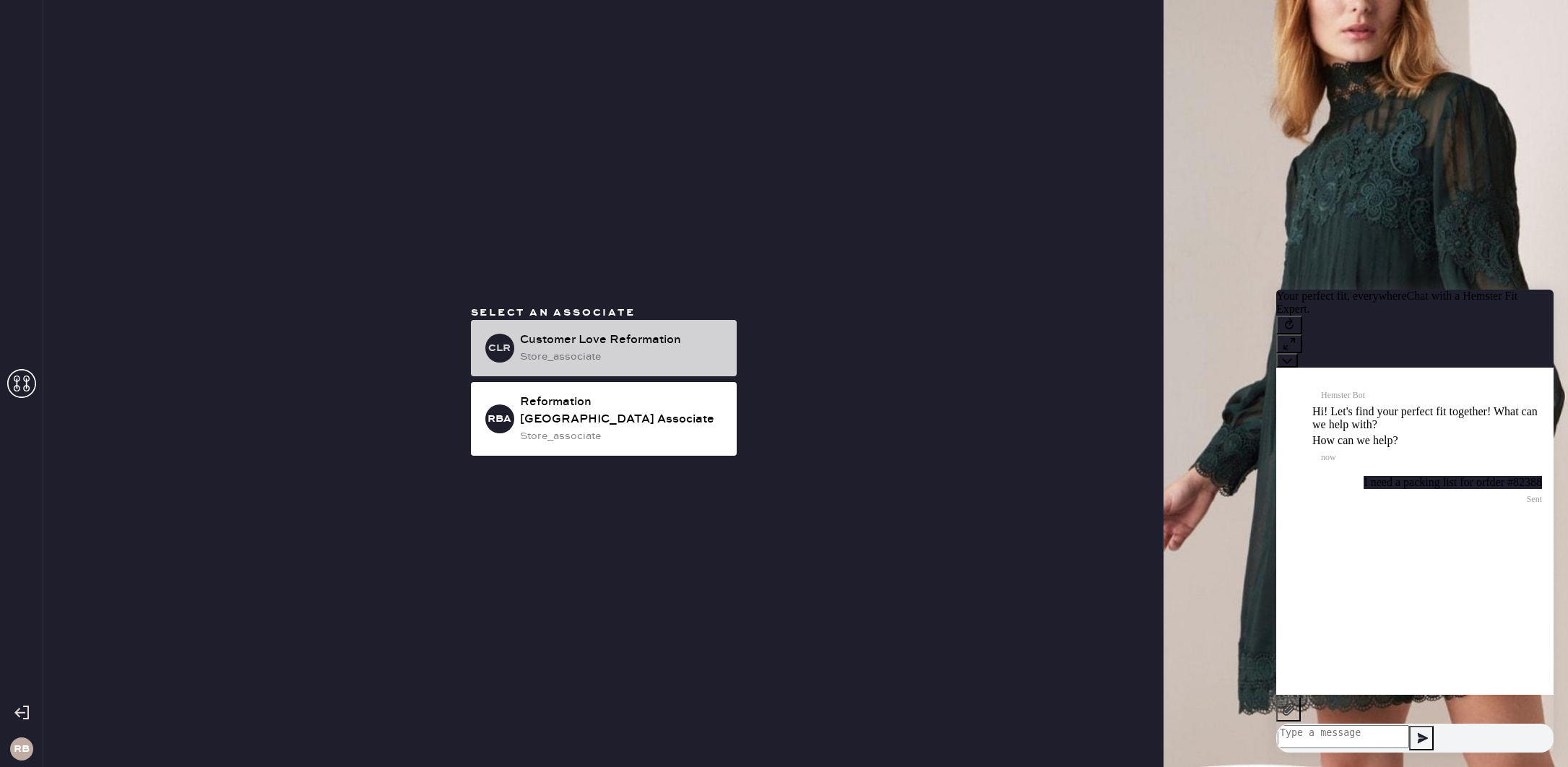
click at [637, 349] on div "Customer Love Reformation" at bounding box center [622, 340] width 205 height 17
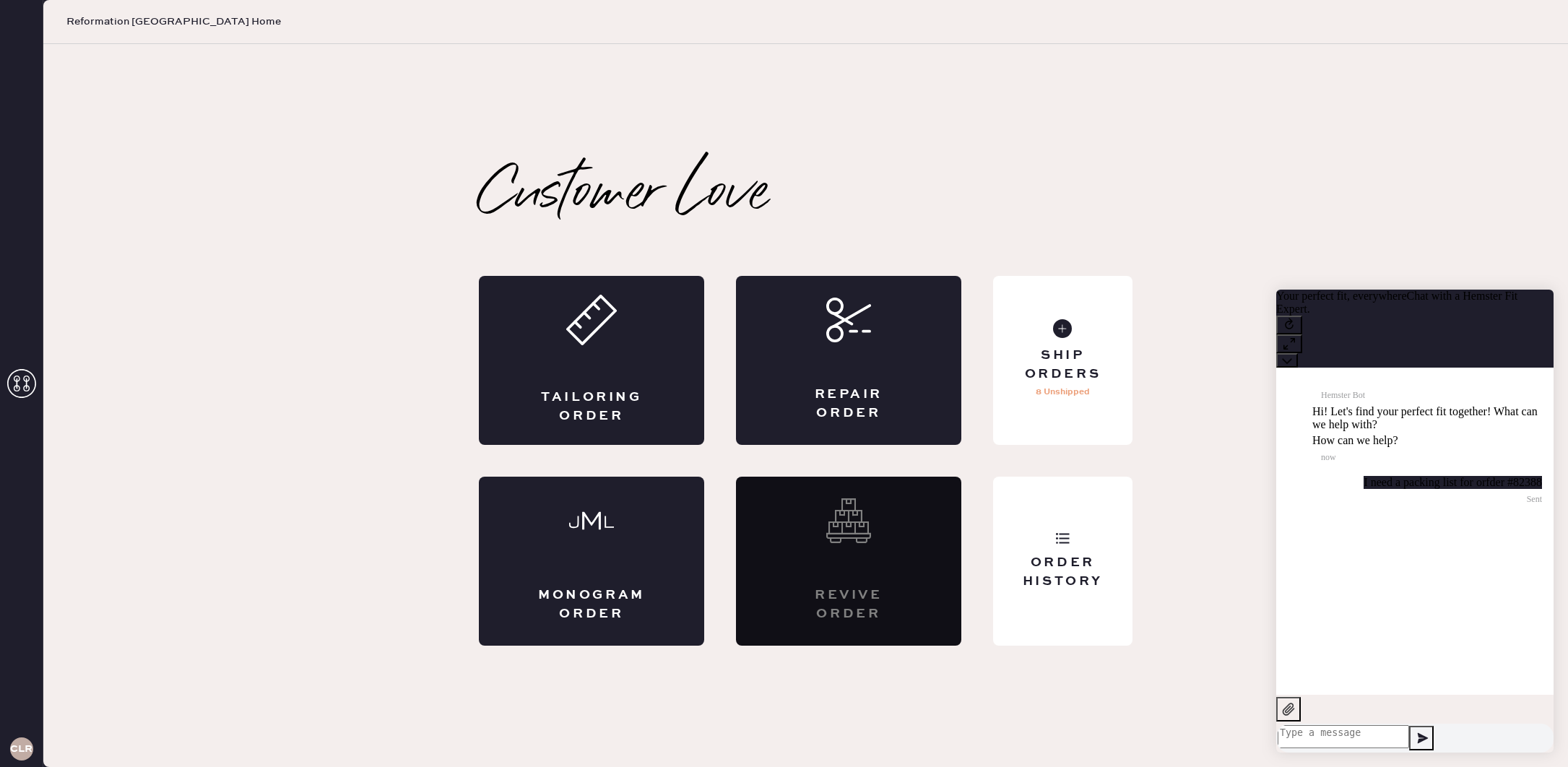
click at [16, 381] on use at bounding box center [22, 383] width 29 height 29
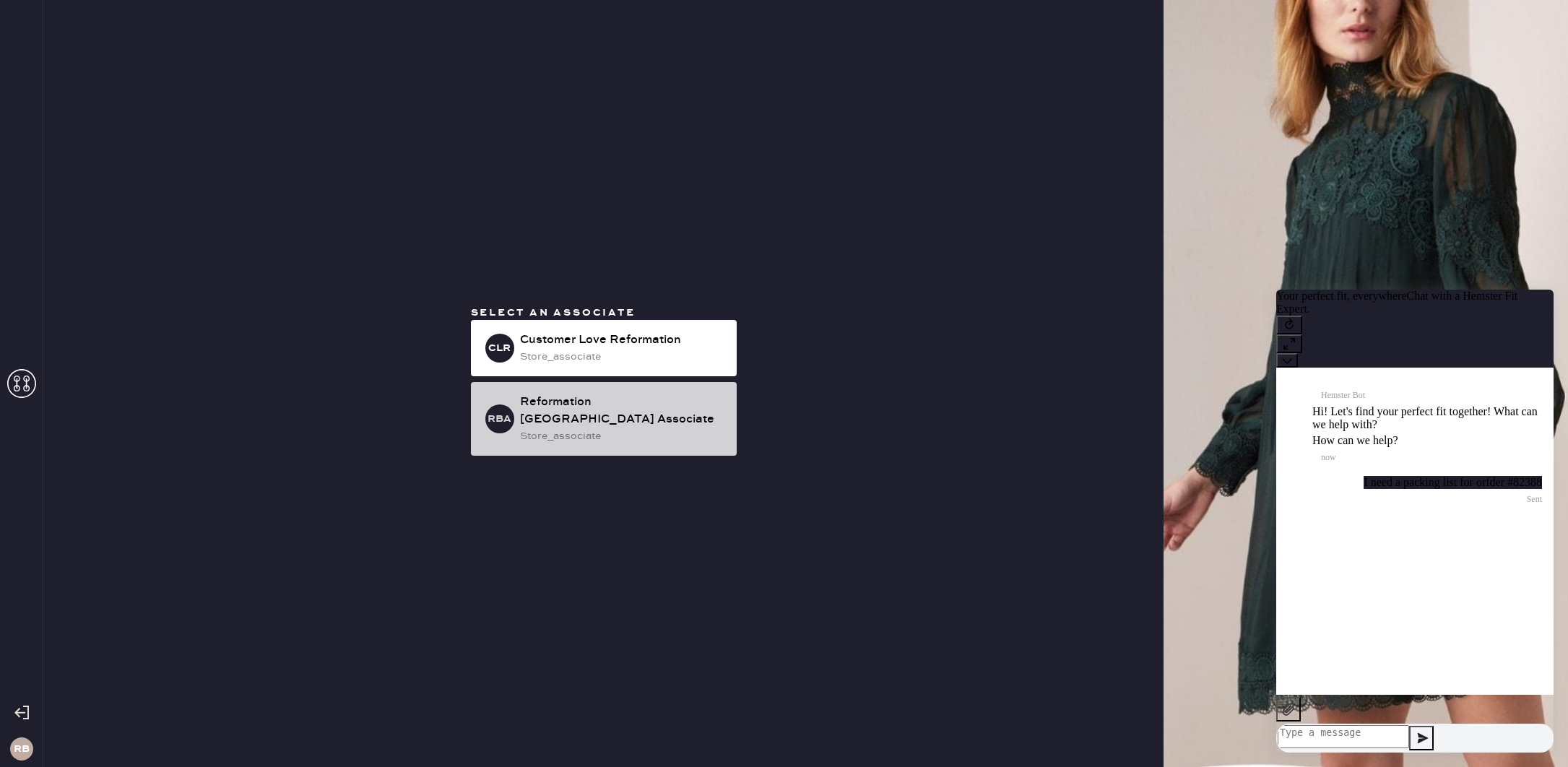
click at [616, 436] on div "RBA Reformation [GEOGRAPHIC_DATA] Associate store_associate" at bounding box center [603, 419] width 265 height 74
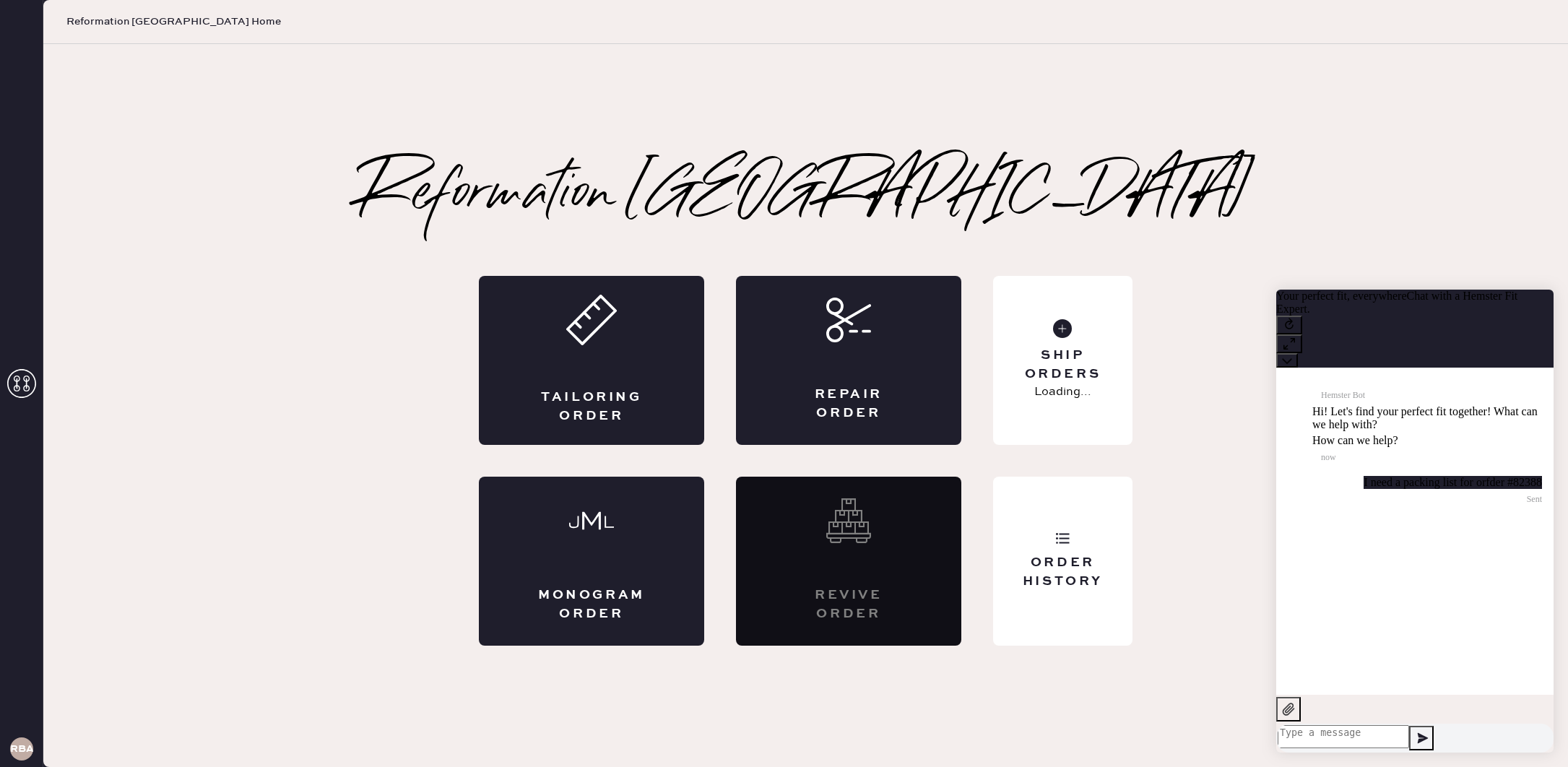
click at [1052, 193] on div "Reformation [GEOGRAPHIC_DATA]" at bounding box center [805, 195] width 894 height 58
click at [1061, 344] on div "Ship Orders 8 Unshipped" at bounding box center [1063, 360] width 140 height 169
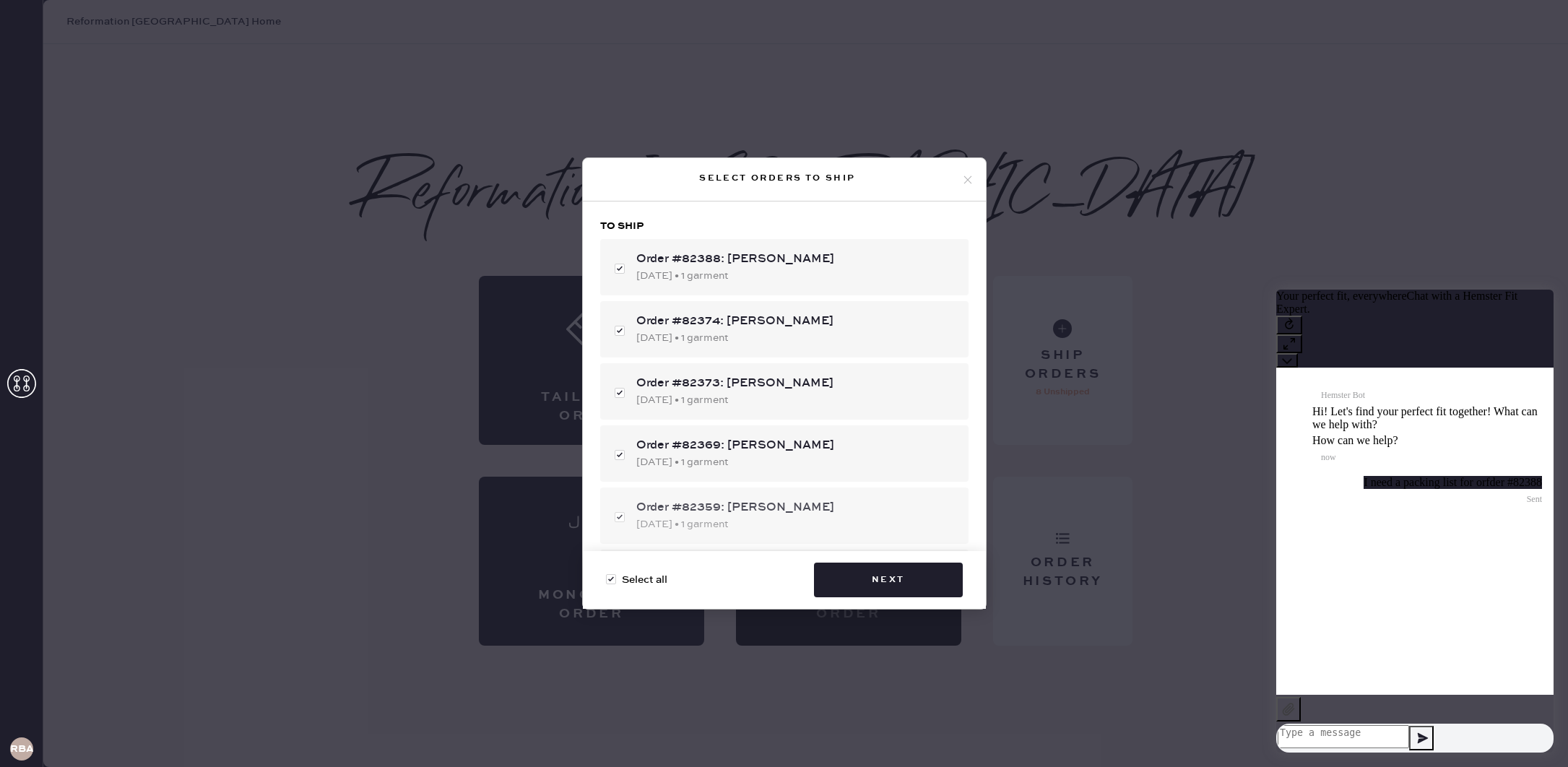
drag, startPoint x: 655, startPoint y: 575, endPoint x: 664, endPoint y: 526, distance: 49.8
click at [655, 574] on span "Select all" at bounding box center [644, 579] width 45 height 16
click at [606, 572] on input "Select all" at bounding box center [606, 572] width 1 height 1
checkbox input "false"
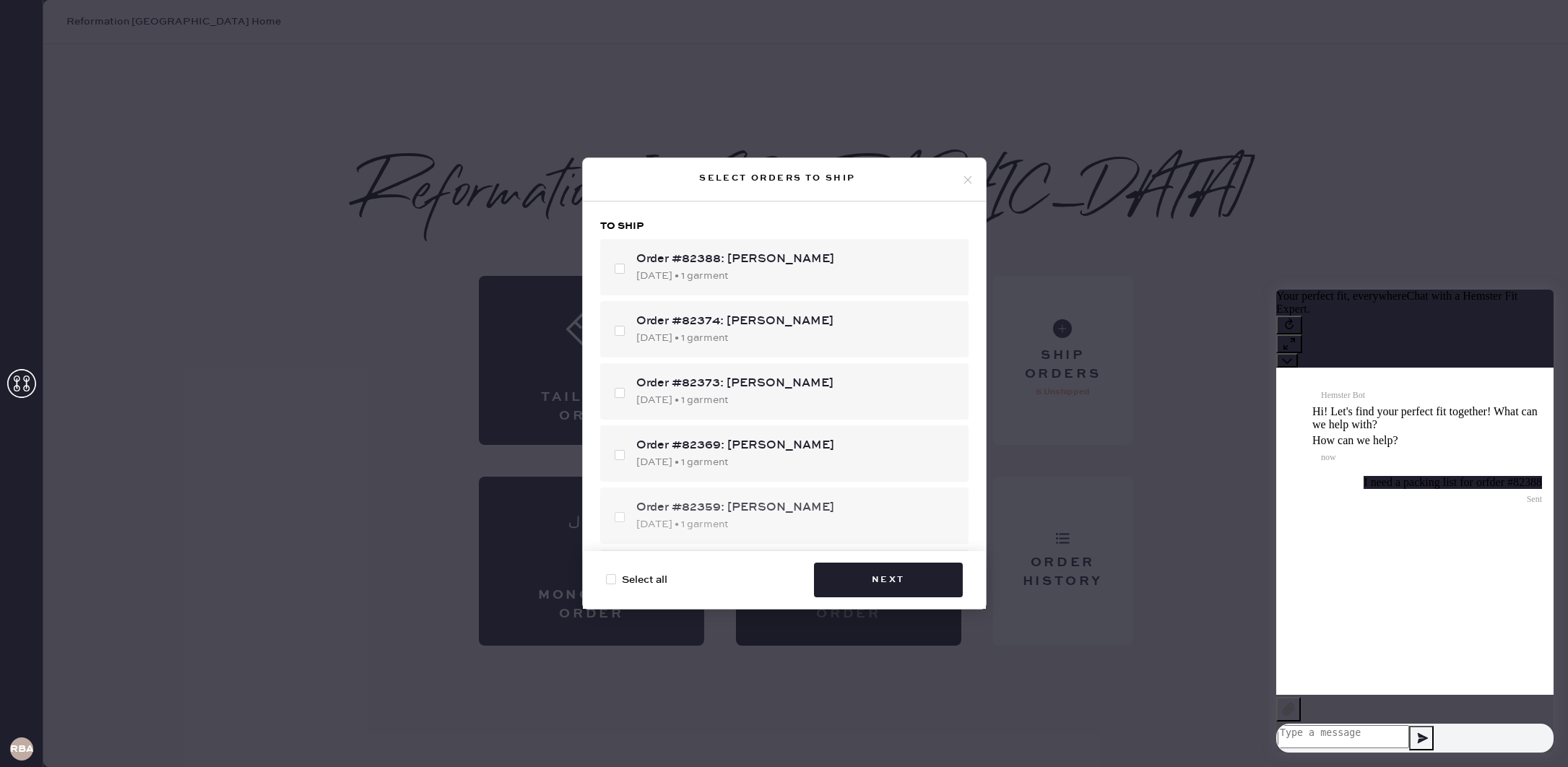
checkbox input "false"
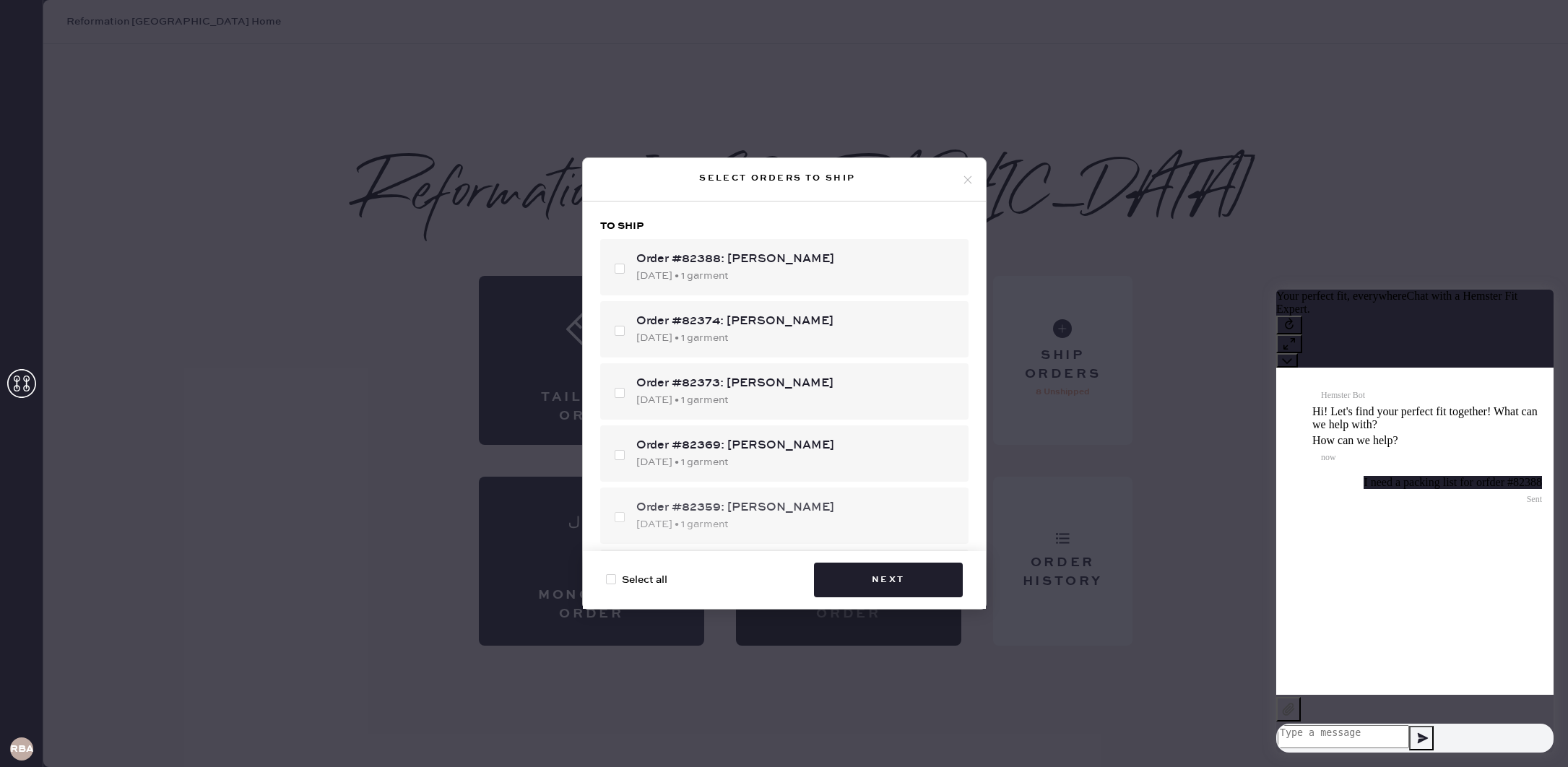
checkbox input "false"
drag, startPoint x: 784, startPoint y: 293, endPoint x: 891, endPoint y: 387, distance: 142.4
click at [784, 293] on div "Order #82388: [PERSON_NAME] [DATE] • 1 garment" at bounding box center [784, 267] width 368 height 57
checkbox input "true"
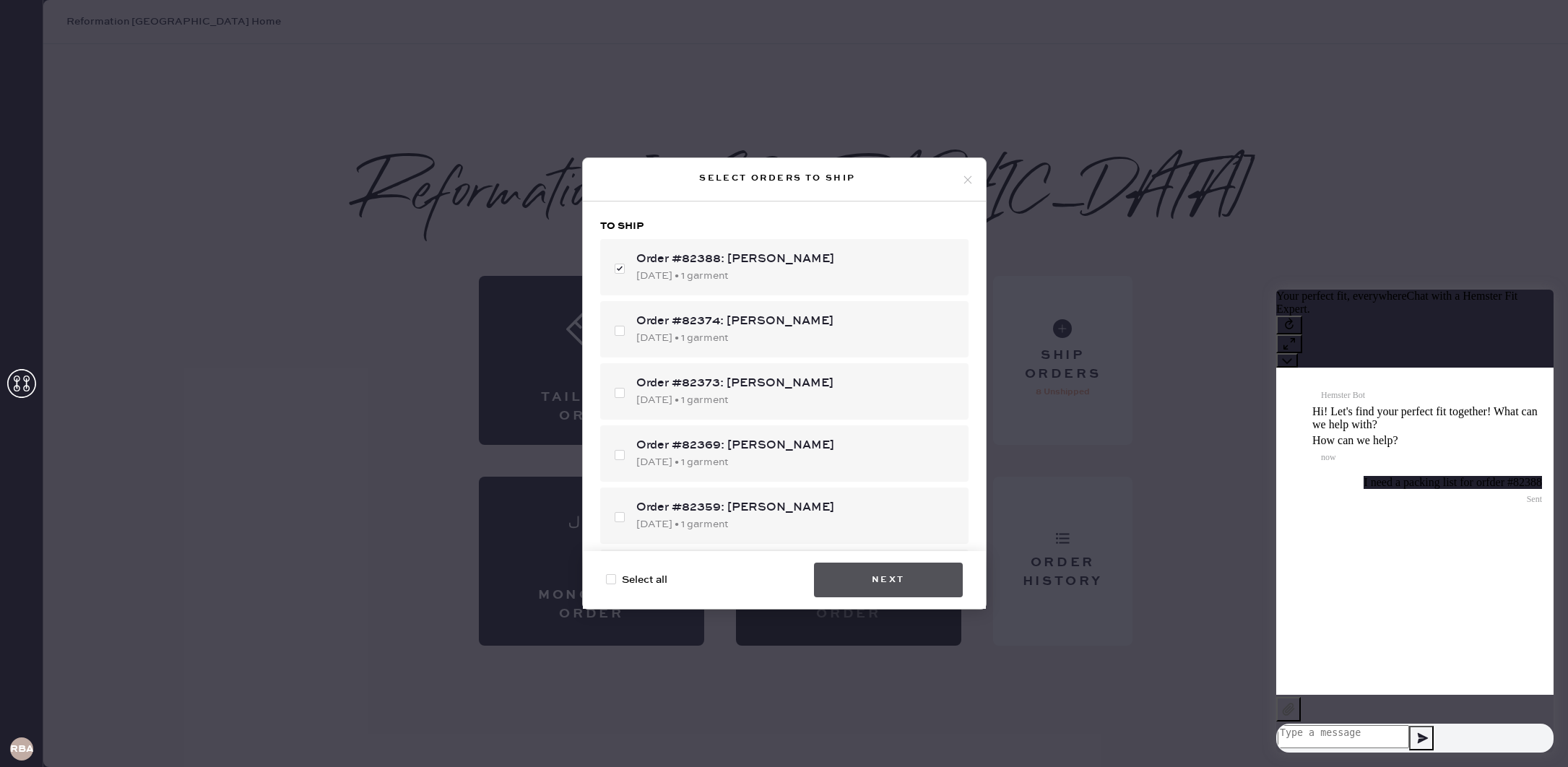
click at [922, 578] on button "Next" at bounding box center [888, 580] width 149 height 35
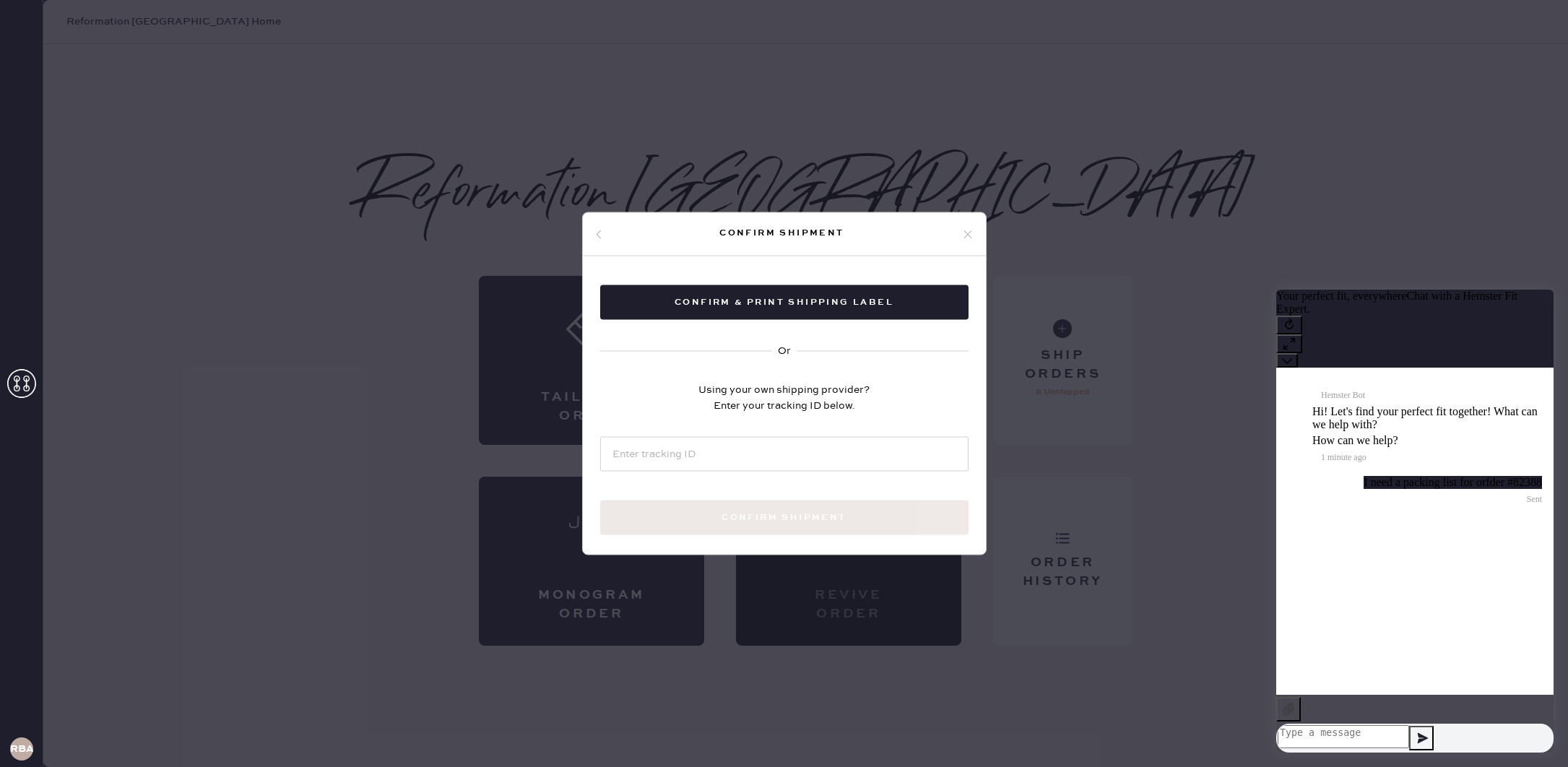
drag, startPoint x: 592, startPoint y: 235, endPoint x: 756, endPoint y: 228, distance: 164.1
click at [598, 233] on div "Confirm shipment" at bounding box center [784, 234] width 403 height 43
click at [971, 229] on icon at bounding box center [968, 234] width 13 height 13
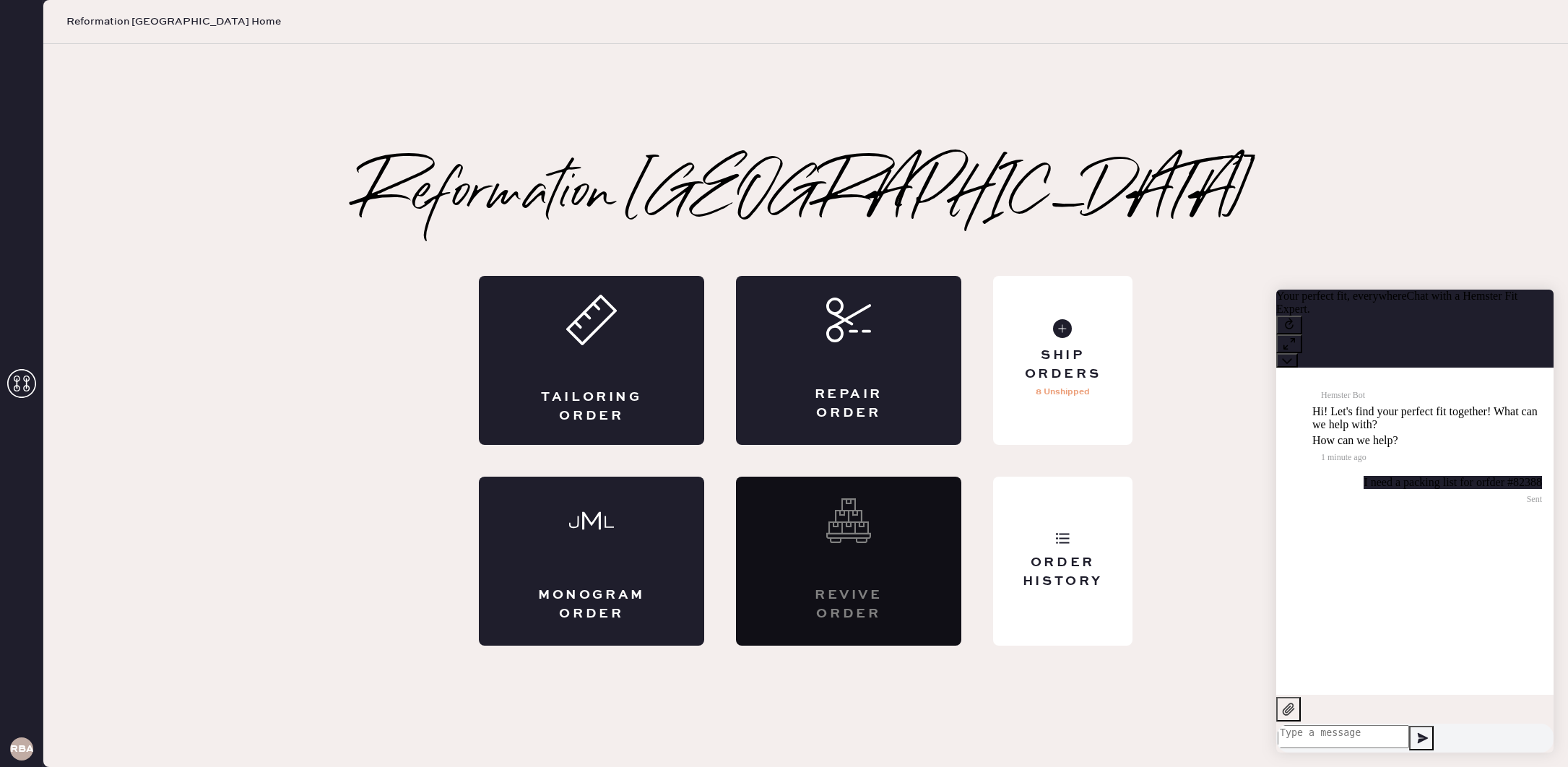
click at [1003, 225] on div "Reformation Boston Tailoring Order Repair Order Monogram Order Revive order Ord…" at bounding box center [805, 406] width 951 height 480
click at [593, 345] on icon at bounding box center [591, 320] width 51 height 51
click at [1149, 189] on div "Reformation Boston Tailoring Order Repair Order Monogram Order Revive order Ord…" at bounding box center [805, 406] width 951 height 480
click at [1037, 541] on div "Order History" at bounding box center [1063, 561] width 140 height 169
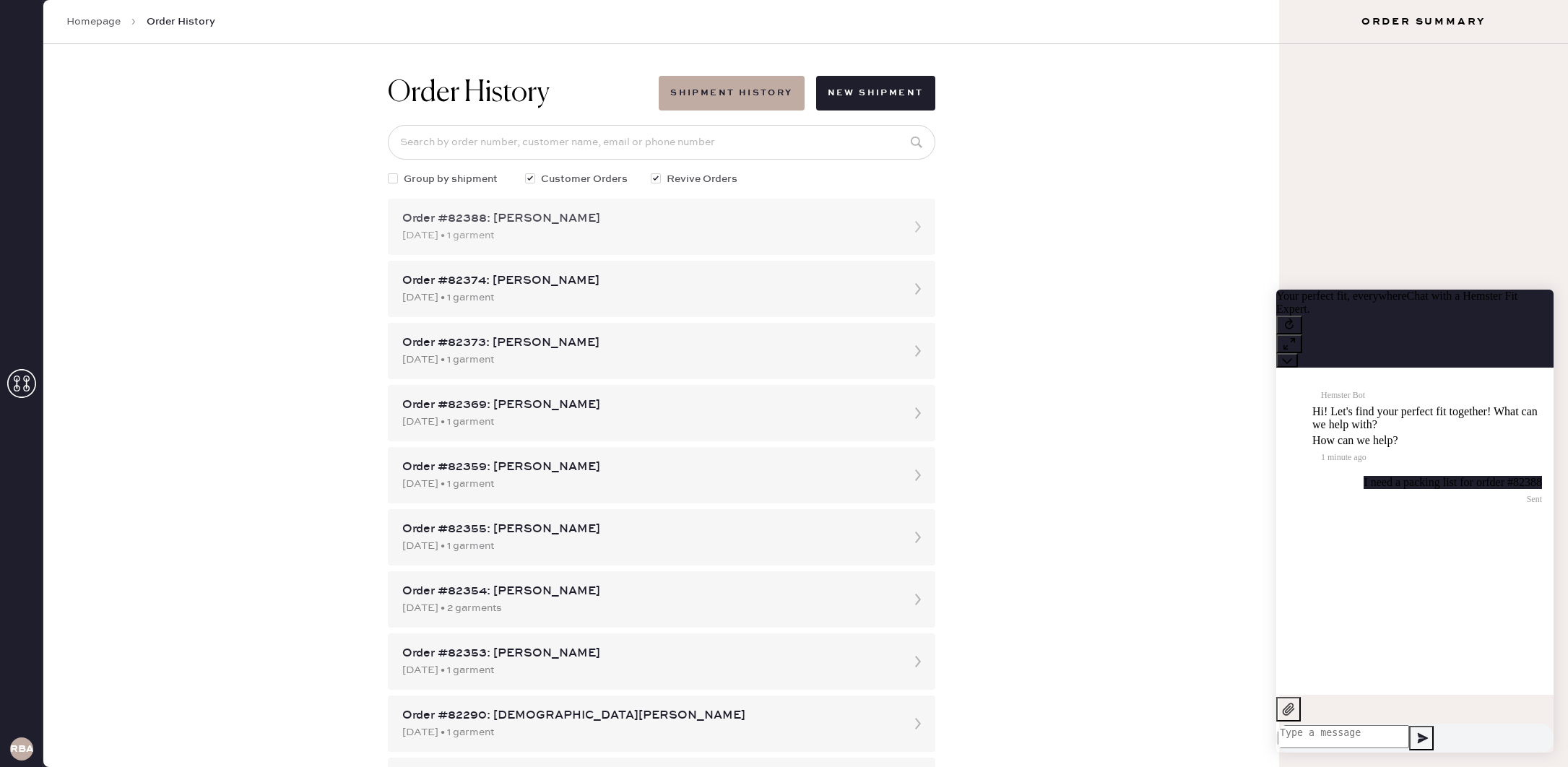
click at [692, 240] on div "[DATE] • 1 garment" at bounding box center [648, 235] width 492 height 16
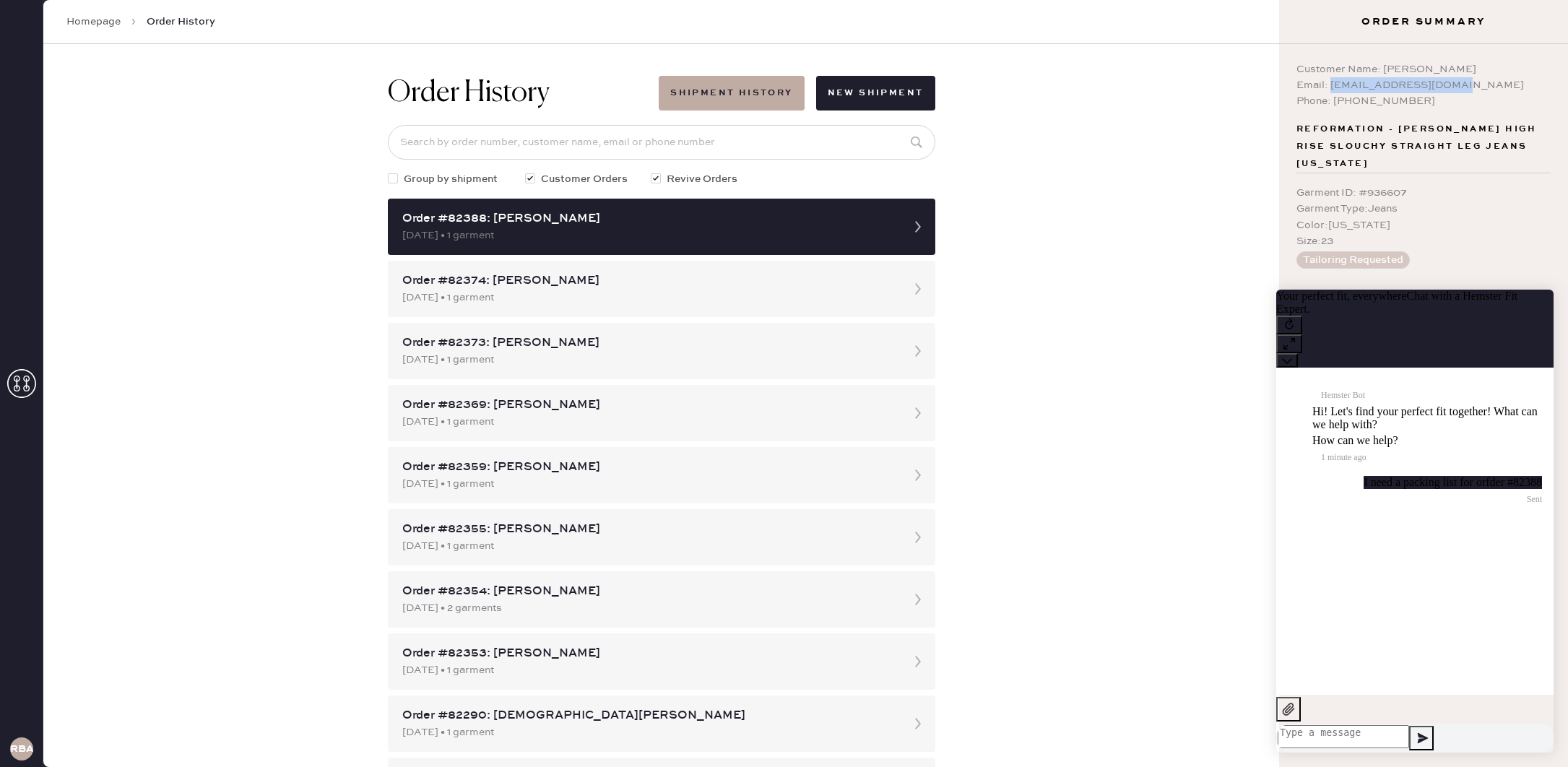
drag, startPoint x: 1334, startPoint y: 84, endPoint x: 1458, endPoint y: 91, distance: 124.2
click at [1459, 91] on div "Email: [EMAIL_ADDRESS][DOMAIN_NAME]" at bounding box center [1423, 84] width 254 height 16
copy div "[EMAIL_ADDRESS][DOMAIN_NAME]"
click at [1292, 355] on icon at bounding box center [1287, 360] width 10 height 10
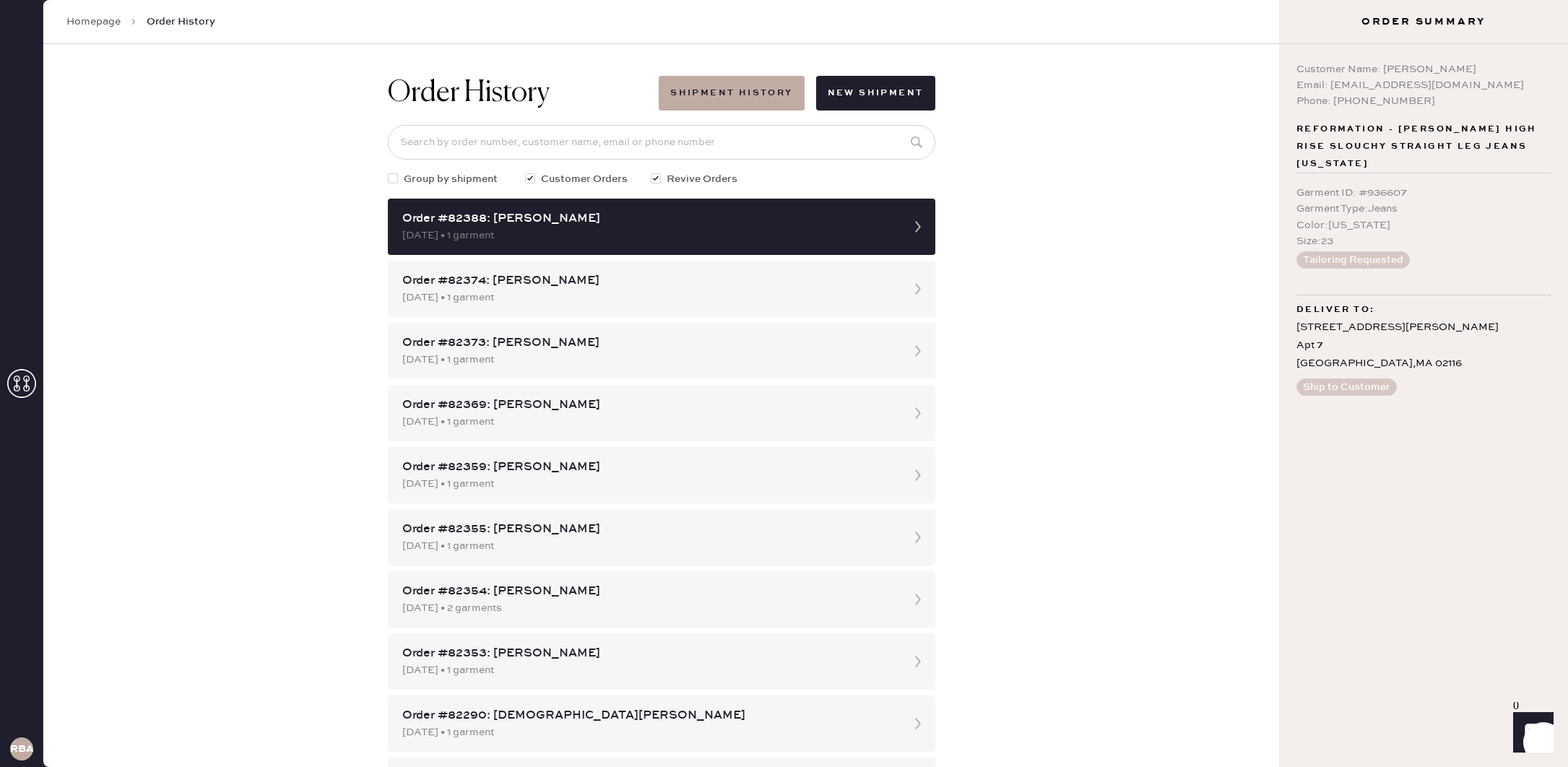
click at [1123, 298] on div "Order History Shipment History New Shipment Group by shipment Customer Orders R…" at bounding box center [661, 405] width 1235 height 723
drag, startPoint x: 1346, startPoint y: 388, endPoint x: 1352, endPoint y: 372, distance: 17.1
click at [1348, 385] on button "Ship to Customer" at bounding box center [1346, 387] width 100 height 17
click at [173, 23] on span "Order History" at bounding box center [180, 21] width 69 height 14
click at [174, 18] on span "Order History" at bounding box center [180, 21] width 69 height 14
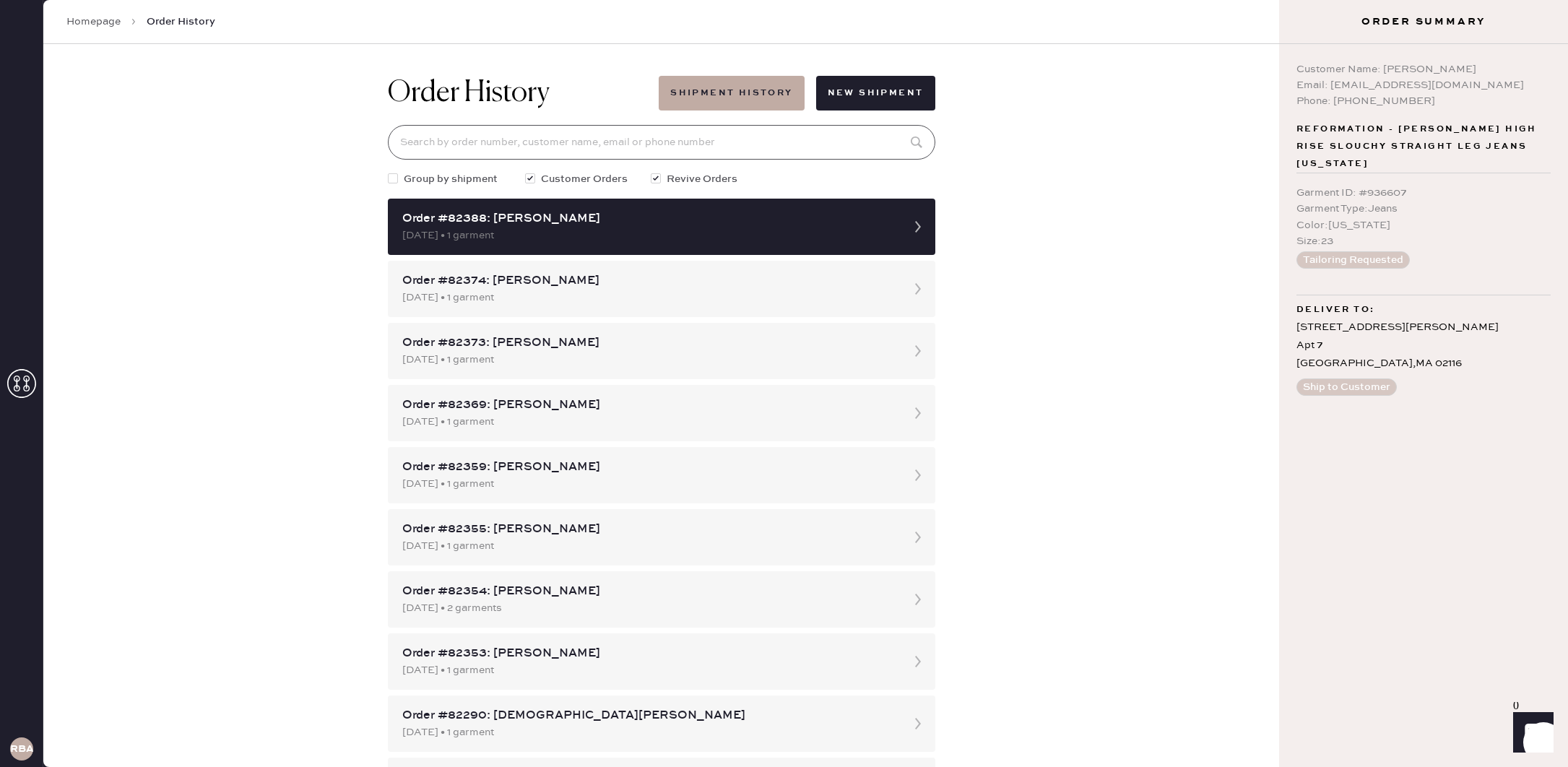
click at [618, 152] on input at bounding box center [661, 143] width 548 height 35
paste input "[EMAIL_ADDRESS][DOMAIN_NAME]"
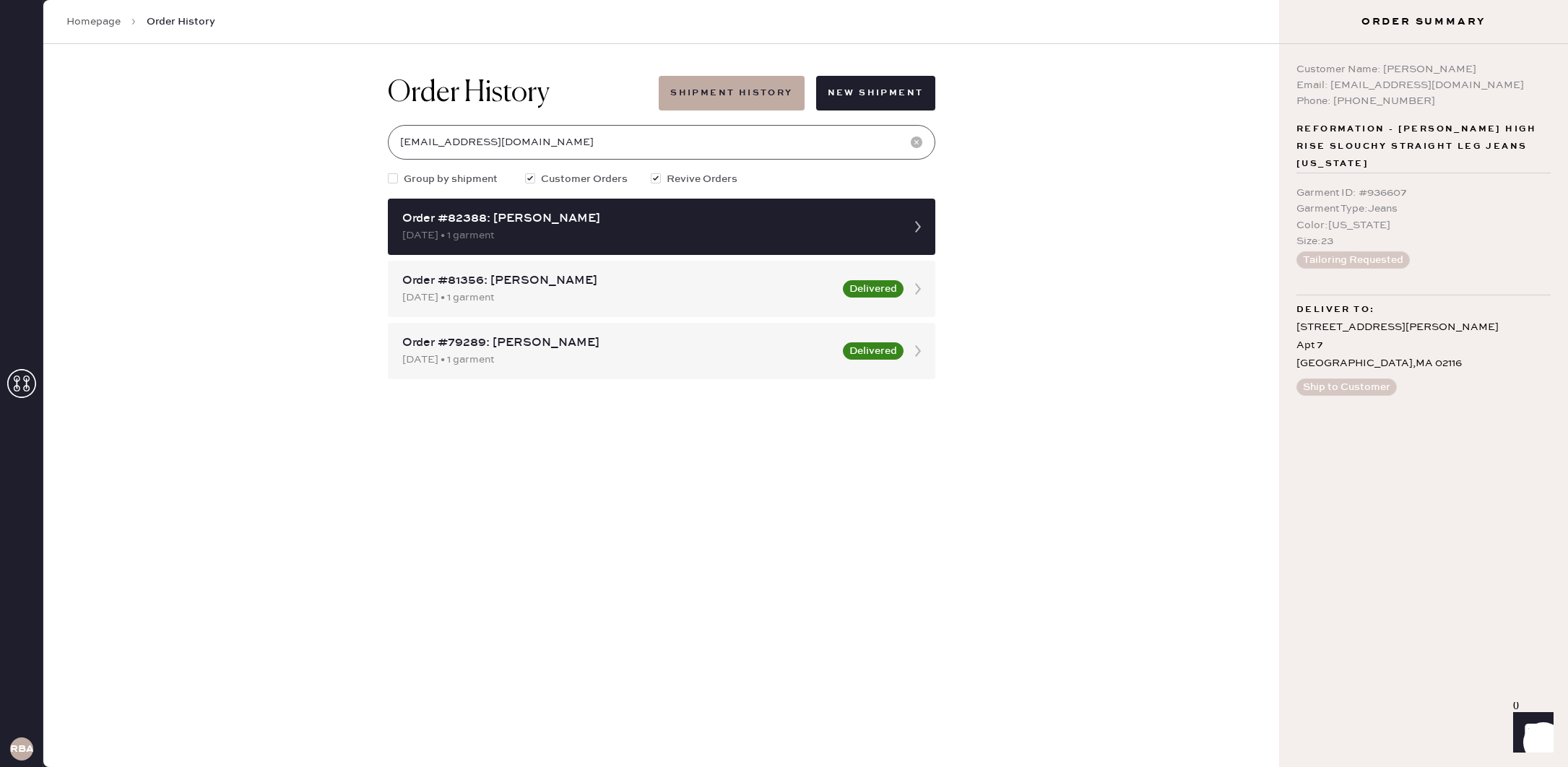
type input "[EMAIL_ADDRESS][DOMAIN_NAME]"
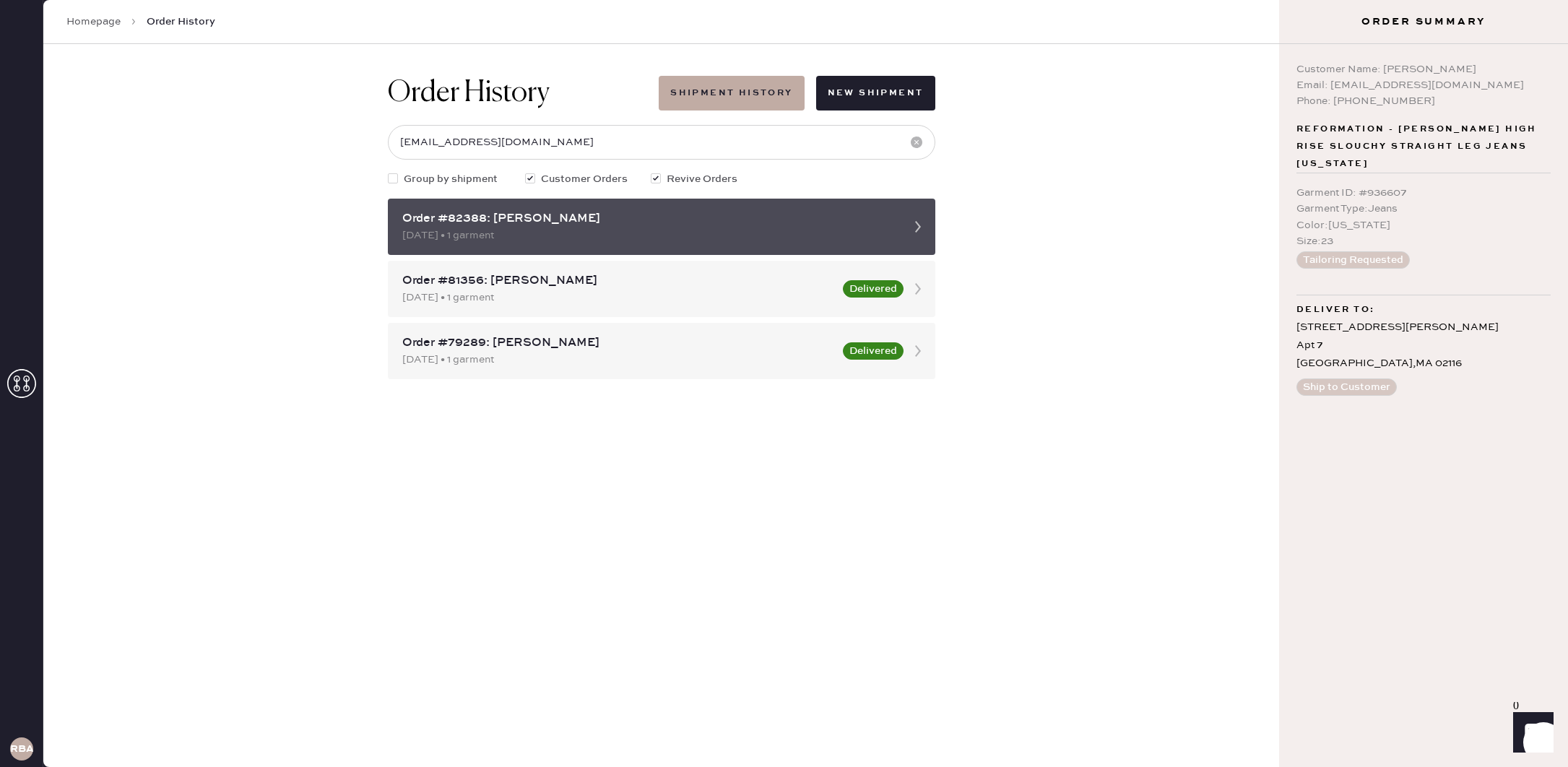
click at [917, 202] on div "Order #82388: [PERSON_NAME] [DATE] • 1 garment" at bounding box center [661, 226] width 548 height 57
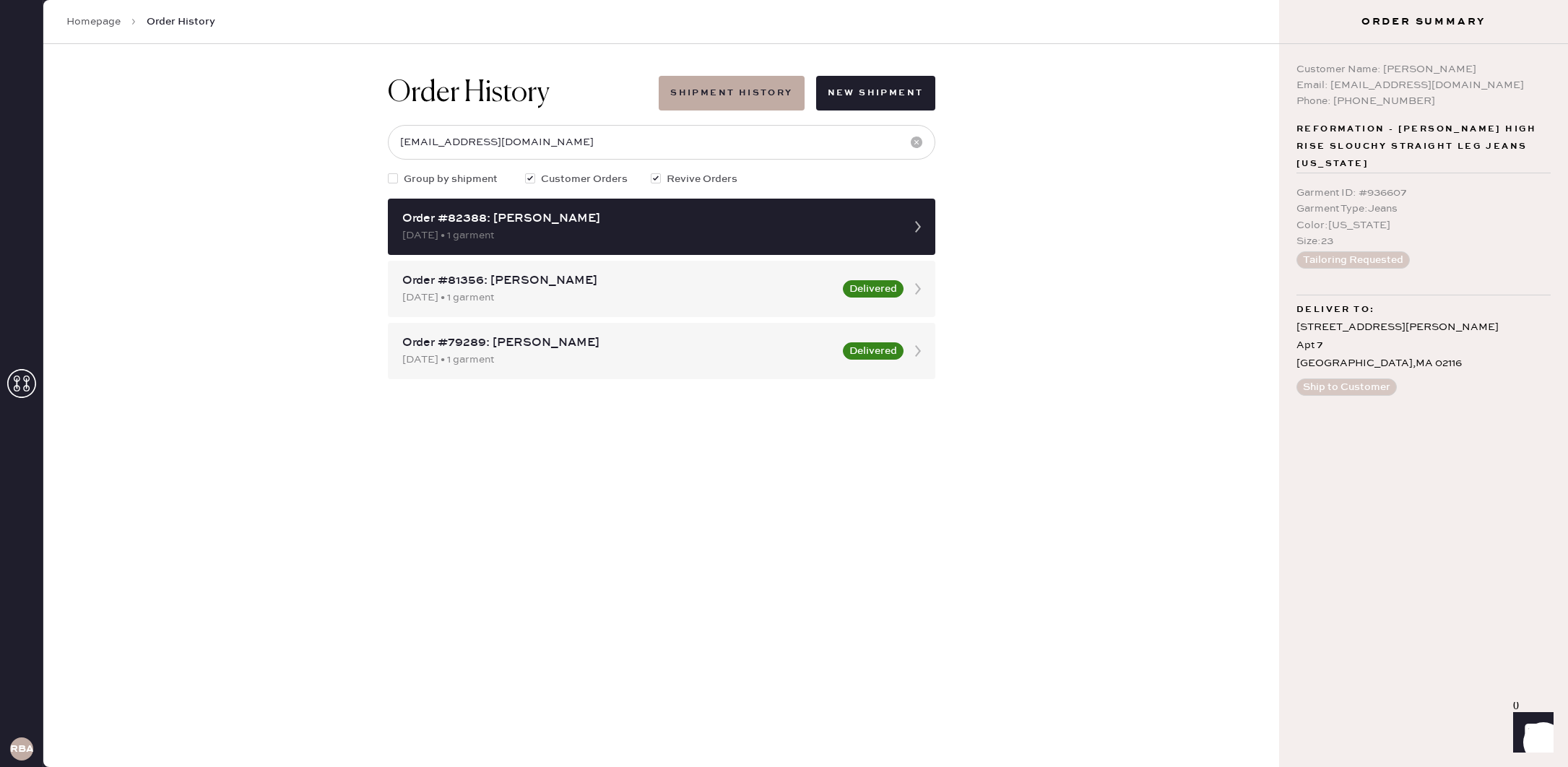
click at [179, 18] on span "Order History" at bounding box center [180, 21] width 69 height 14
click at [70, 18] on link "Homepage" at bounding box center [94, 21] width 54 height 14
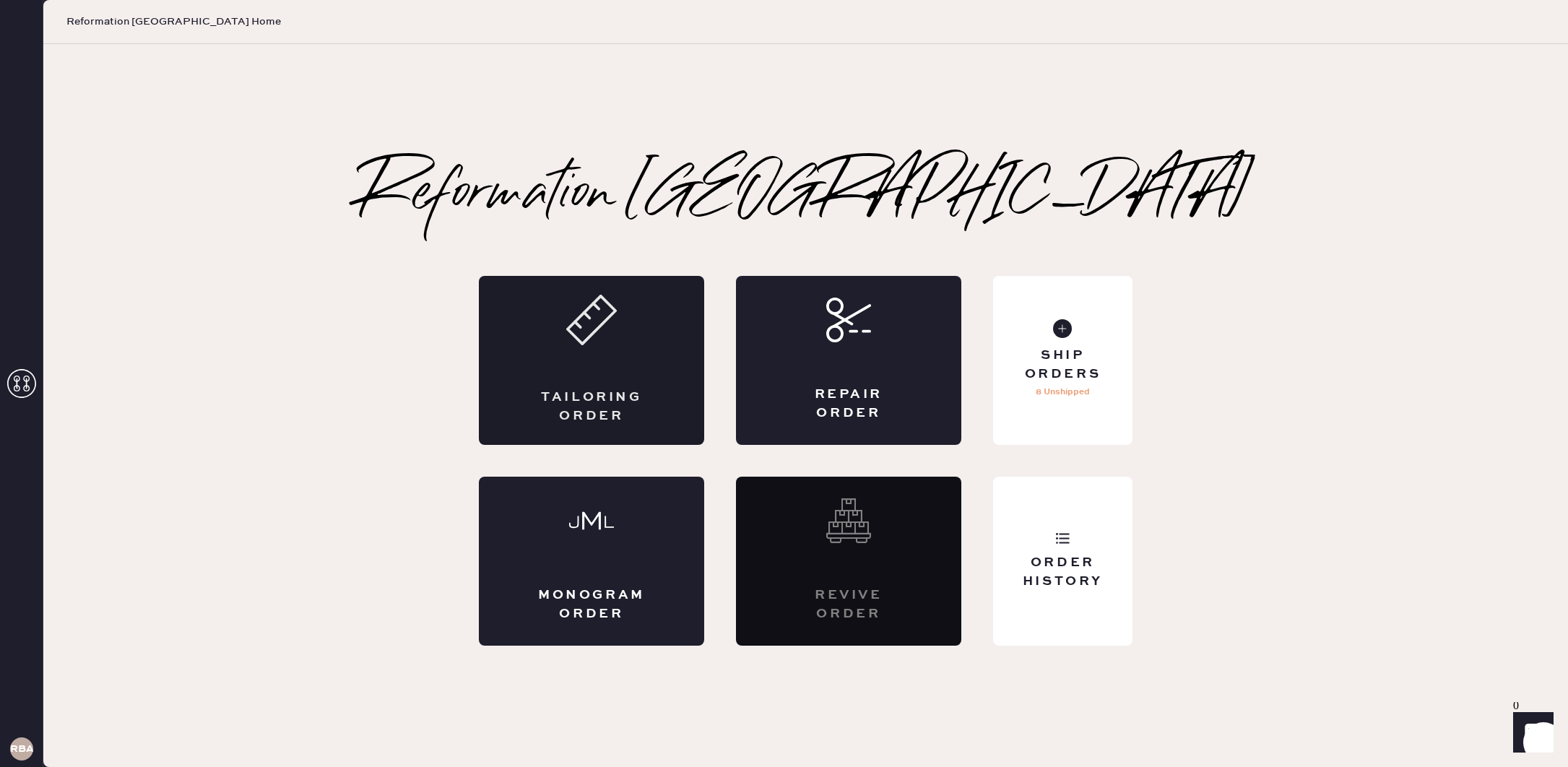
click at [592, 340] on icon at bounding box center [591, 320] width 51 height 51
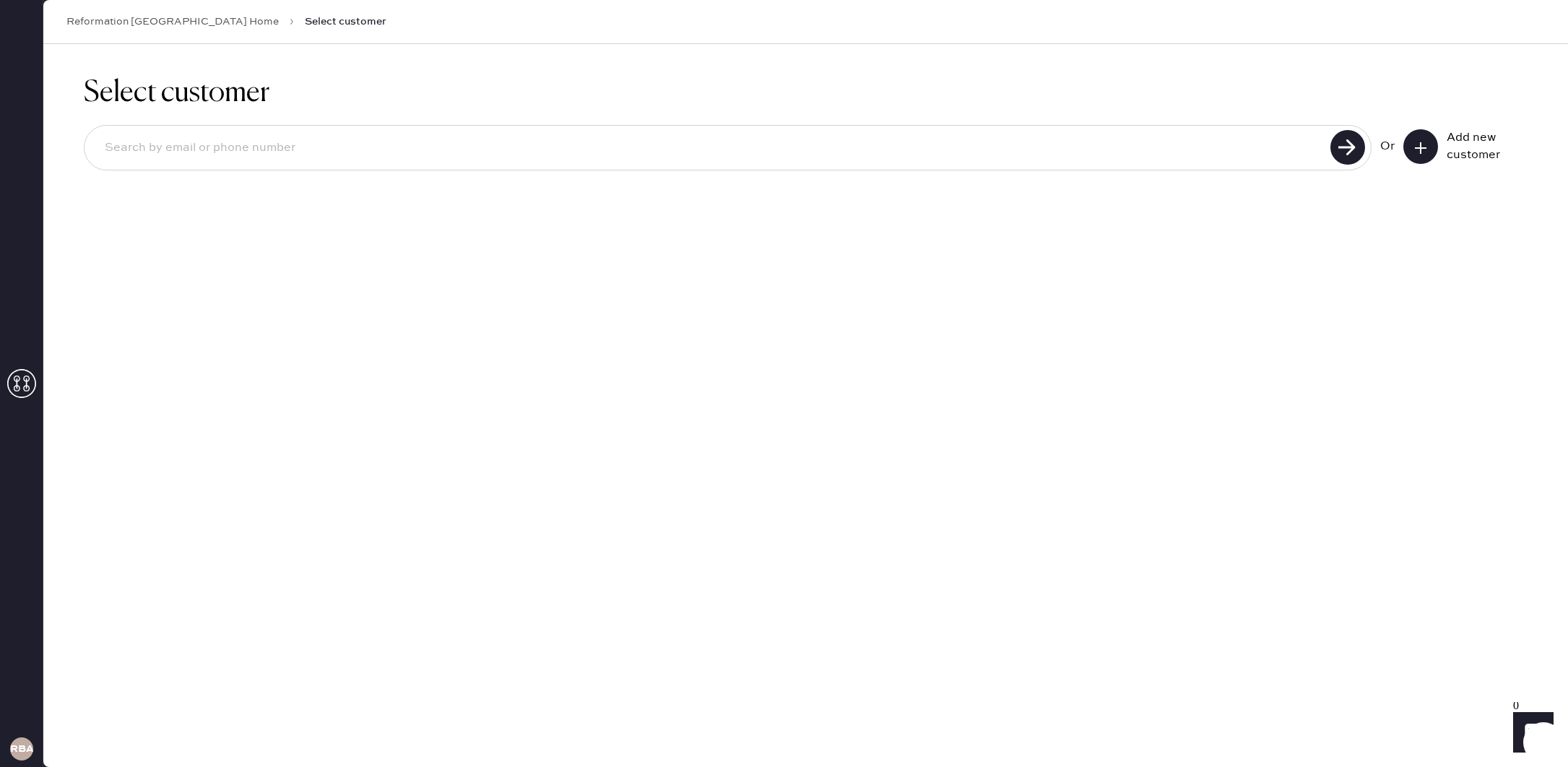
click at [683, 155] on input at bounding box center [710, 148] width 1233 height 33
paste input "[EMAIL_ADDRESS][DOMAIN_NAME]"
type input "[EMAIL_ADDRESS][DOMAIN_NAME]"
click at [1367, 146] on div "[EMAIL_ADDRESS][DOMAIN_NAME]" at bounding box center [727, 148] width 1287 height 45
click at [1359, 147] on use at bounding box center [1348, 147] width 35 height 35
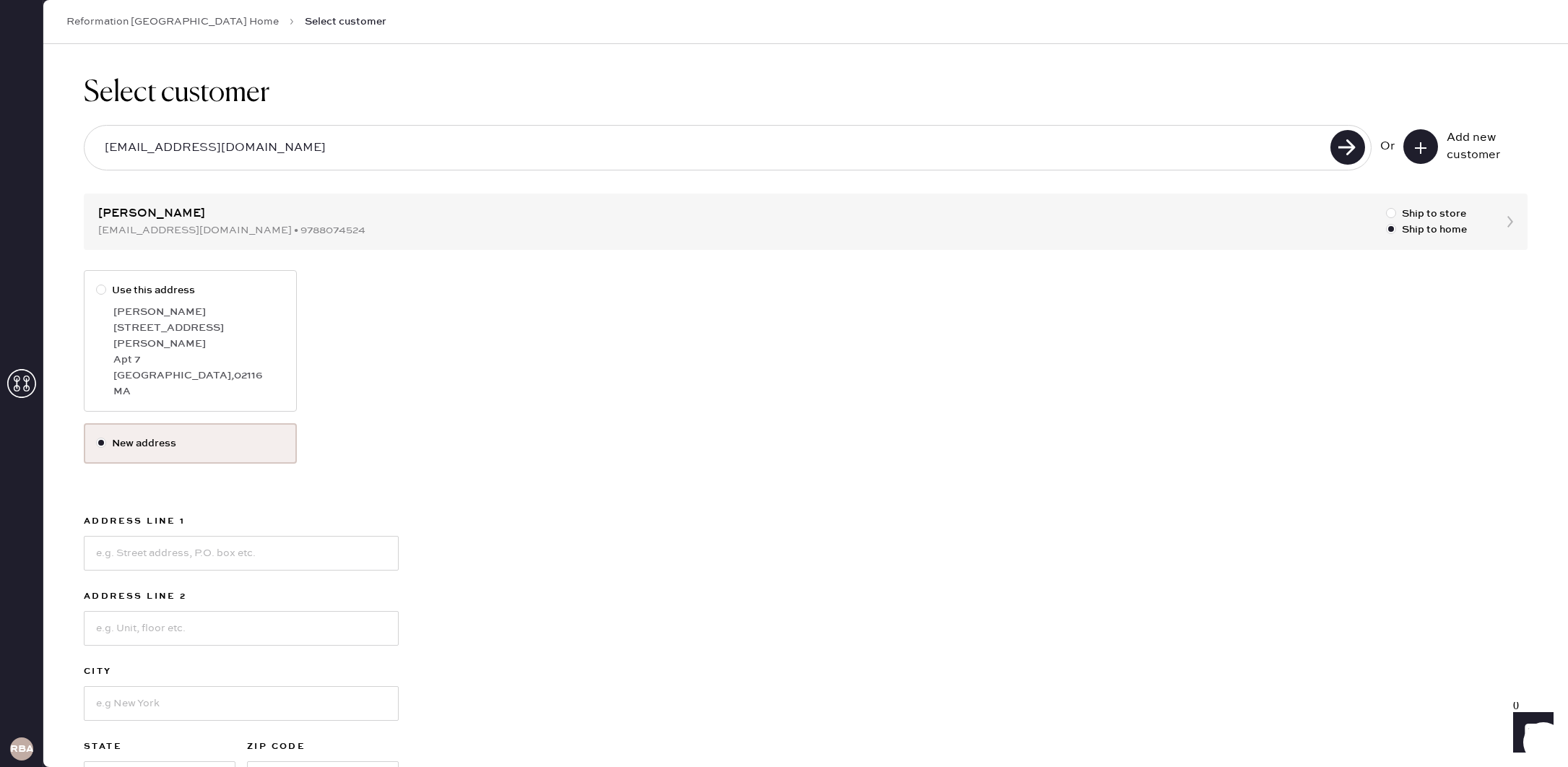
scroll to position [97, 0]
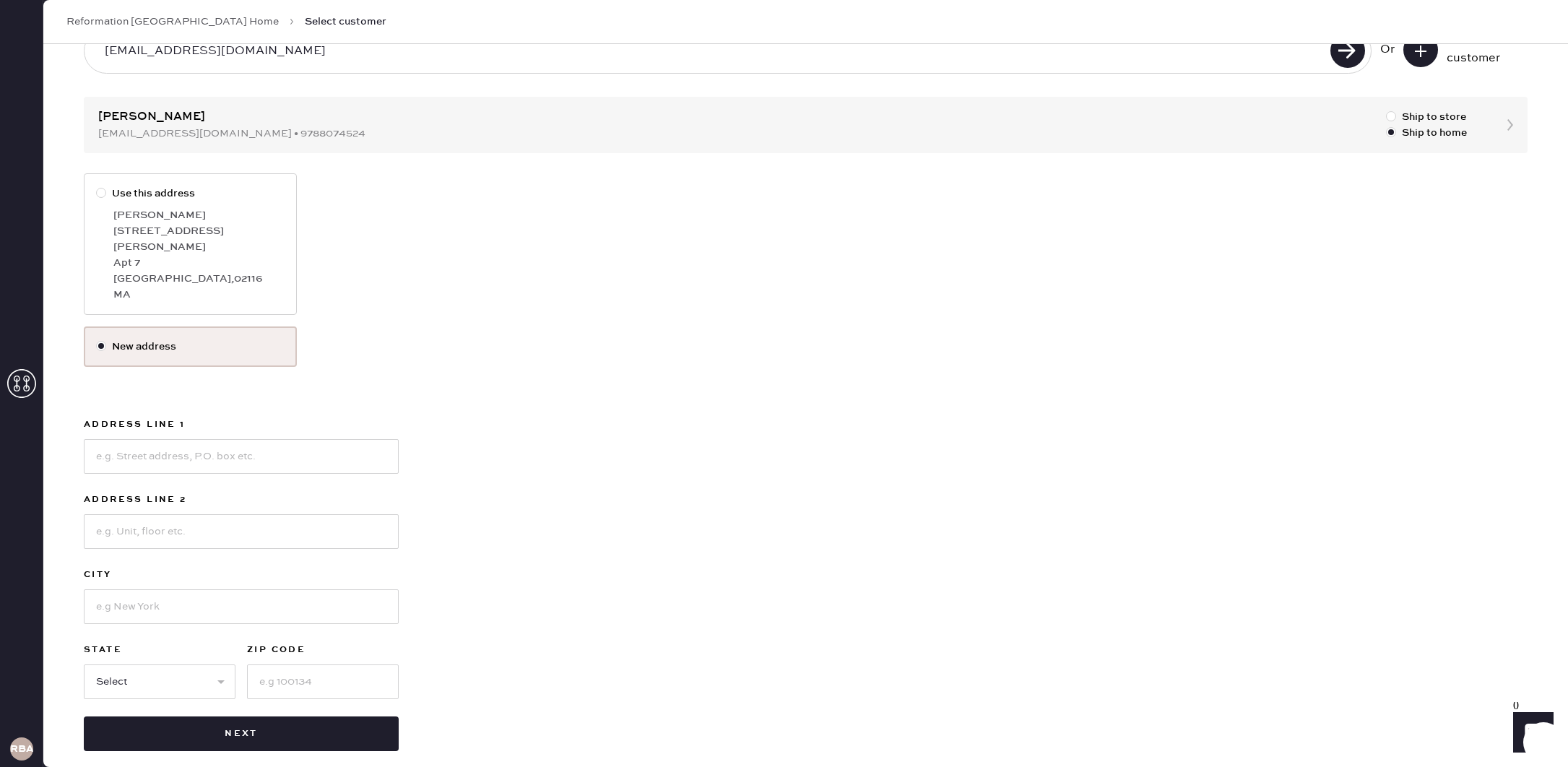
click at [306, 726] on button "Next" at bounding box center [241, 734] width 315 height 35
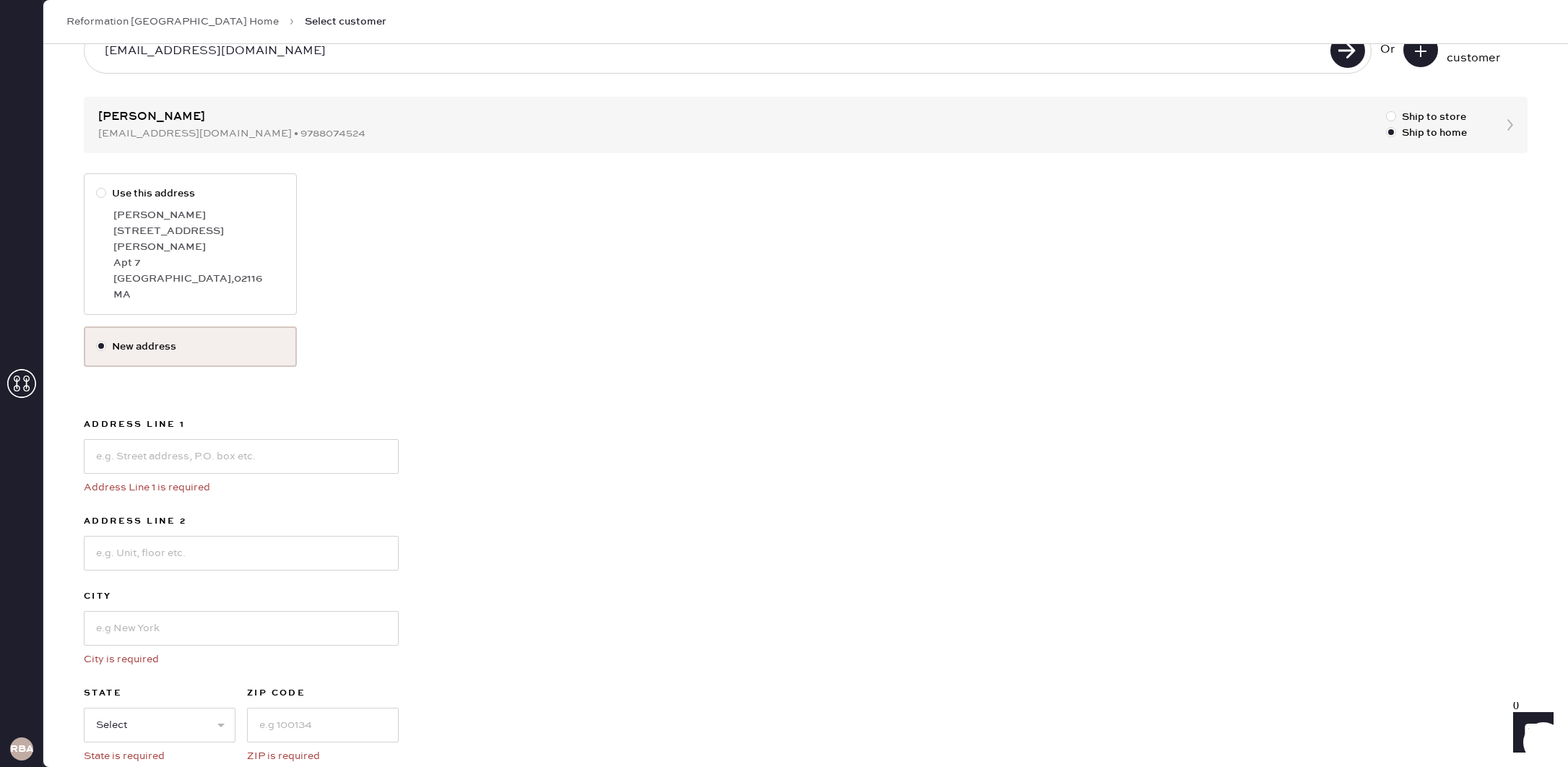
drag, startPoint x: 208, startPoint y: 207, endPoint x: 285, endPoint y: 275, distance: 102.7
click at [208, 207] on div "[PERSON_NAME]" at bounding box center [198, 215] width 171 height 16
click at [97, 186] on input "Use this address" at bounding box center [96, 186] width 1 height 1
radio input "true"
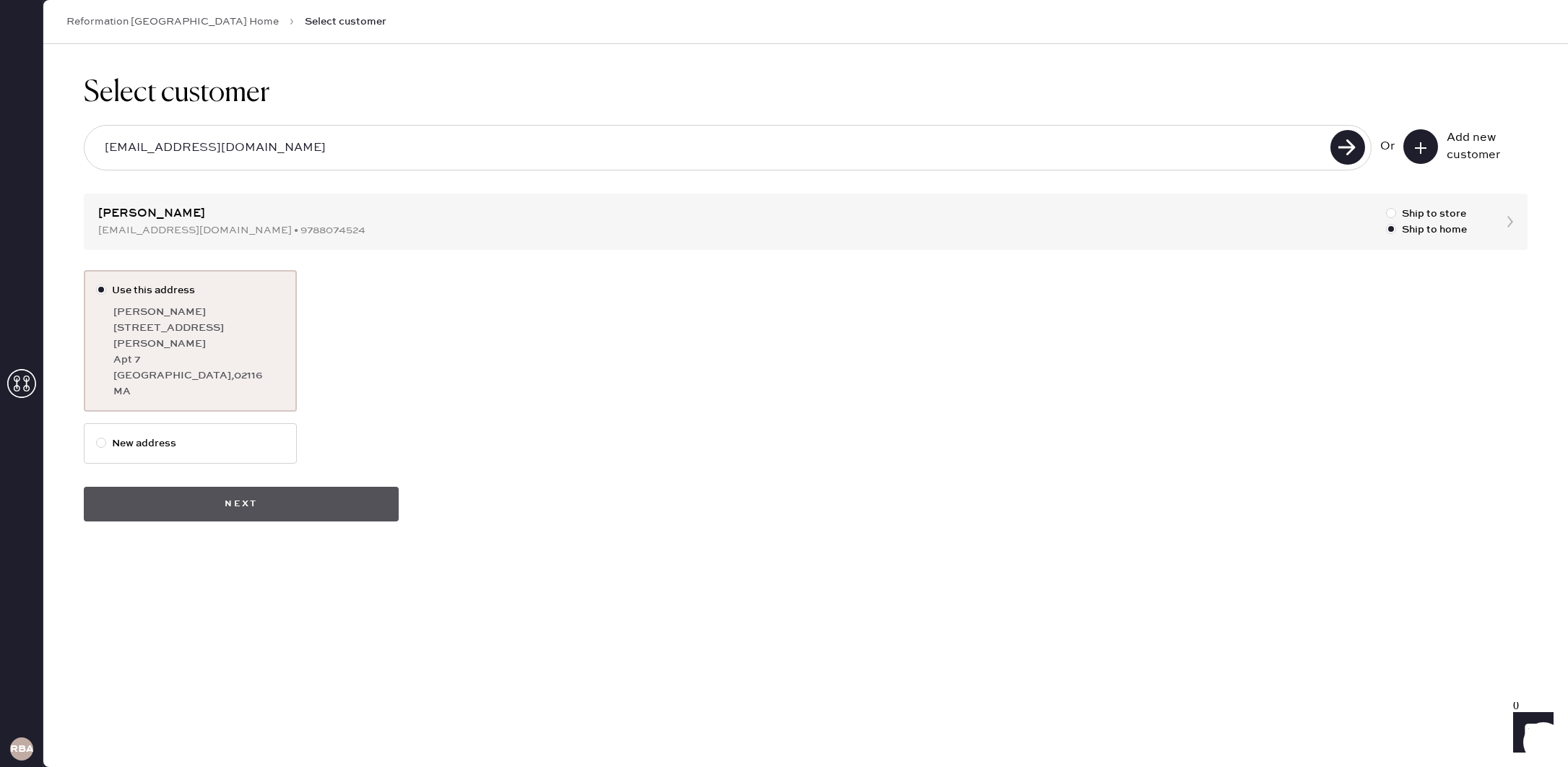
click at [250, 495] on button "Next" at bounding box center [241, 504] width 315 height 35
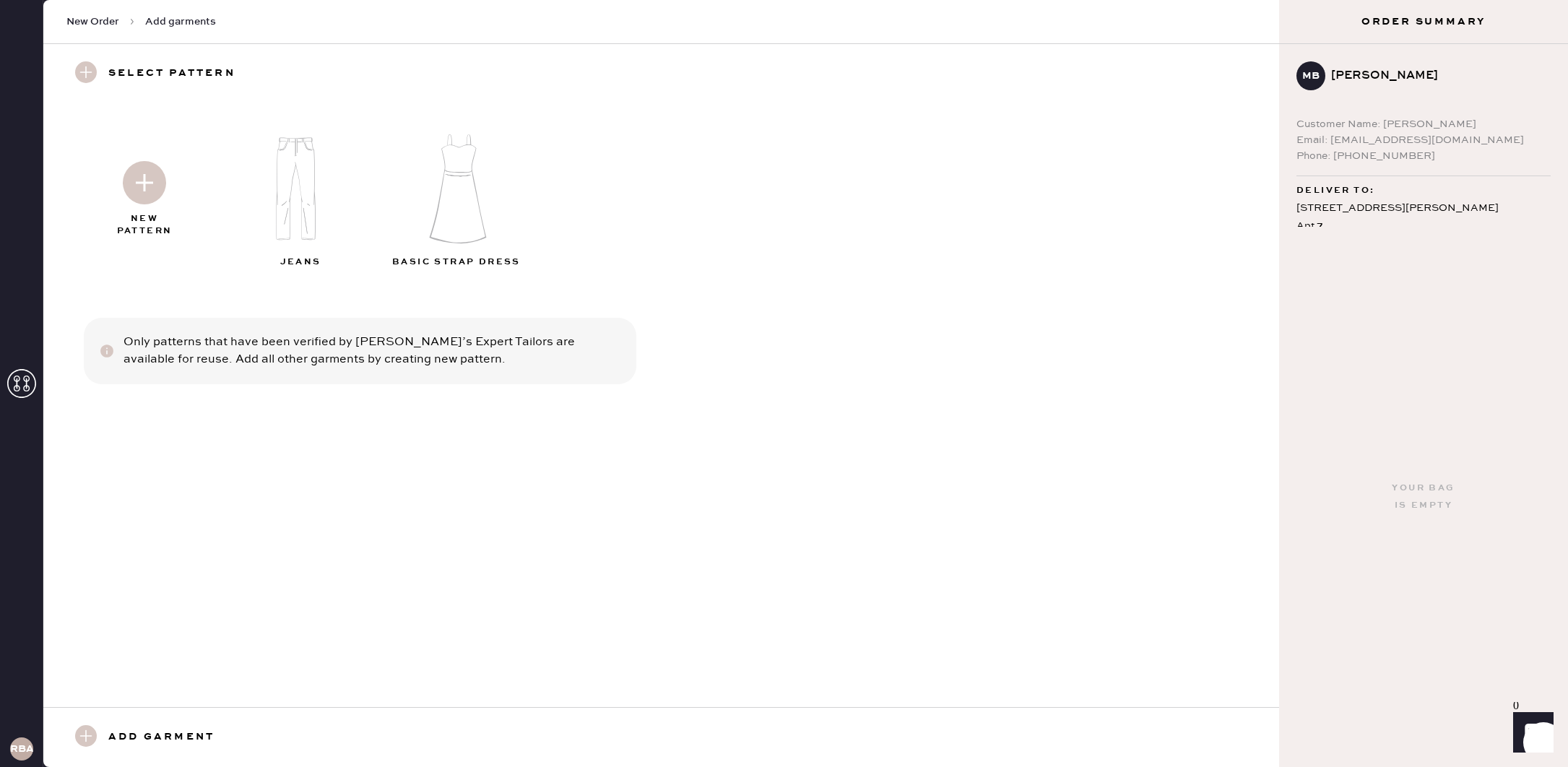
click at [26, 367] on div "RBA" at bounding box center [21, 383] width 43 height 767
click at [26, 378] on icon at bounding box center [22, 383] width 29 height 29
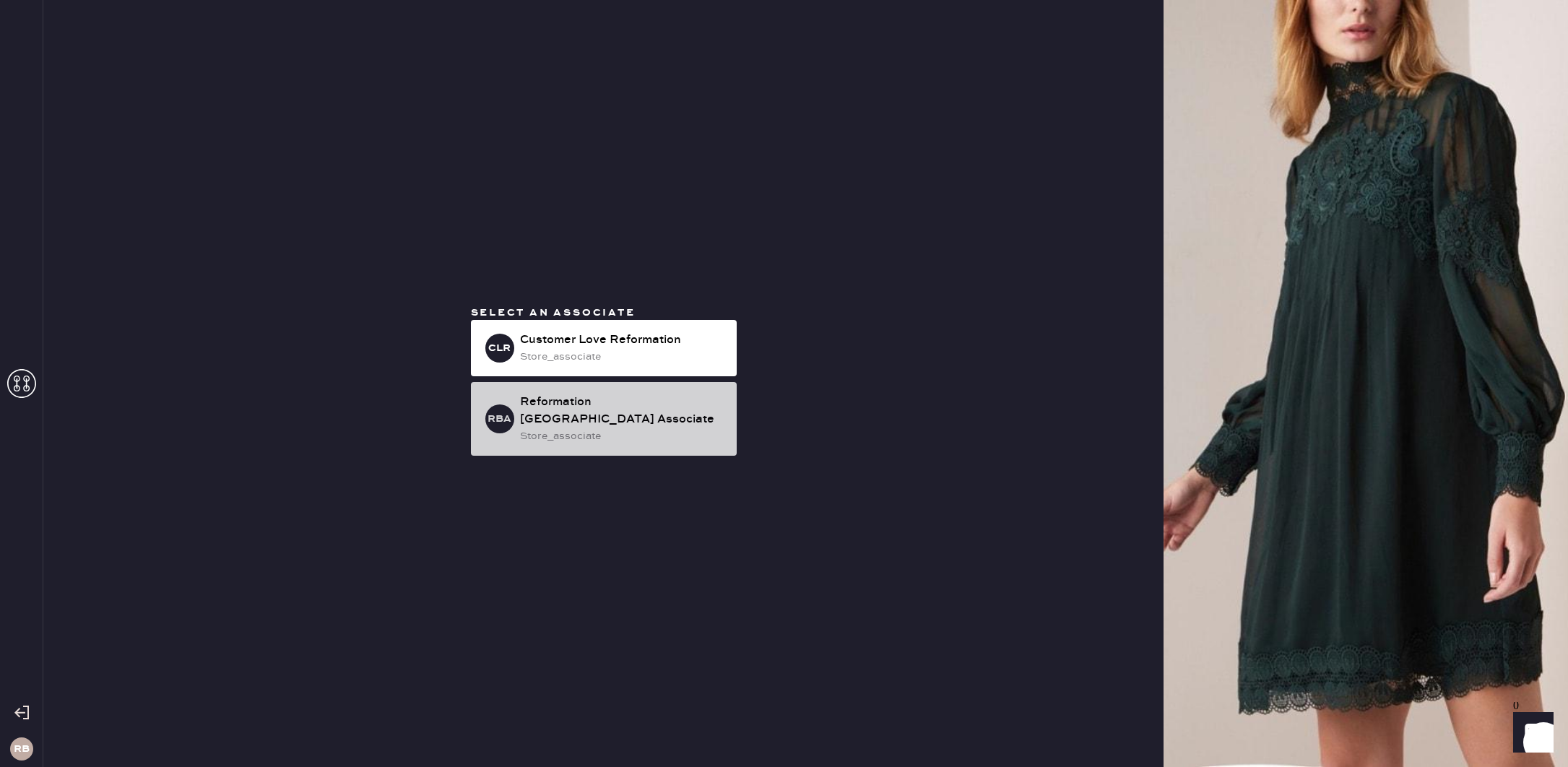
click at [713, 411] on div "Reformation [GEOGRAPHIC_DATA] Associate" at bounding box center [622, 411] width 205 height 35
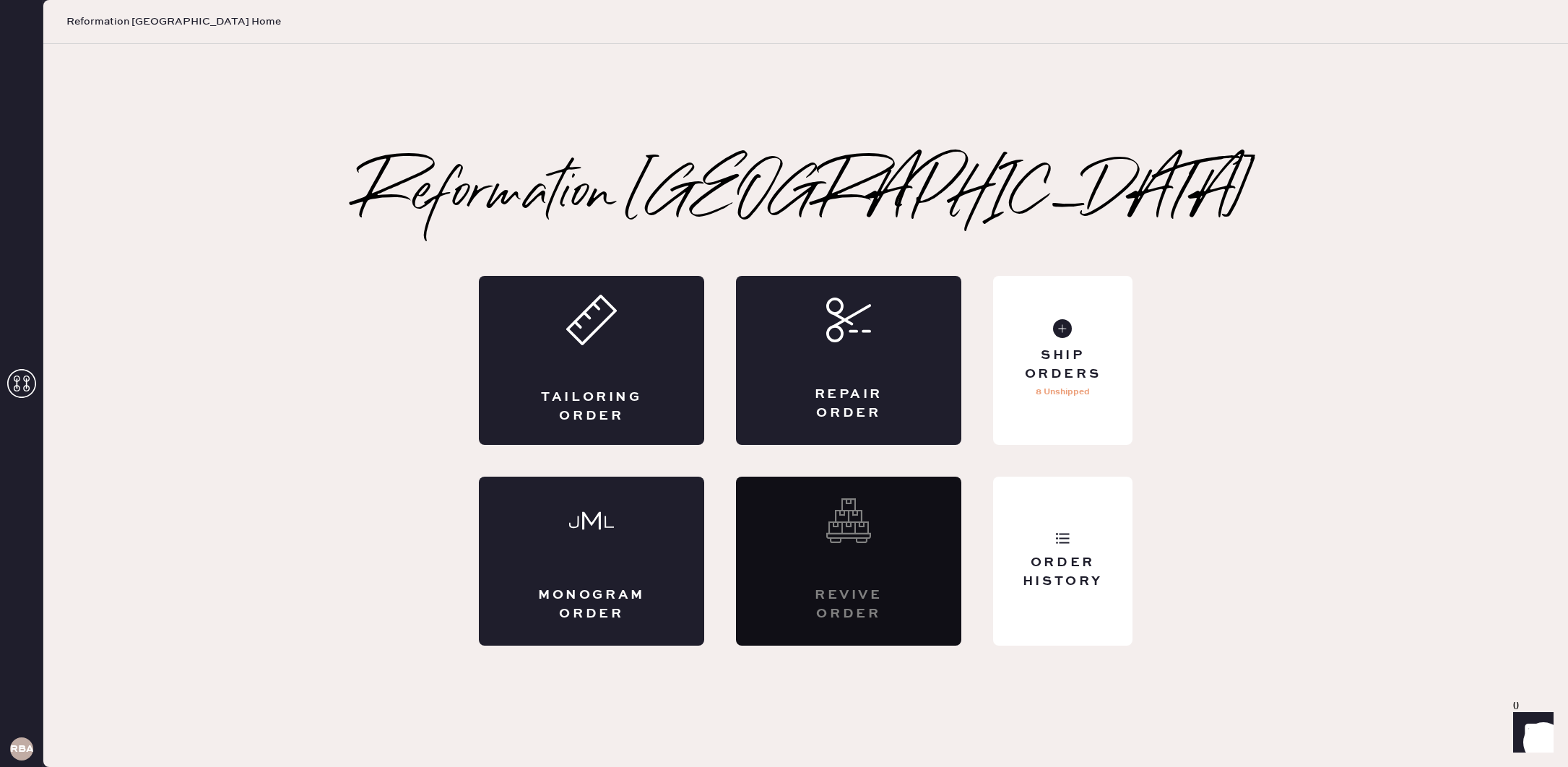
click at [1537, 722] on icon "Launch Front Chat" at bounding box center [1533, 732] width 41 height 41
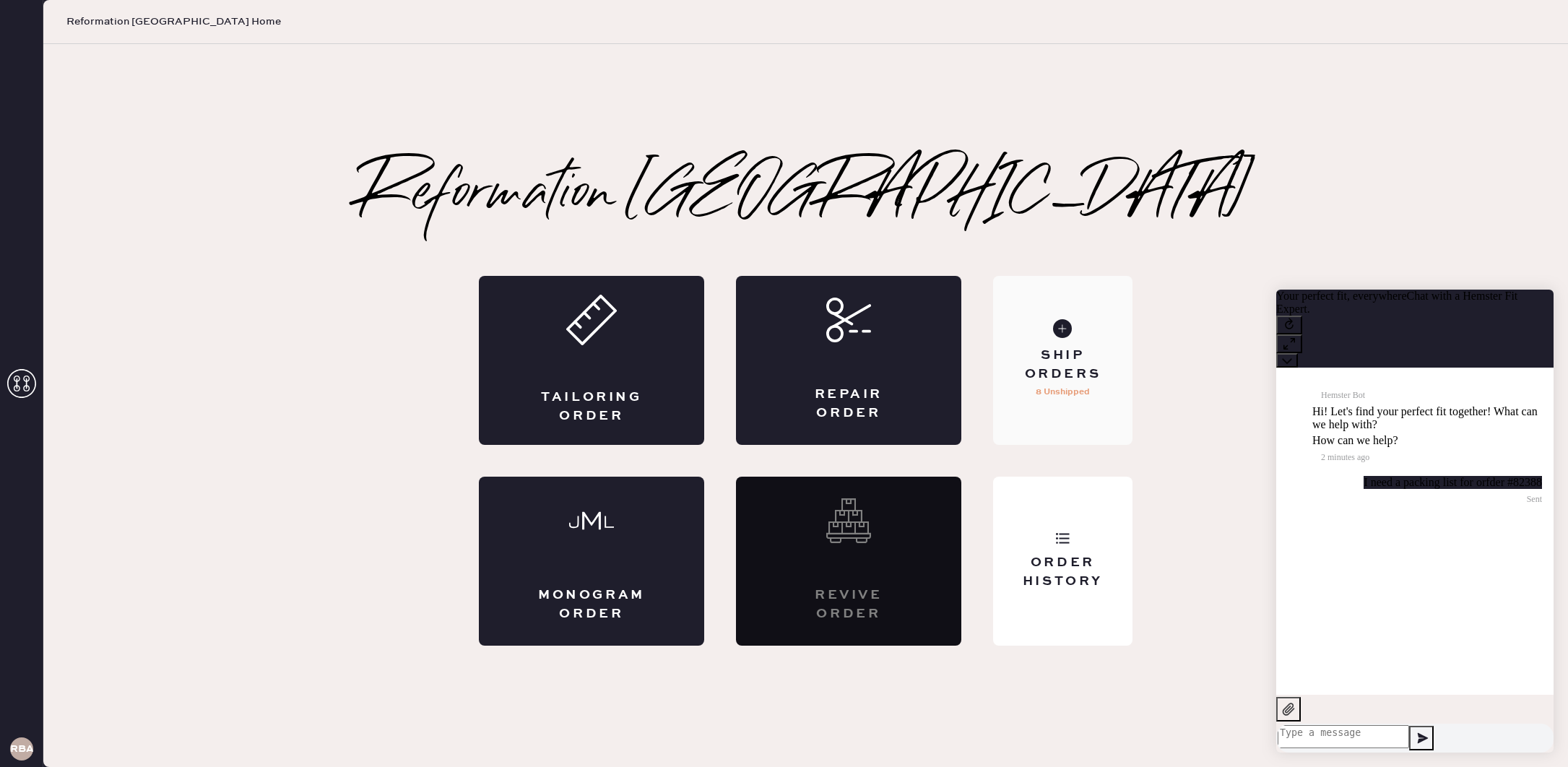
click at [1071, 360] on div "Ship Orders" at bounding box center [1063, 365] width 116 height 36
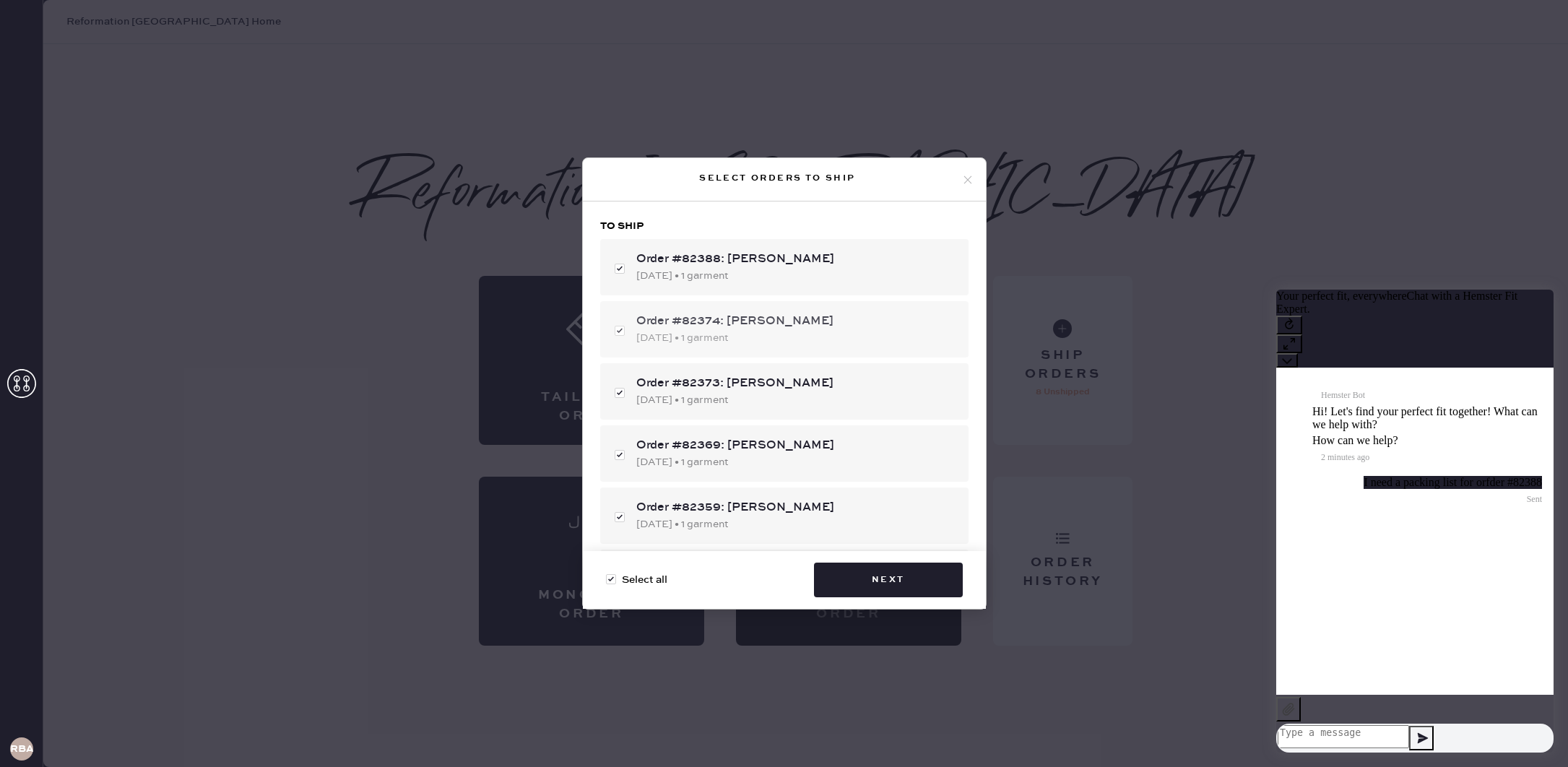
scroll to position [1, 0]
drag, startPoint x: 655, startPoint y: 581, endPoint x: 654, endPoint y: 574, distance: 7.1
click at [655, 581] on span "Select all" at bounding box center [644, 579] width 45 height 16
click at [606, 572] on input "Select all" at bounding box center [606, 572] width 1 height 1
checkbox input "false"
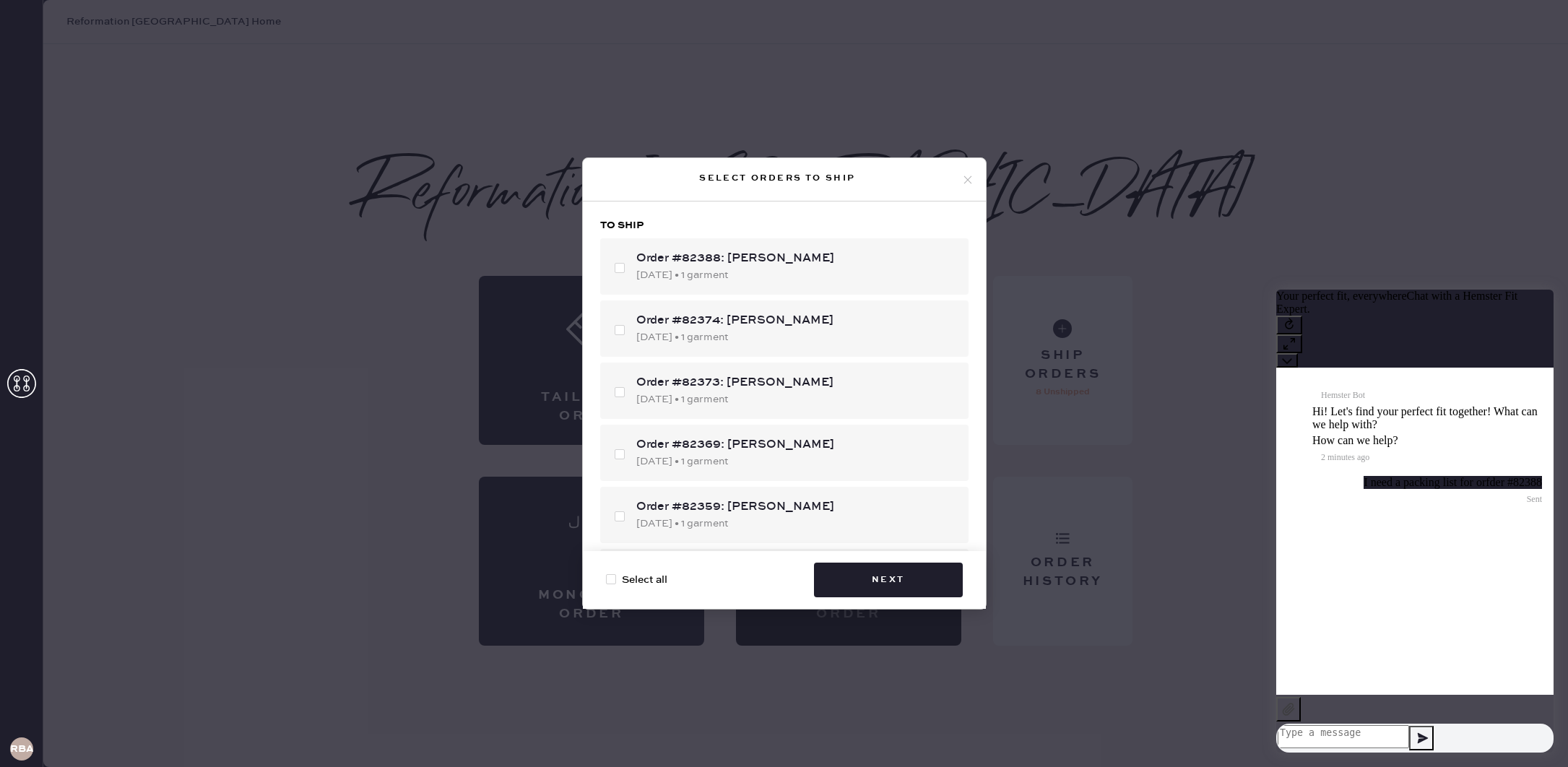
checkbox input "false"
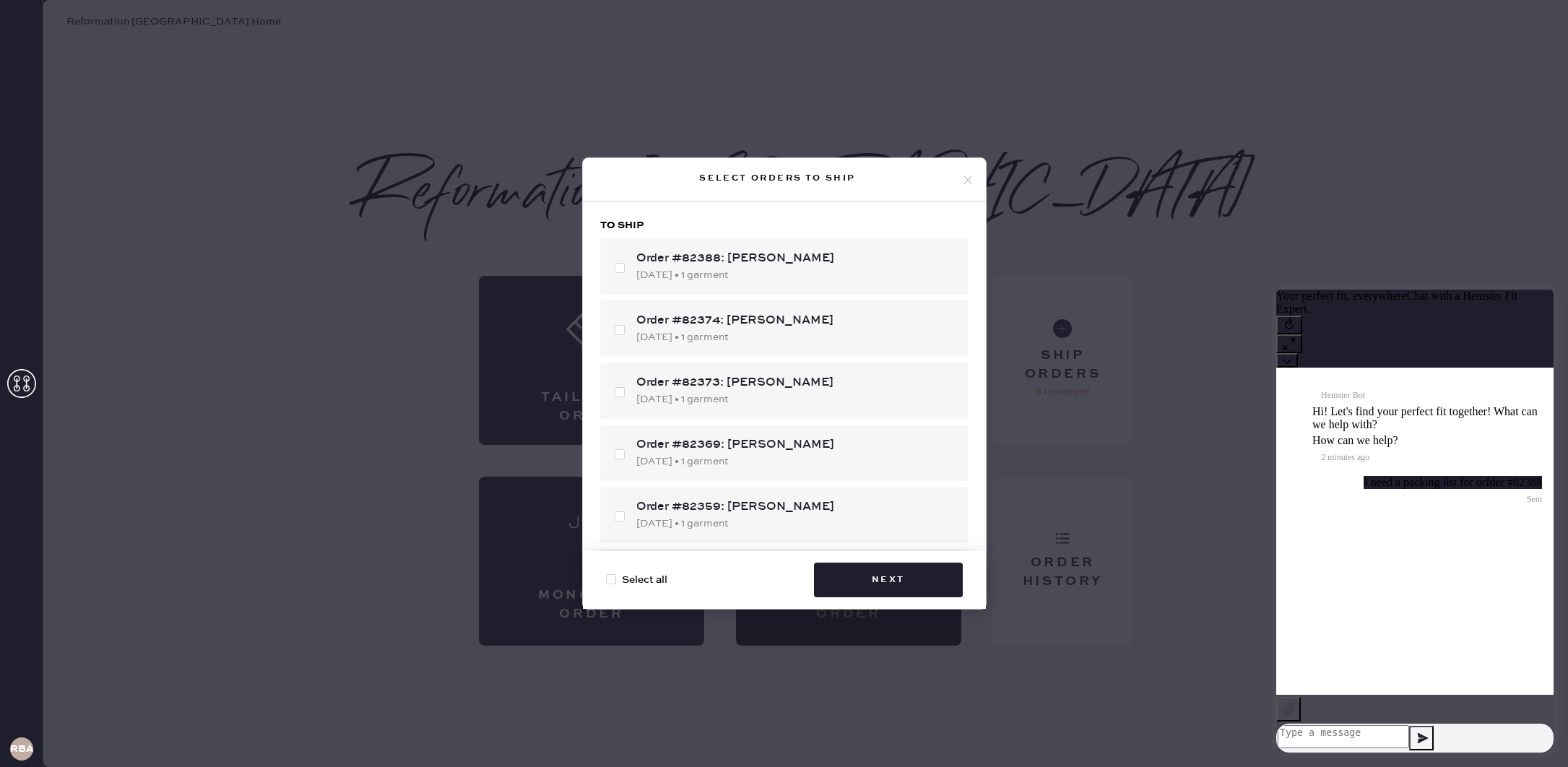
checkbox input "false"
click at [787, 286] on div "Order #82388: [PERSON_NAME] [DATE] • 1 garment" at bounding box center [784, 266] width 368 height 57
checkbox input "true"
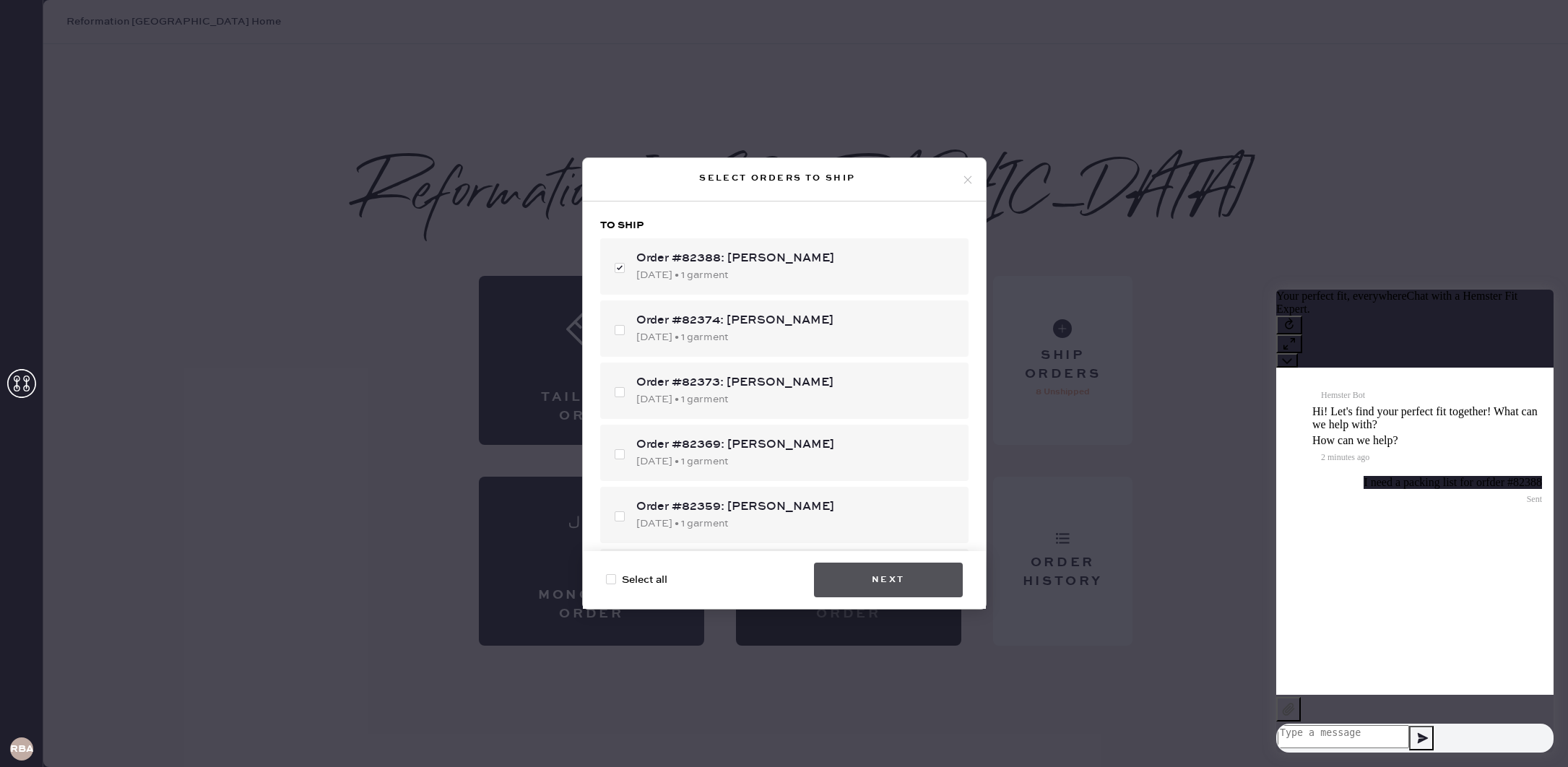
click at [877, 578] on button "Next" at bounding box center [888, 580] width 149 height 35
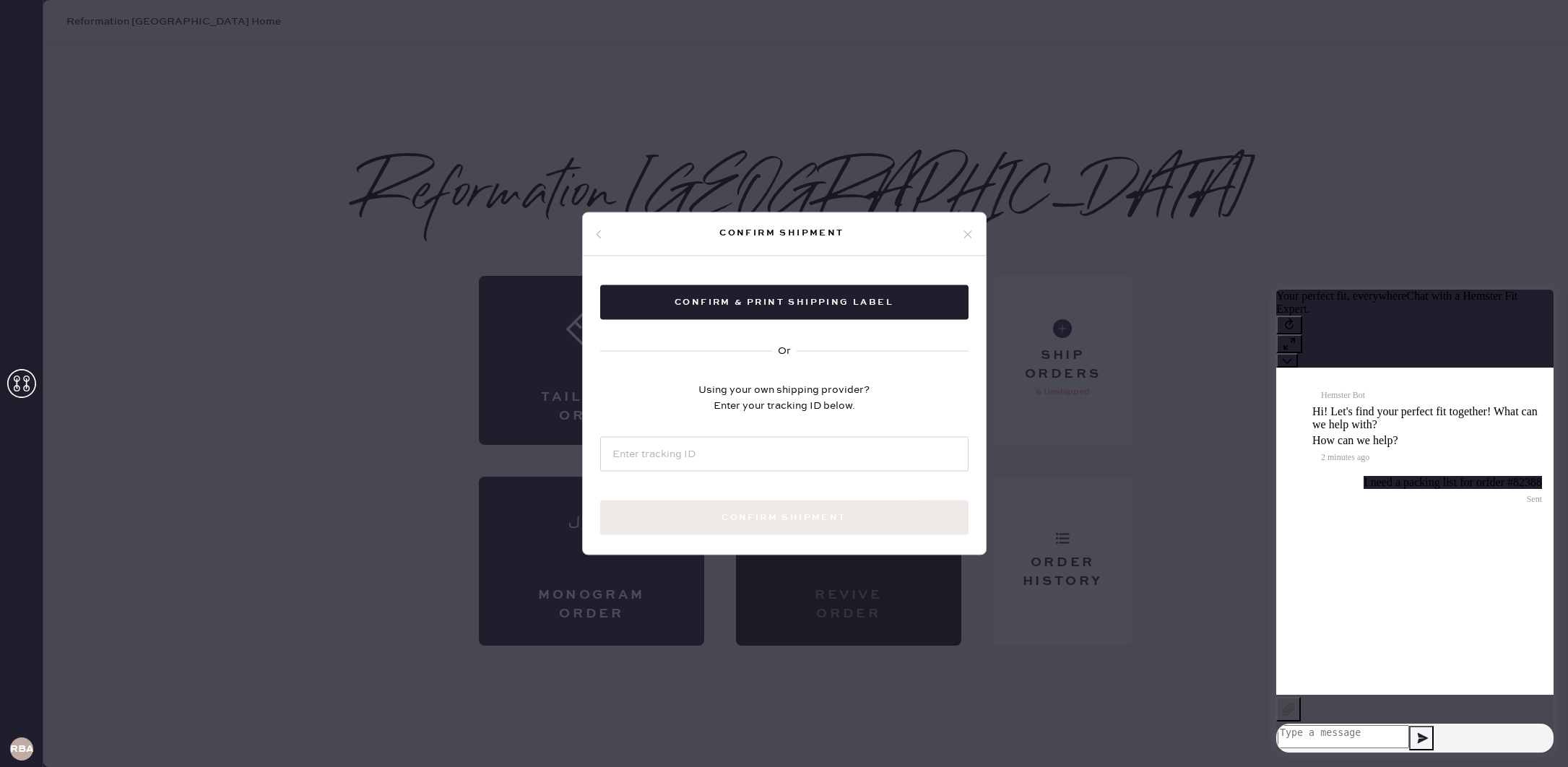
drag, startPoint x: 966, startPoint y: 232, endPoint x: 988, endPoint y: 228, distance: 22.4
click at [968, 232] on icon at bounding box center [968, 234] width 13 height 13
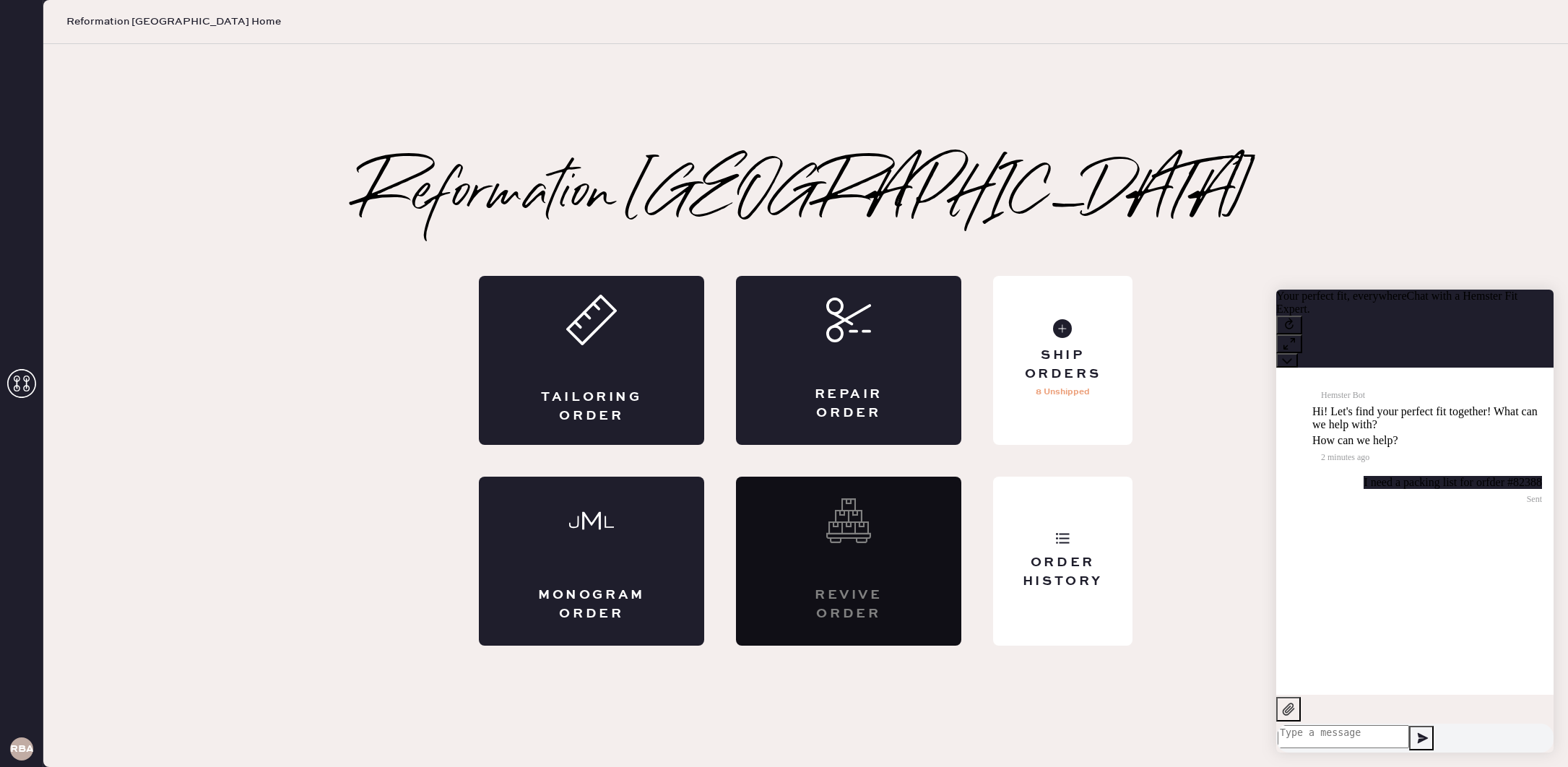
click at [1249, 163] on div "Reformation Boston Tailoring Order Repair Order Monogram Order Revive order Ord…" at bounding box center [805, 405] width 1524 height 723
click at [1518, 136] on div "Reformation Boston Tailoring Order Repair Order Monogram Order Revive order Ord…" at bounding box center [805, 405] width 1524 height 723
